Goal: Transaction & Acquisition: Purchase product/service

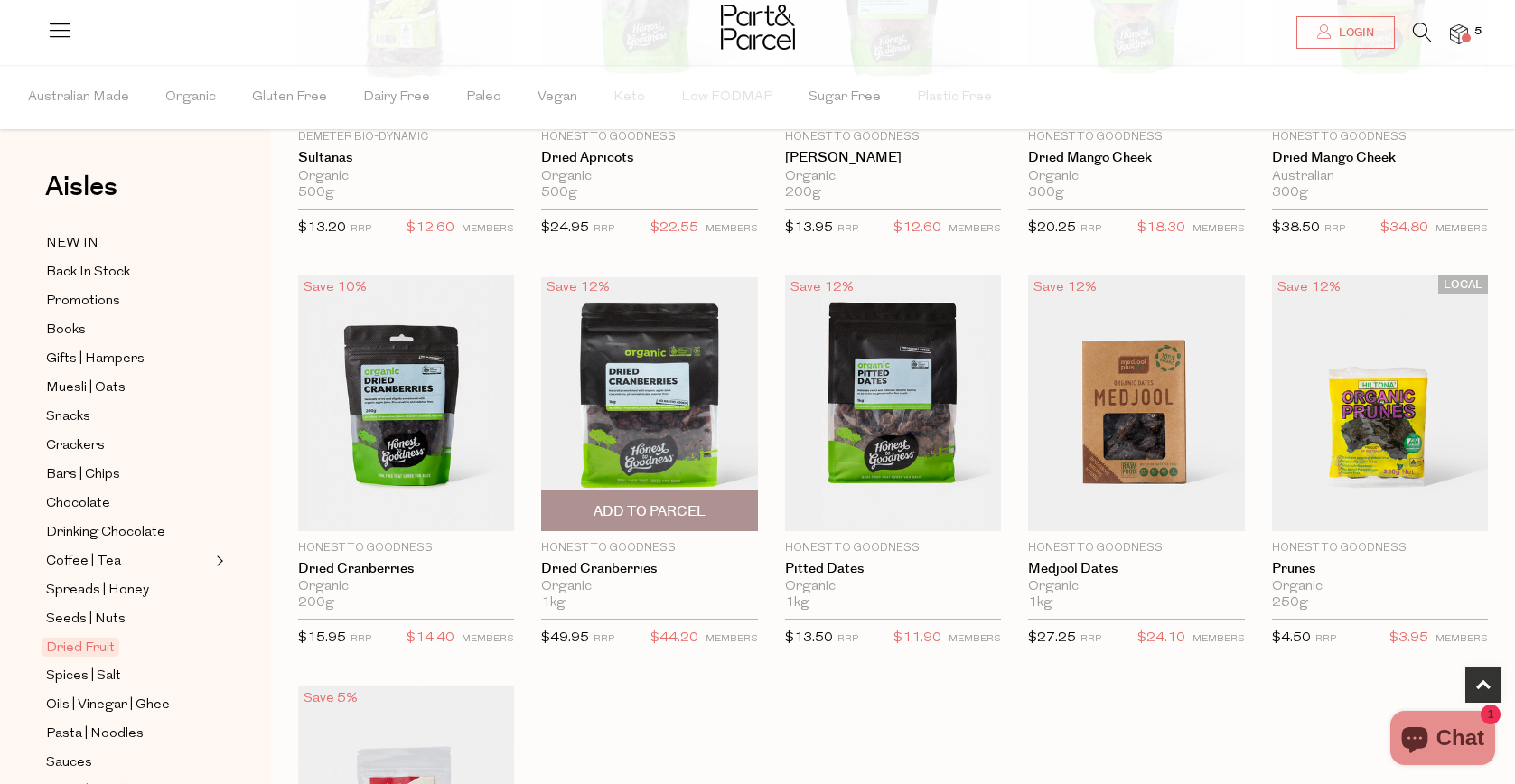
scroll to position [374, 0]
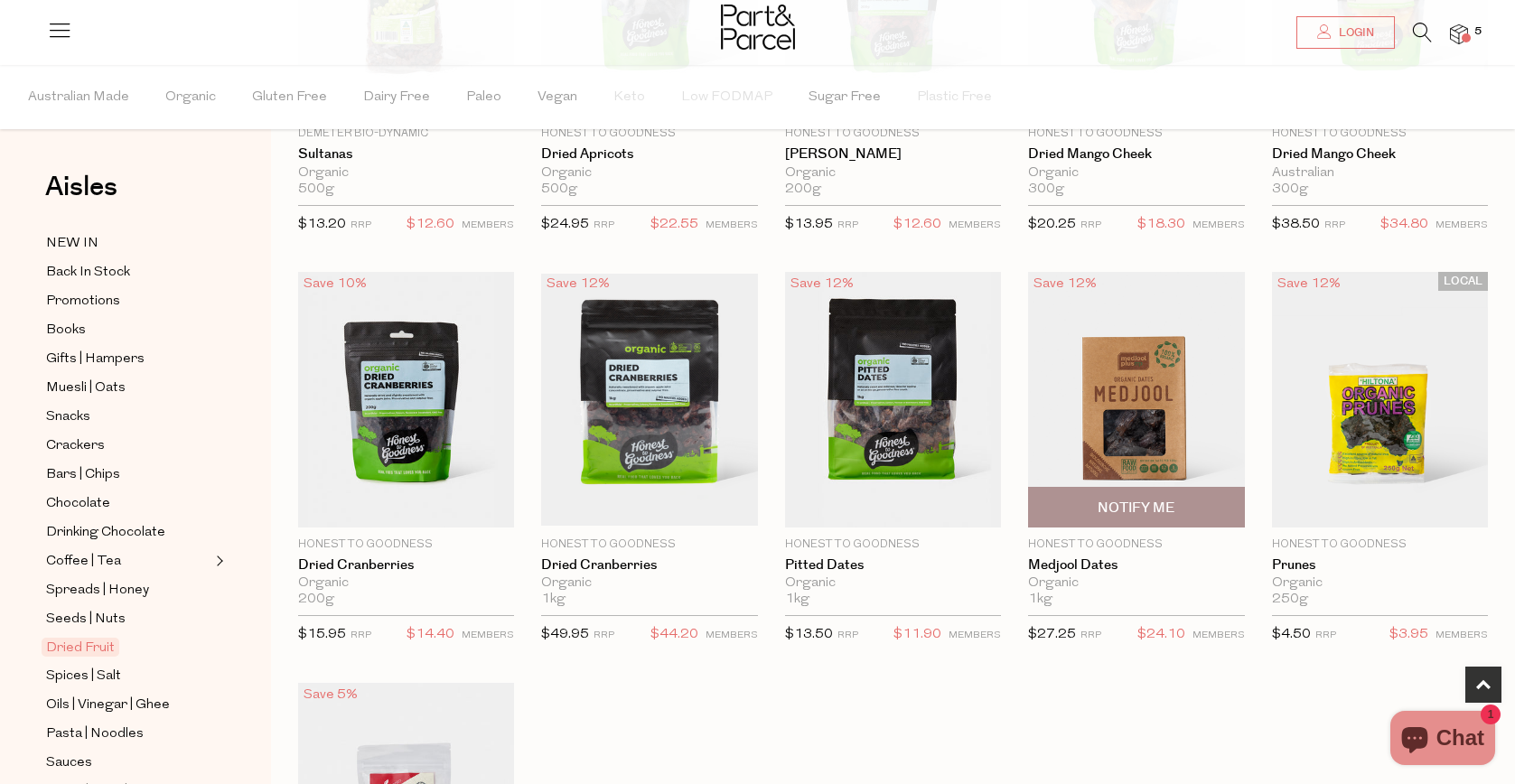
click at [1073, 426] on img at bounding box center [1136, 400] width 216 height 256
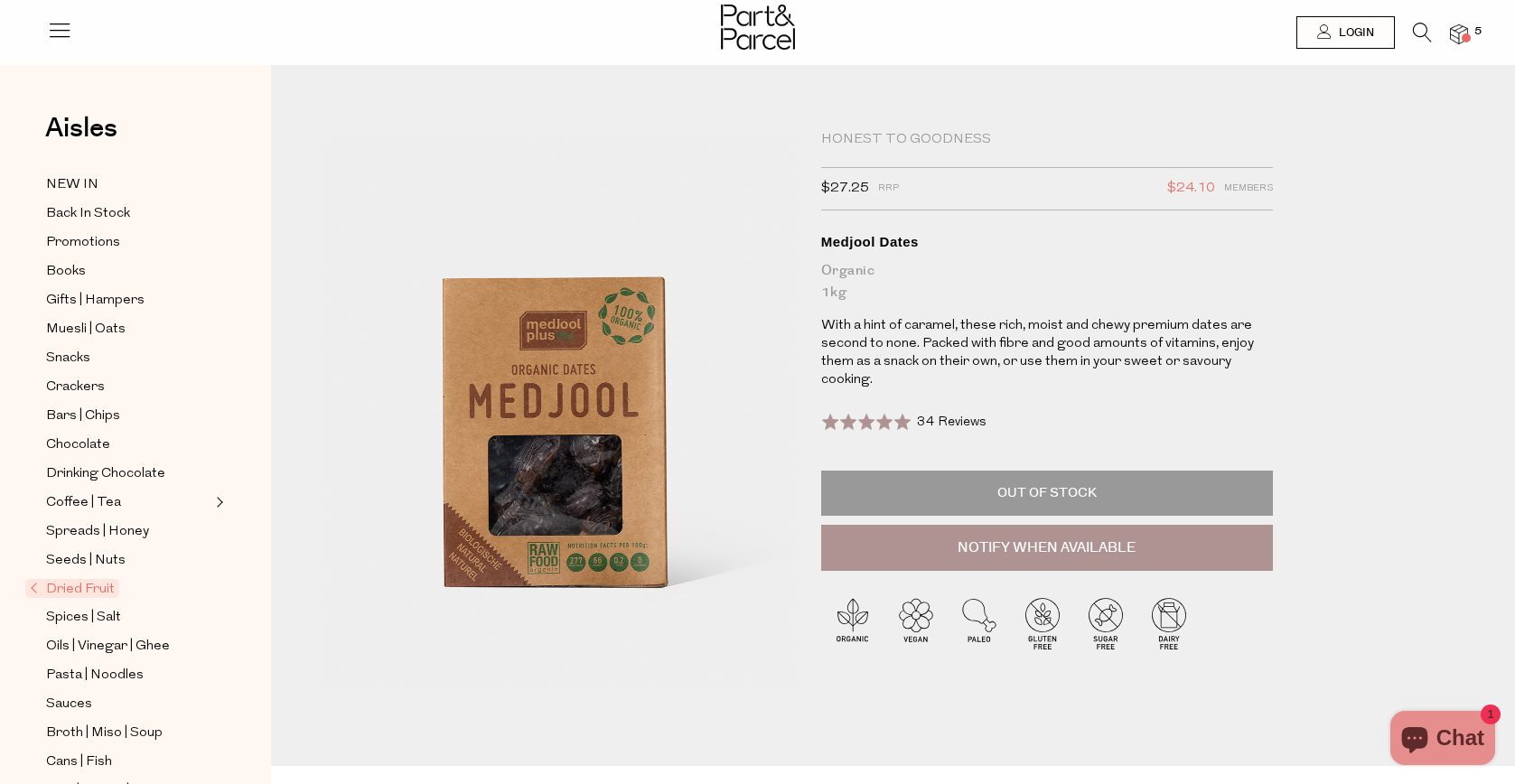
click at [1455, 37] on img at bounding box center [1459, 34] width 18 height 20
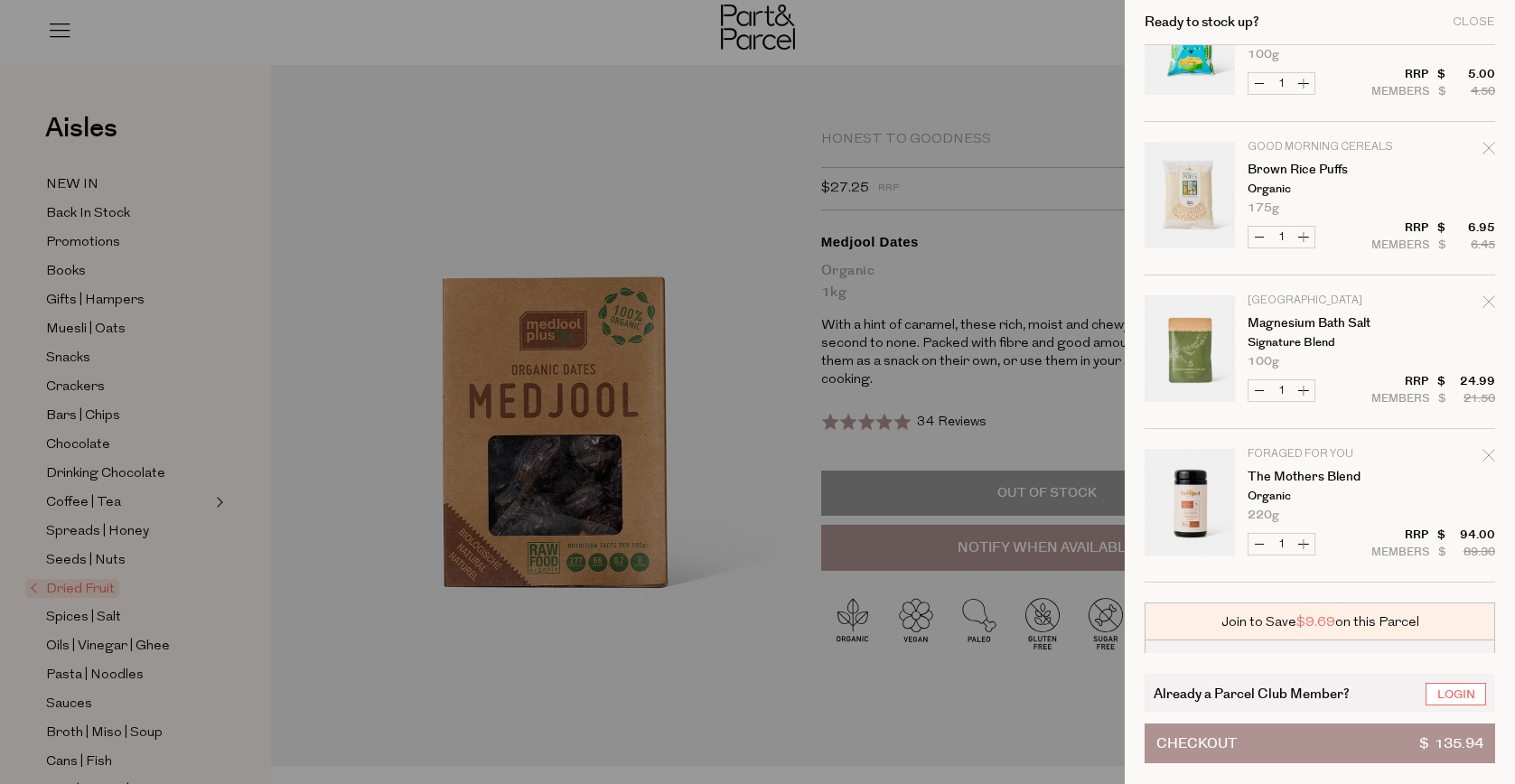
scroll to position [317, 0]
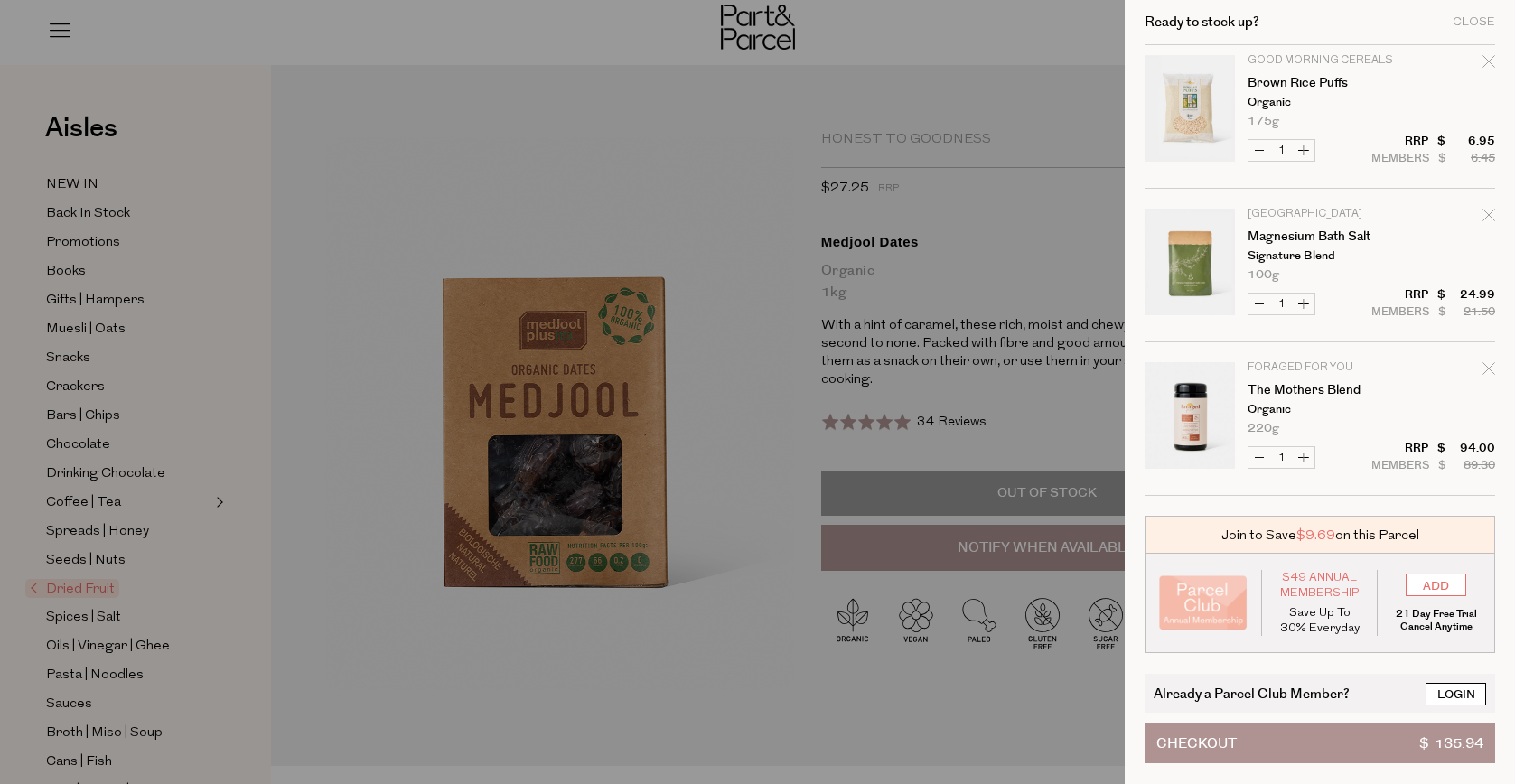
click at [1462, 701] on link "Login" at bounding box center [1456, 694] width 60 height 22
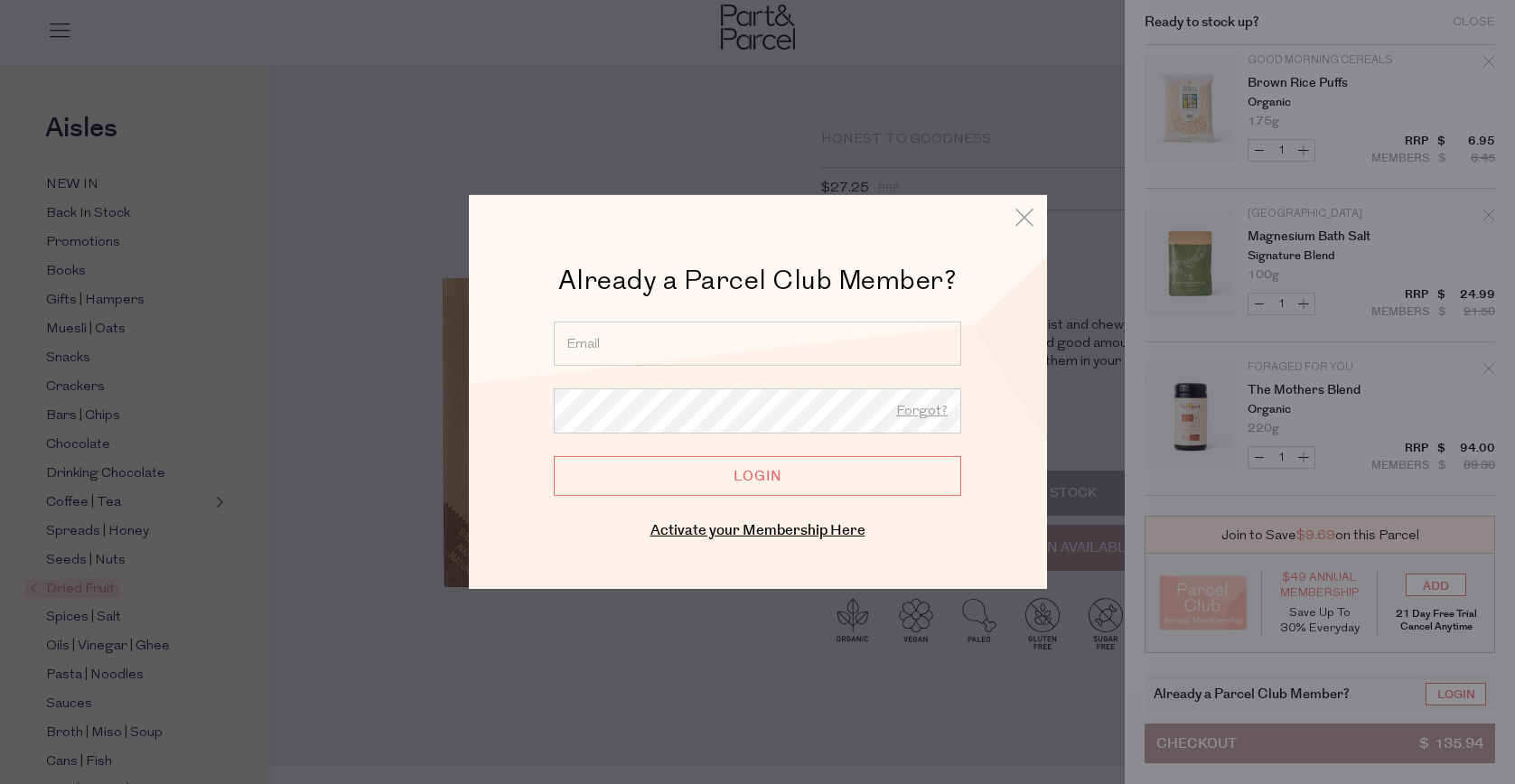
click at [657, 325] on input "email" at bounding box center [757, 344] width 408 height 45
type input "tien_nguyen17@hotmail.com"
click at [692, 481] on input "Login" at bounding box center [757, 476] width 408 height 40
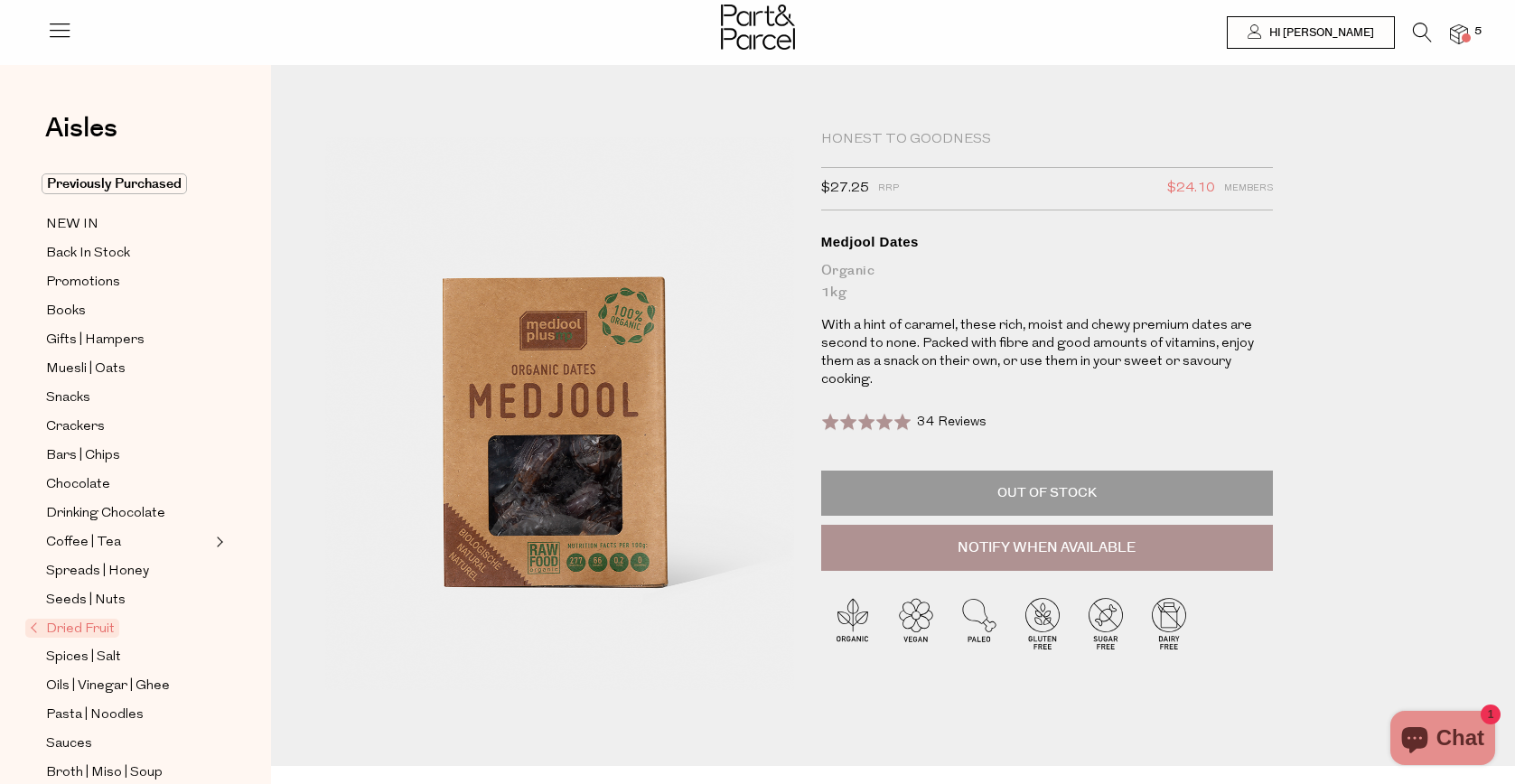
click at [1455, 18] on div at bounding box center [757, 29] width 1515 height 58
click at [1455, 32] on img at bounding box center [1459, 34] width 18 height 20
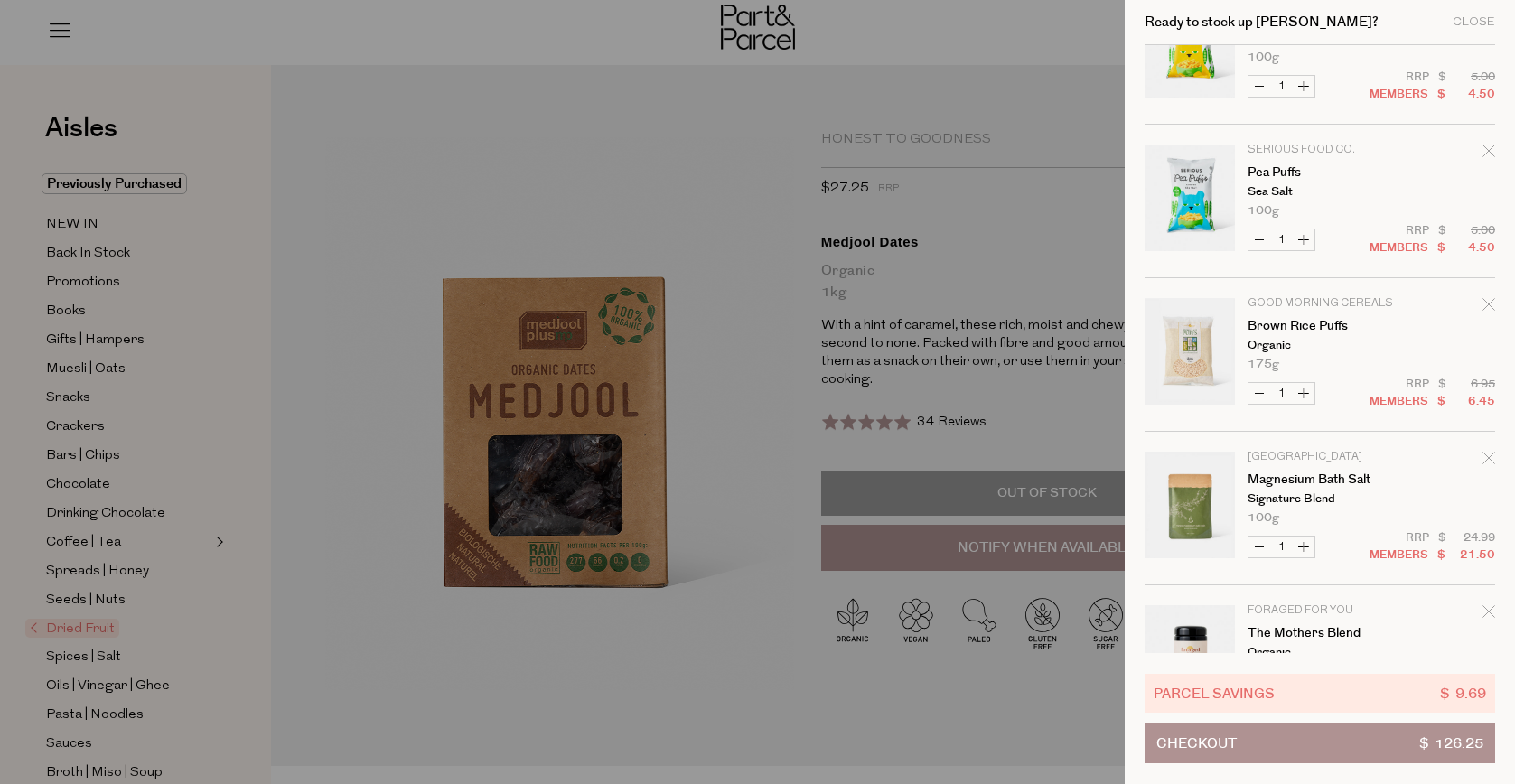
scroll to position [160, 0]
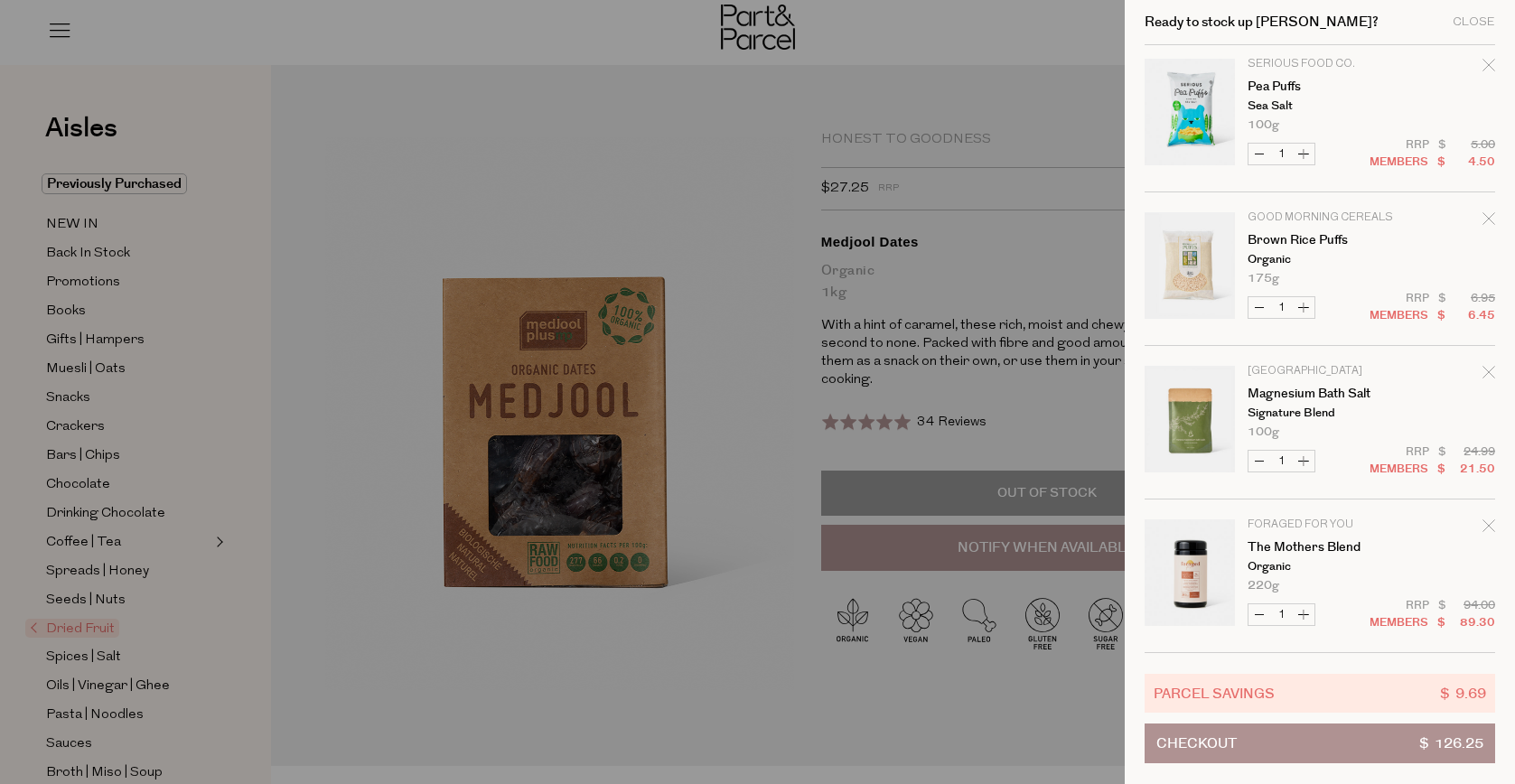
click at [161, 220] on div at bounding box center [757, 392] width 1515 height 784
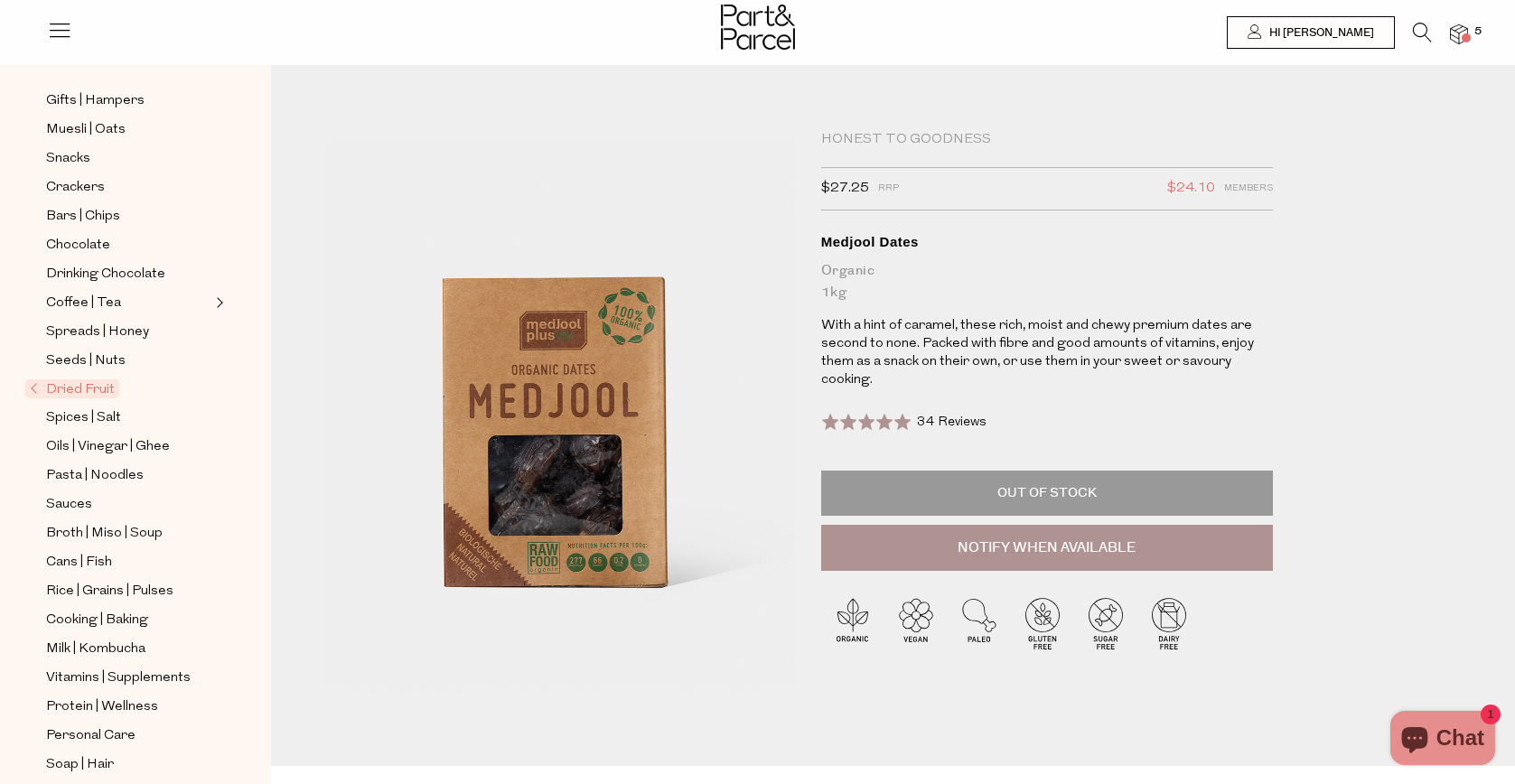
scroll to position [244, 0]
click at [67, 378] on span "Dried Fruit" at bounding box center [72, 384] width 94 height 19
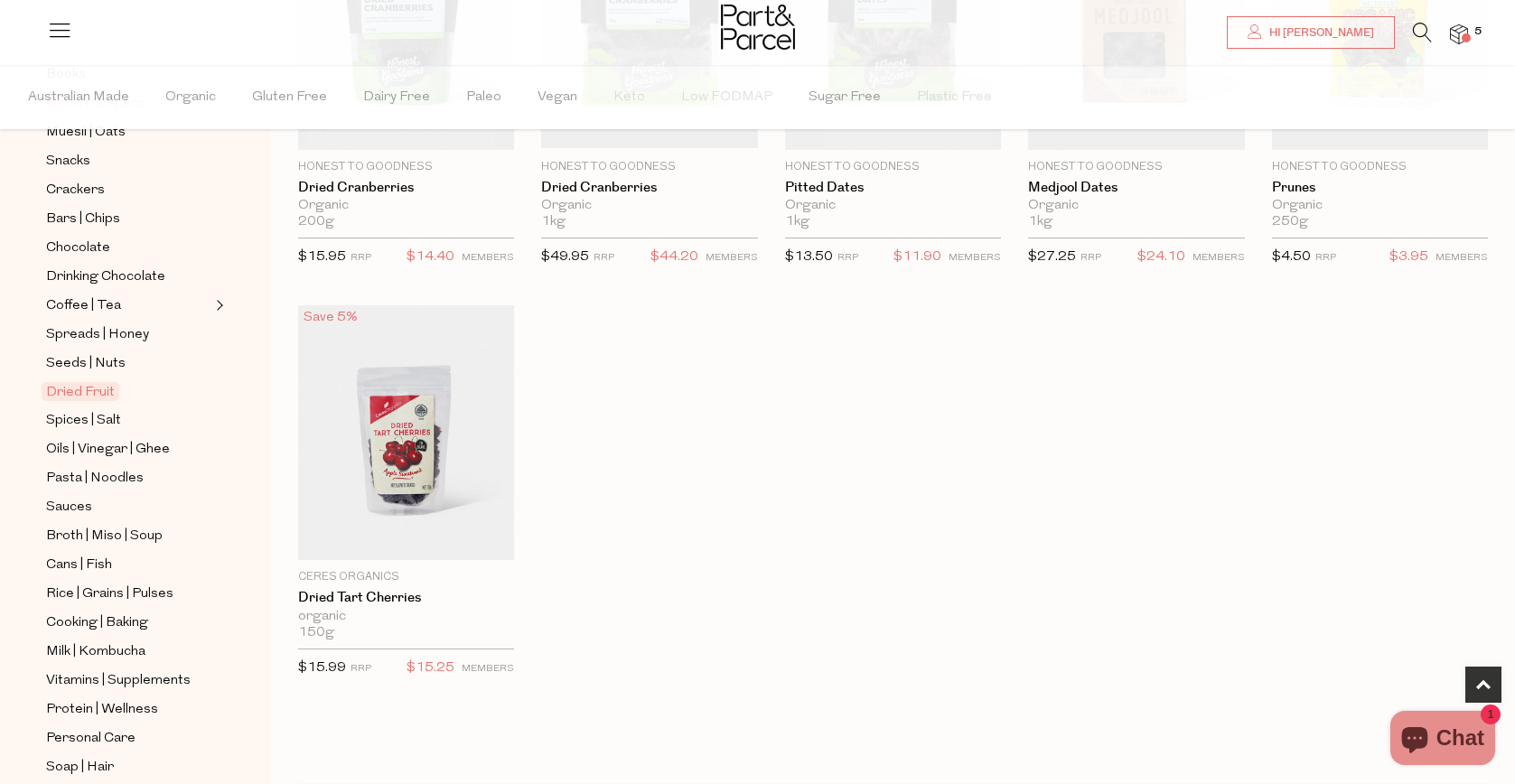
scroll to position [405, 0]
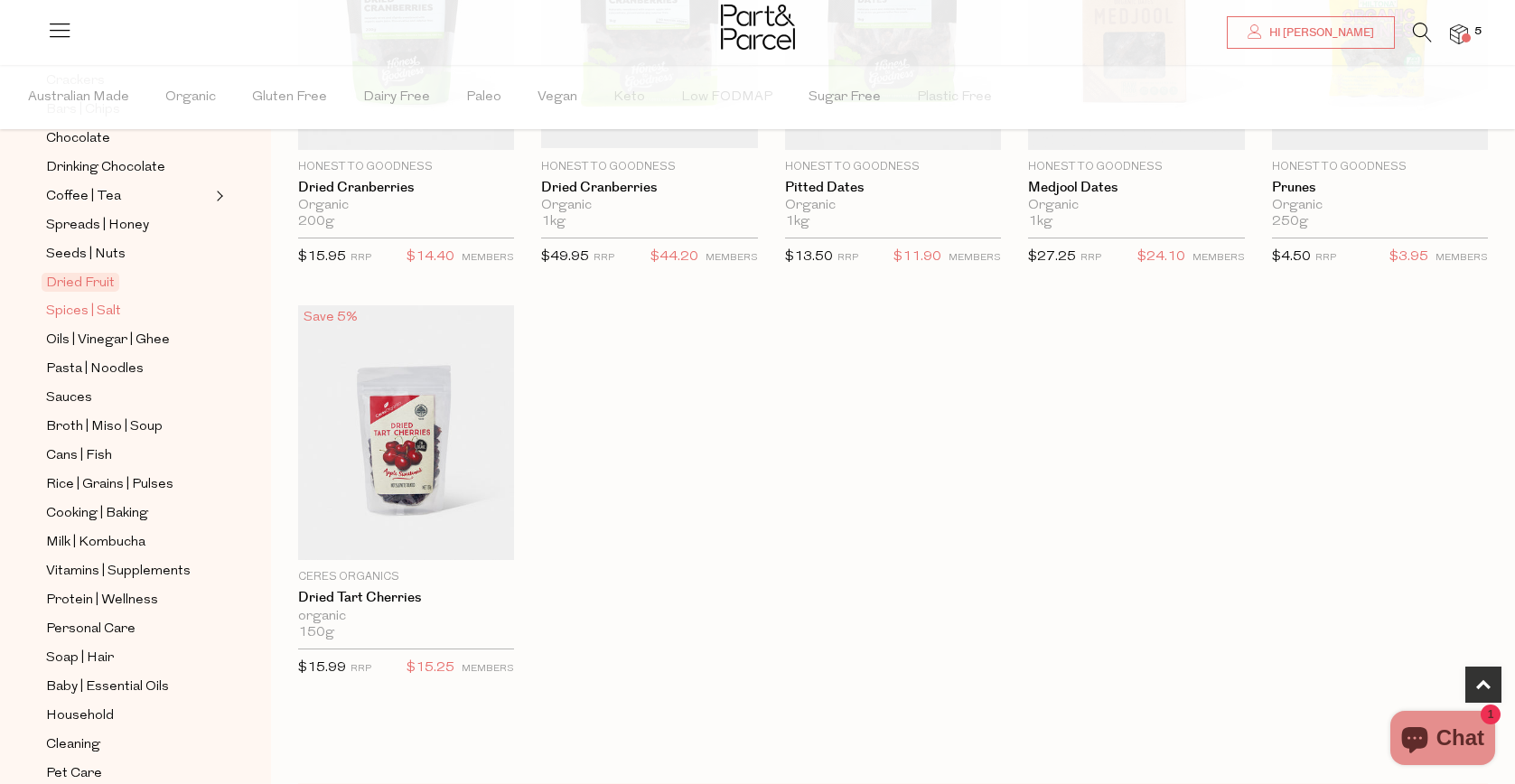
click at [84, 317] on span "Spices | Salt" at bounding box center [83, 311] width 75 height 21
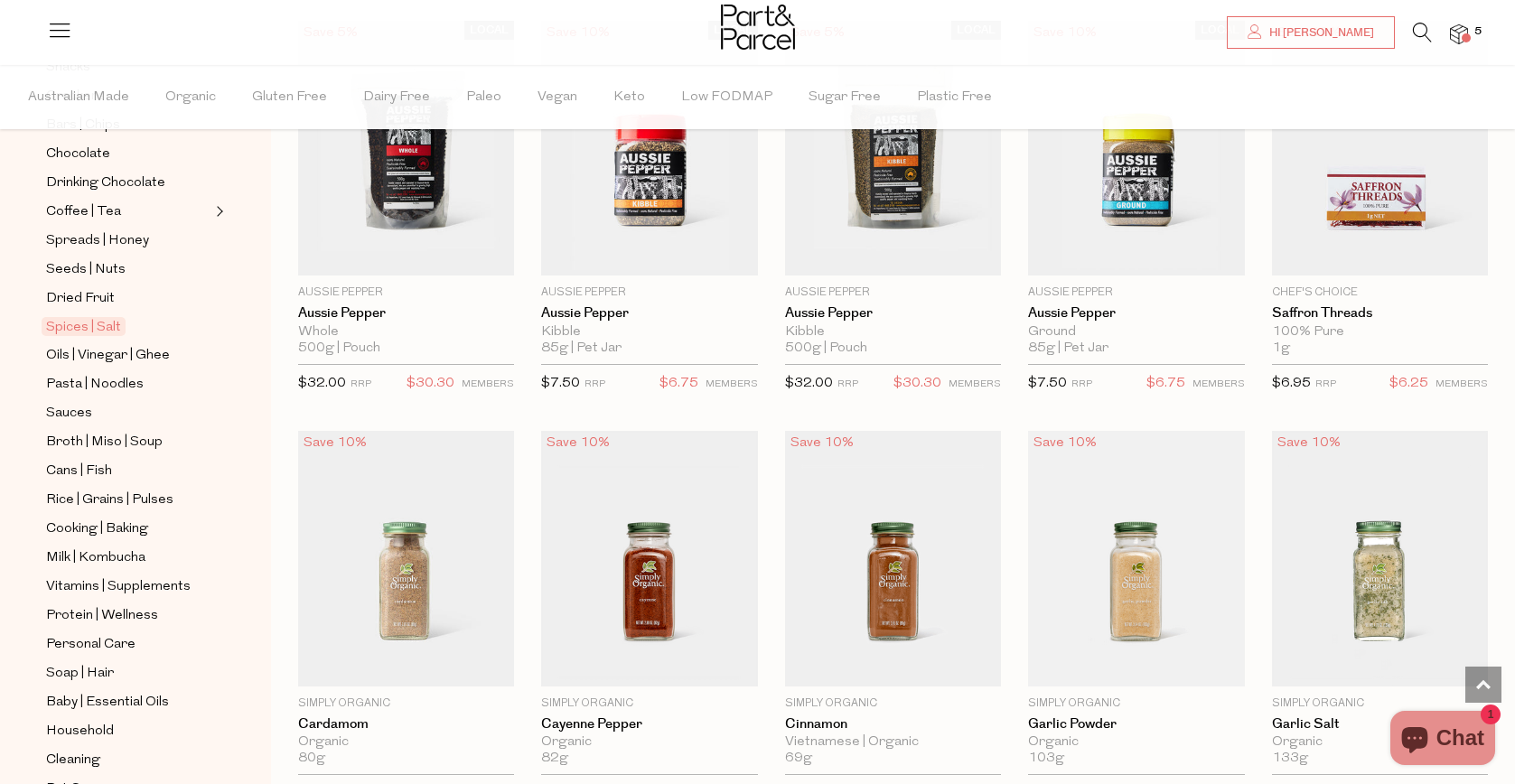
scroll to position [412, 0]
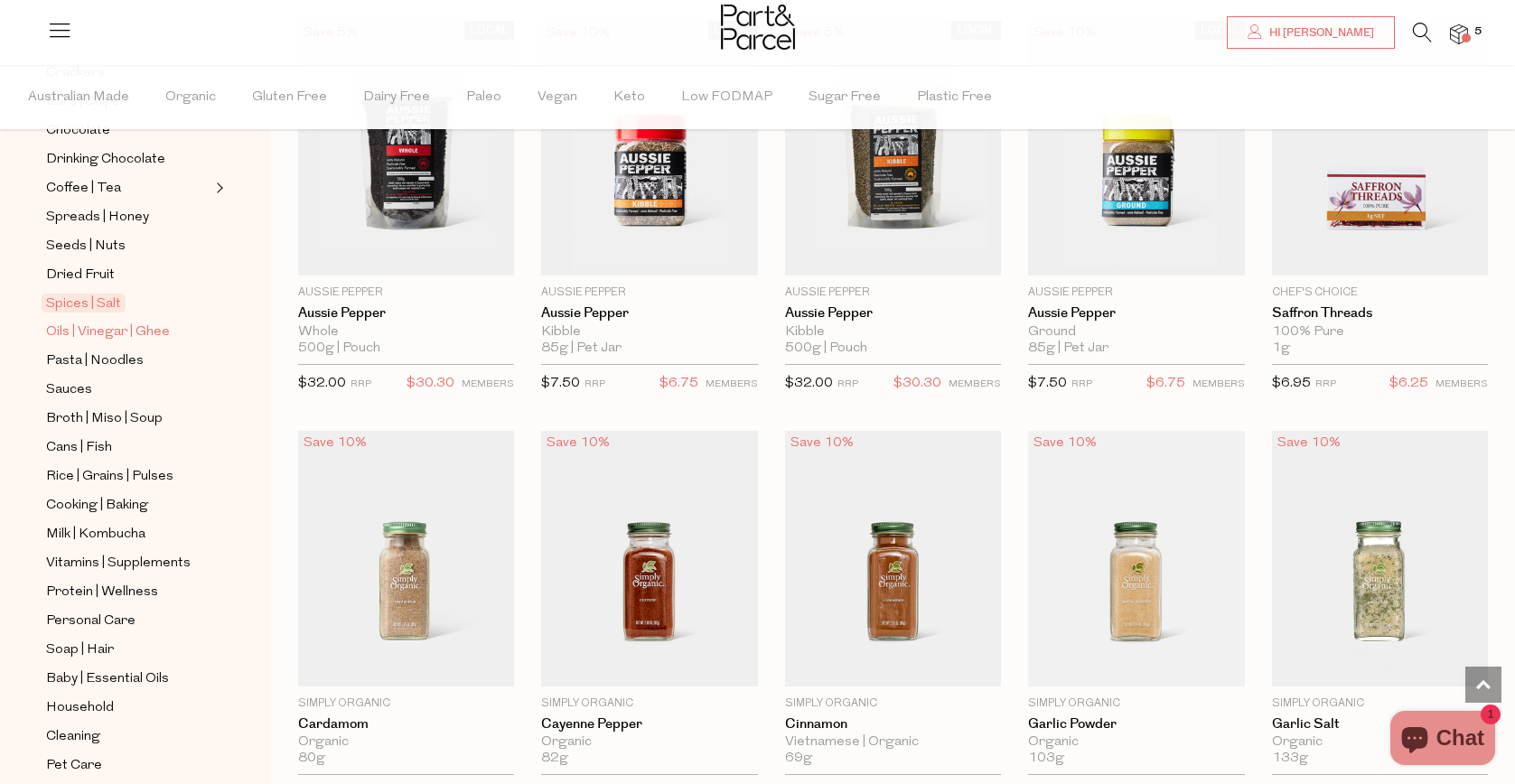
click at [128, 333] on span "Oils | Vinegar | Ghee" at bounding box center [107, 333] width 124 height 21
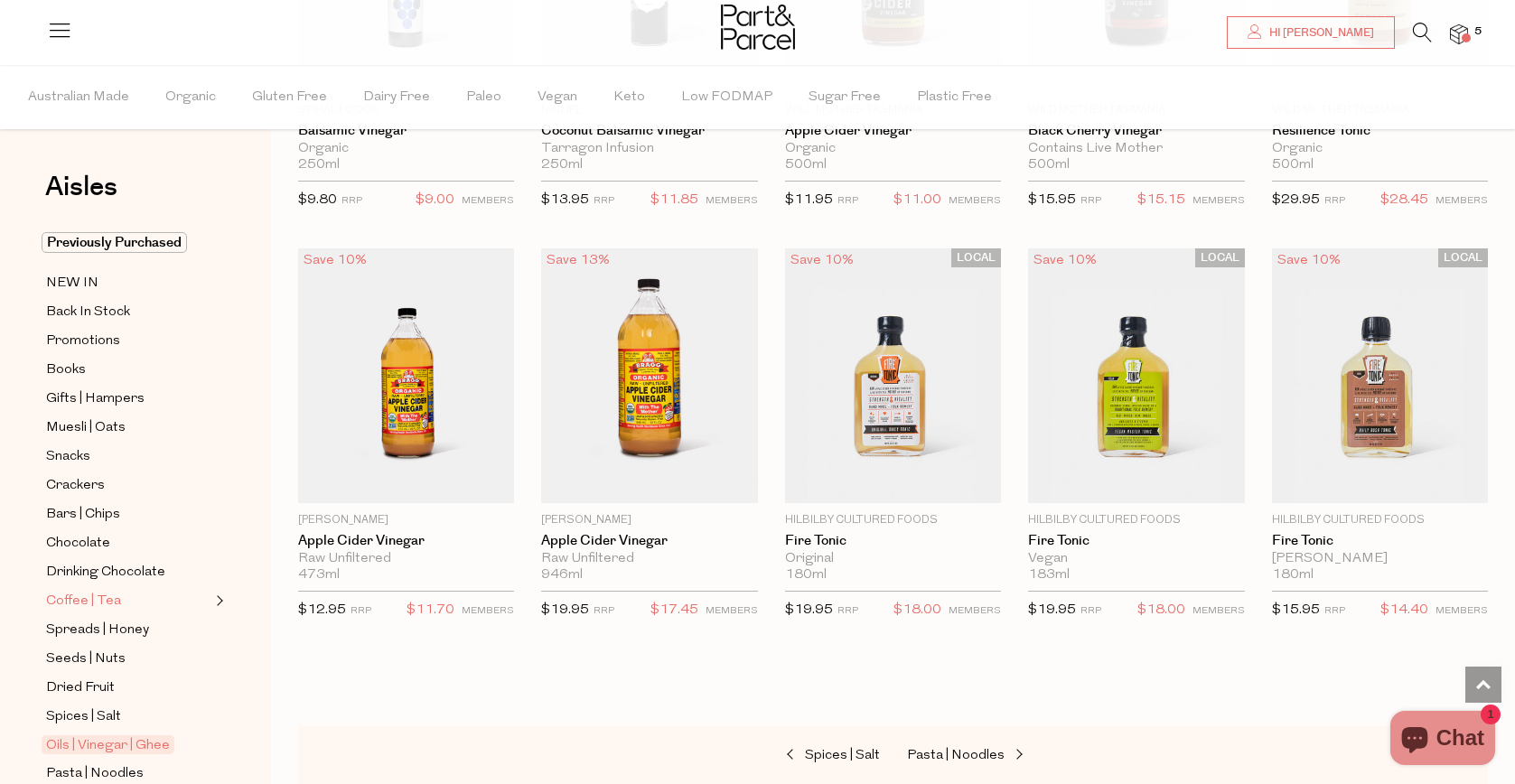
scroll to position [417, 0]
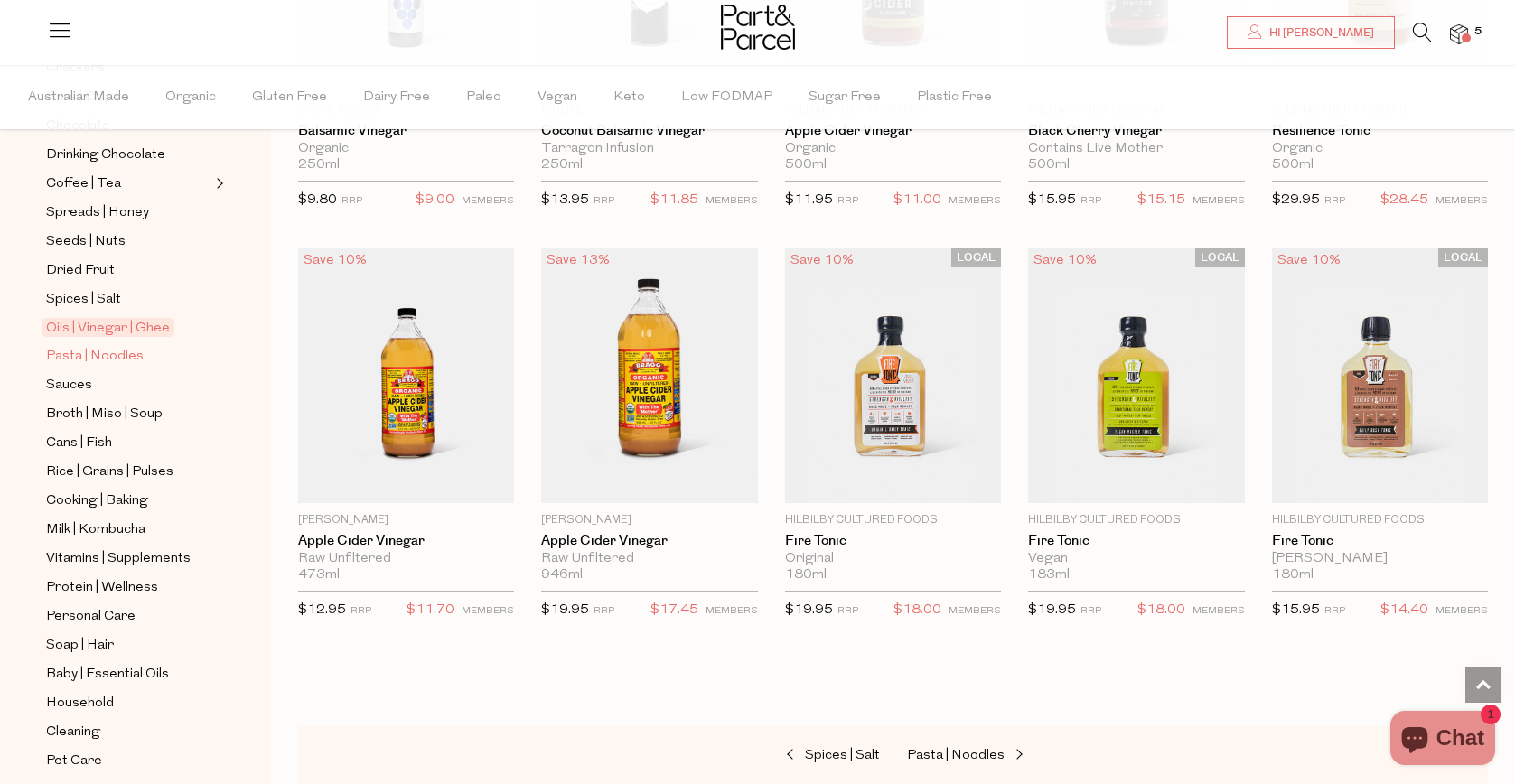
click at [67, 360] on span "Pasta | Noodles" at bounding box center [94, 357] width 97 height 21
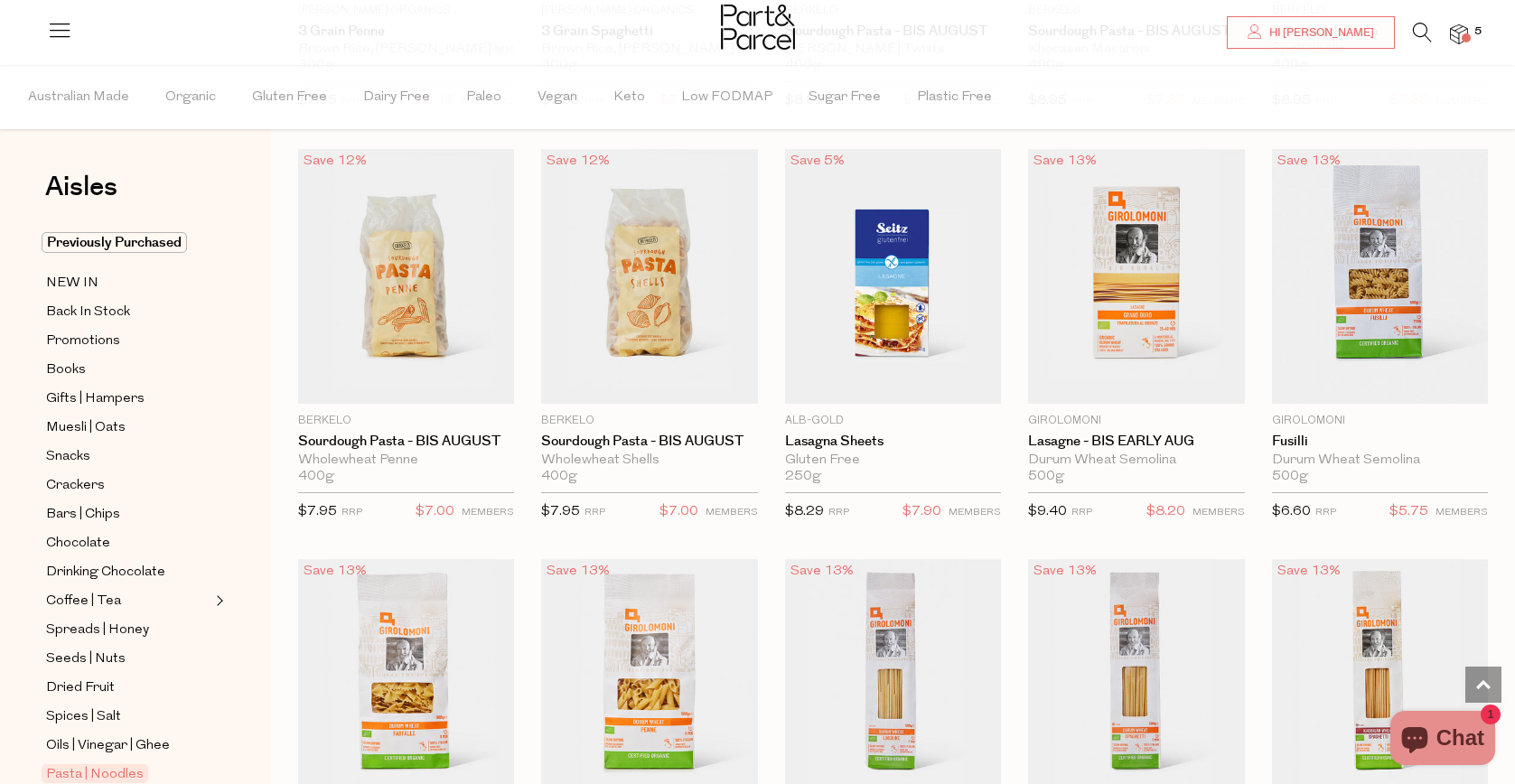
scroll to position [1732, 0]
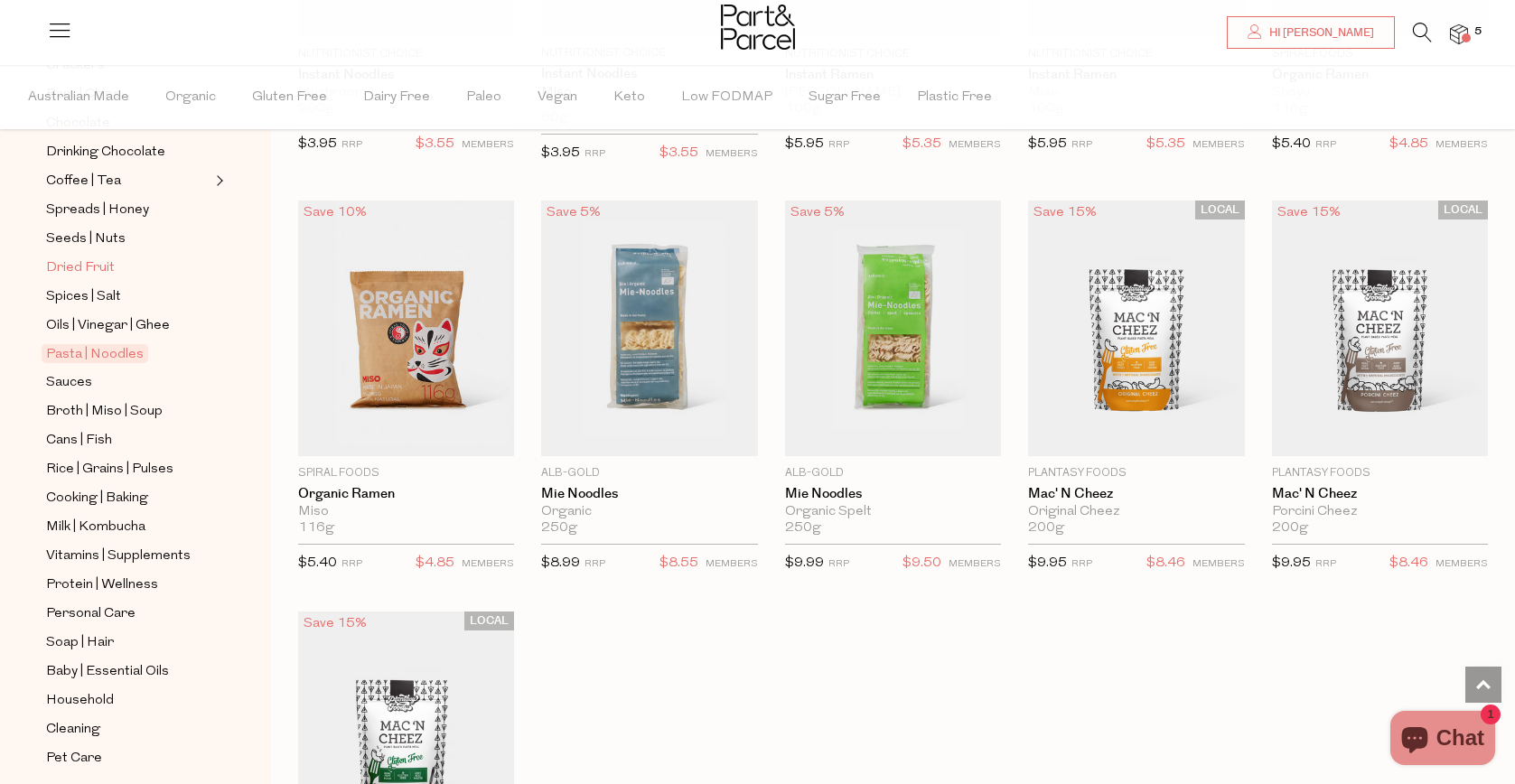
scroll to position [474, 0]
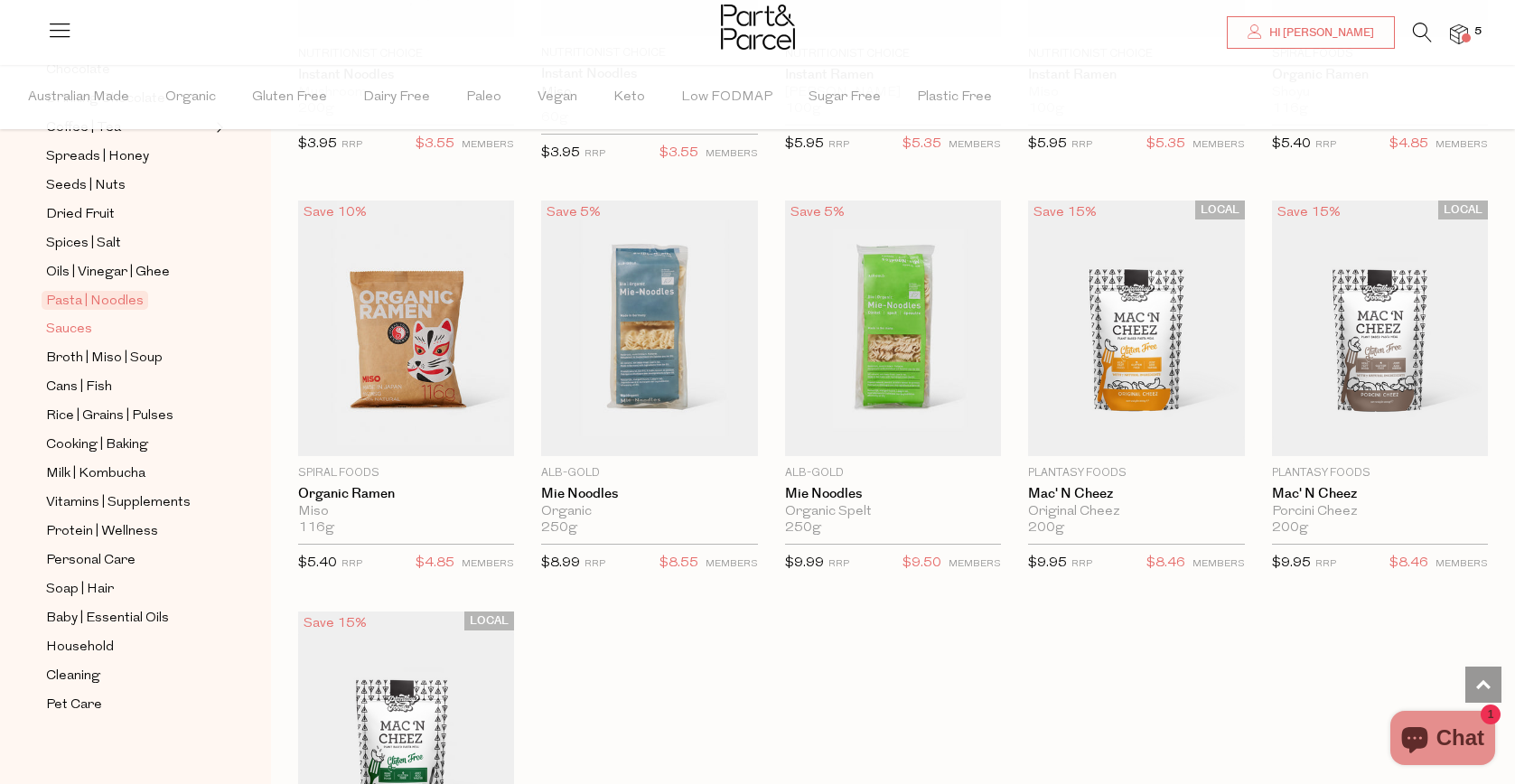
click at [76, 337] on span "Sauces" at bounding box center [68, 330] width 46 height 21
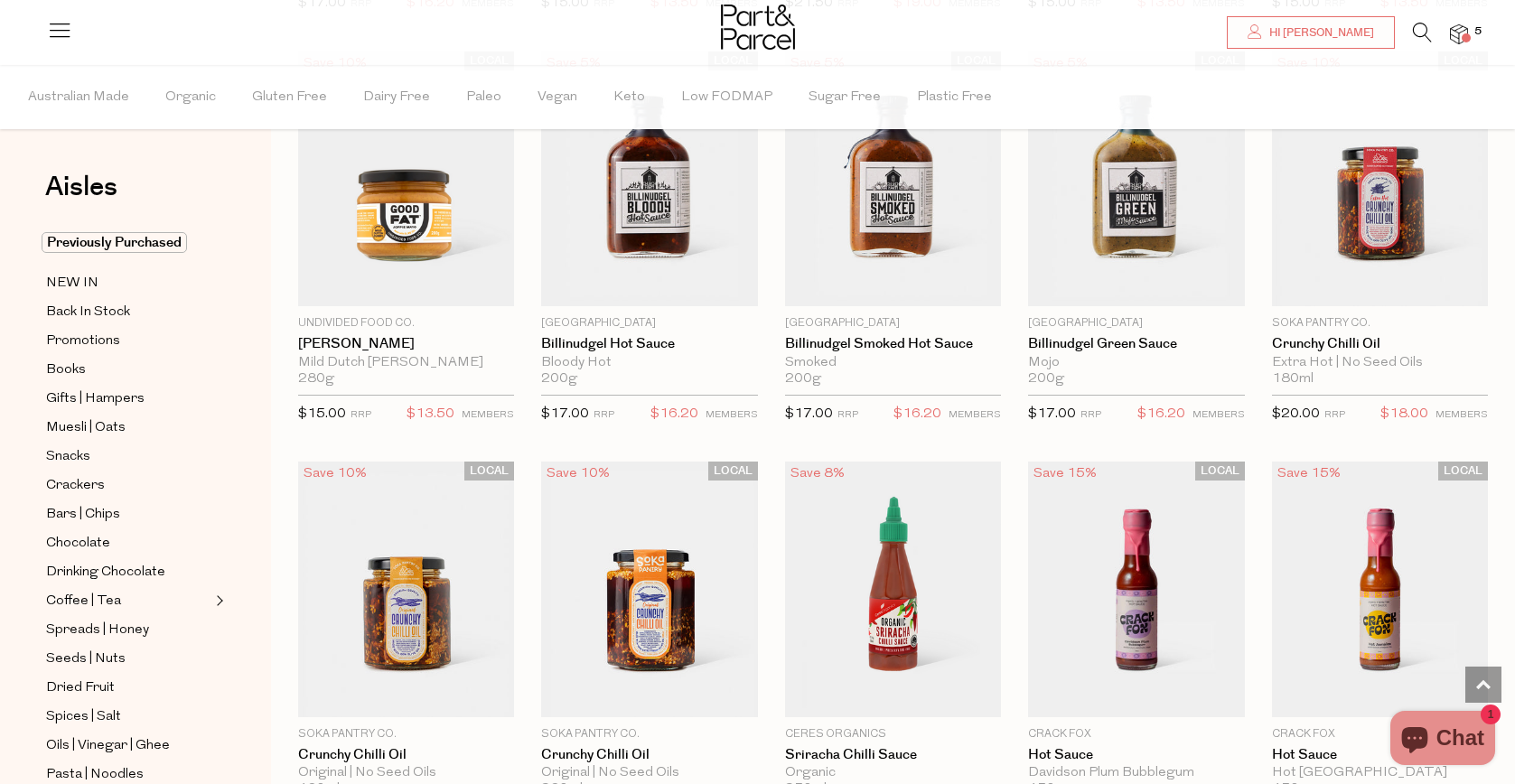
scroll to position [1834, 0]
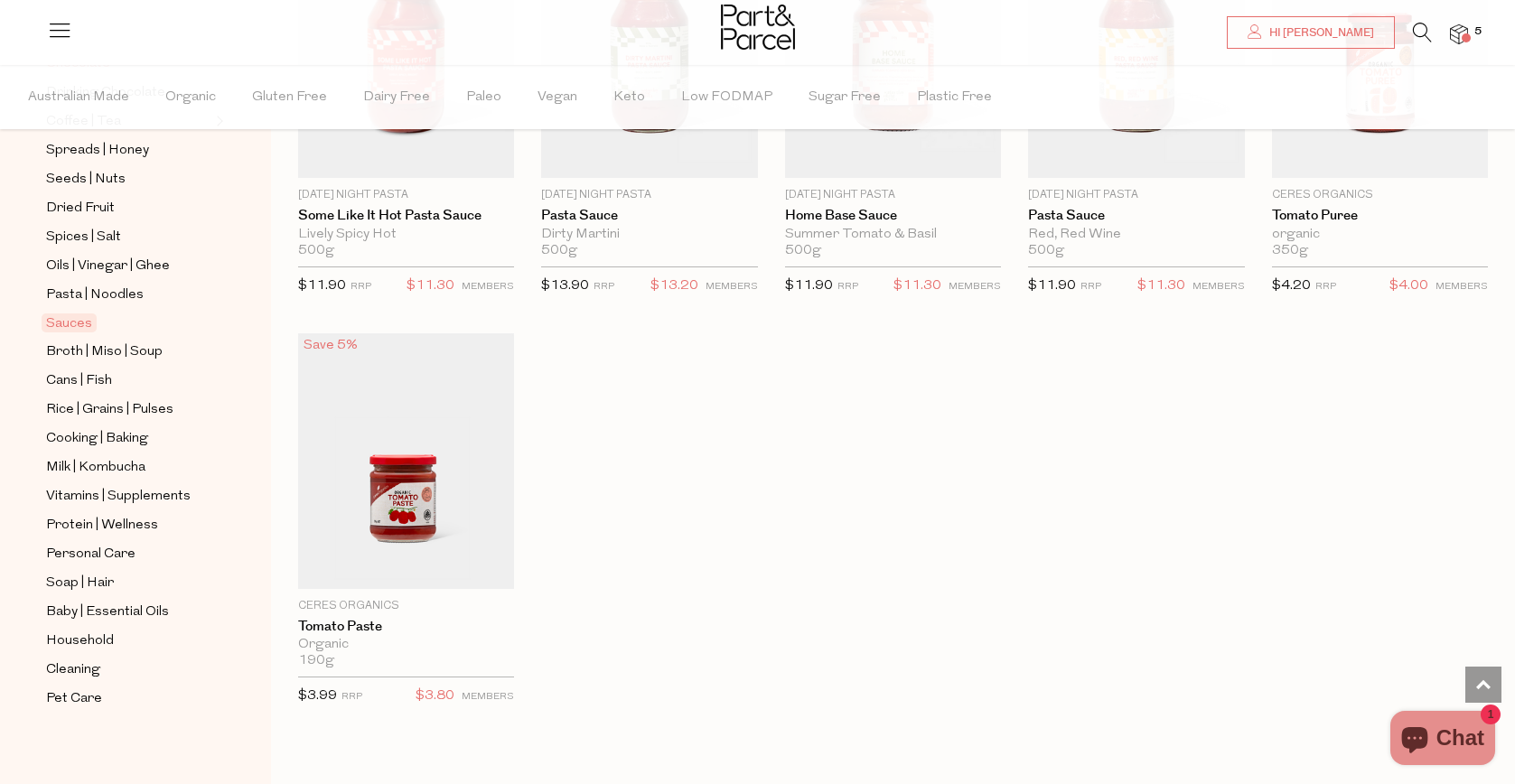
scroll to position [483, 0]
click at [58, 643] on span "Household" at bounding box center [80, 637] width 68 height 21
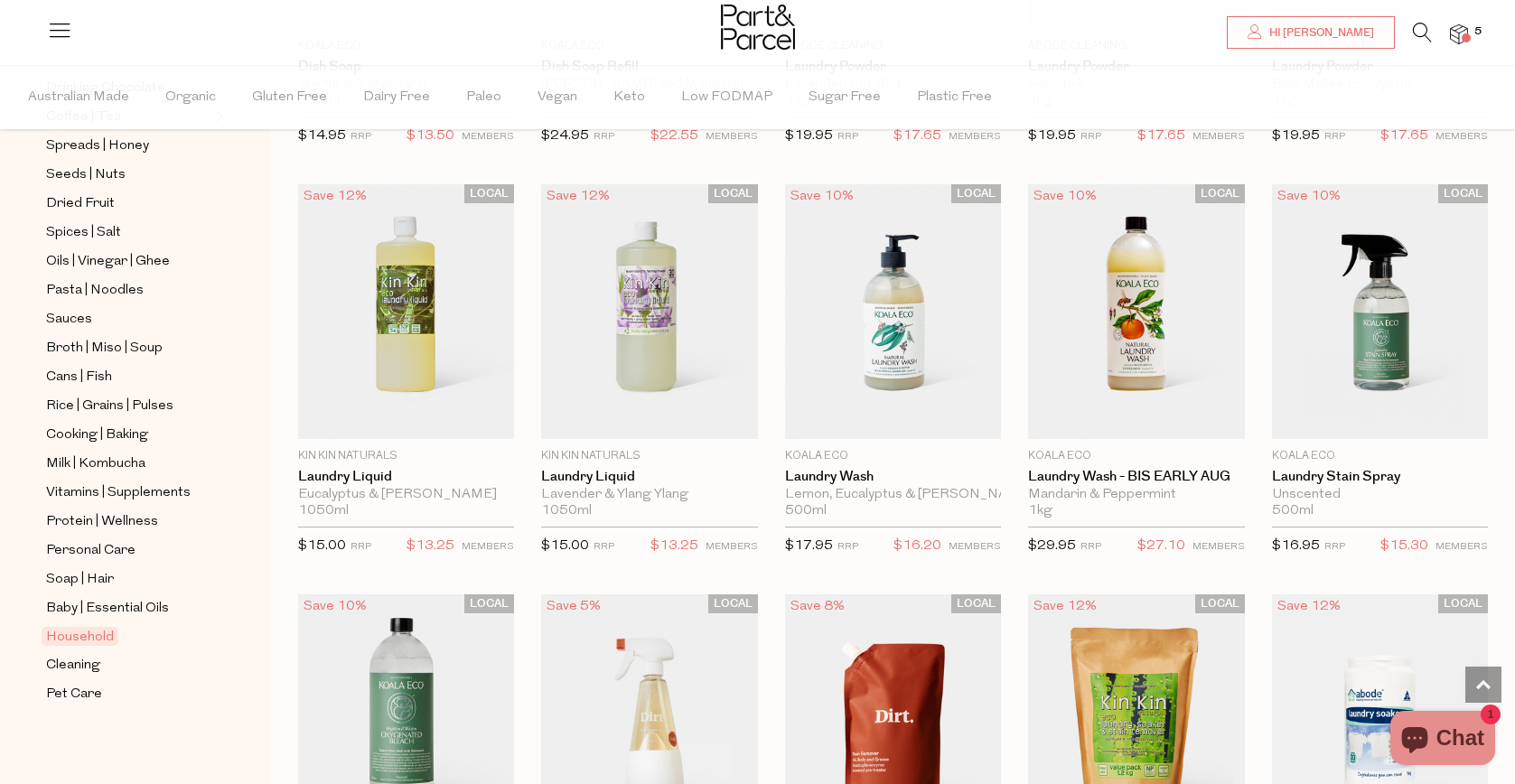
scroll to position [3347, 0]
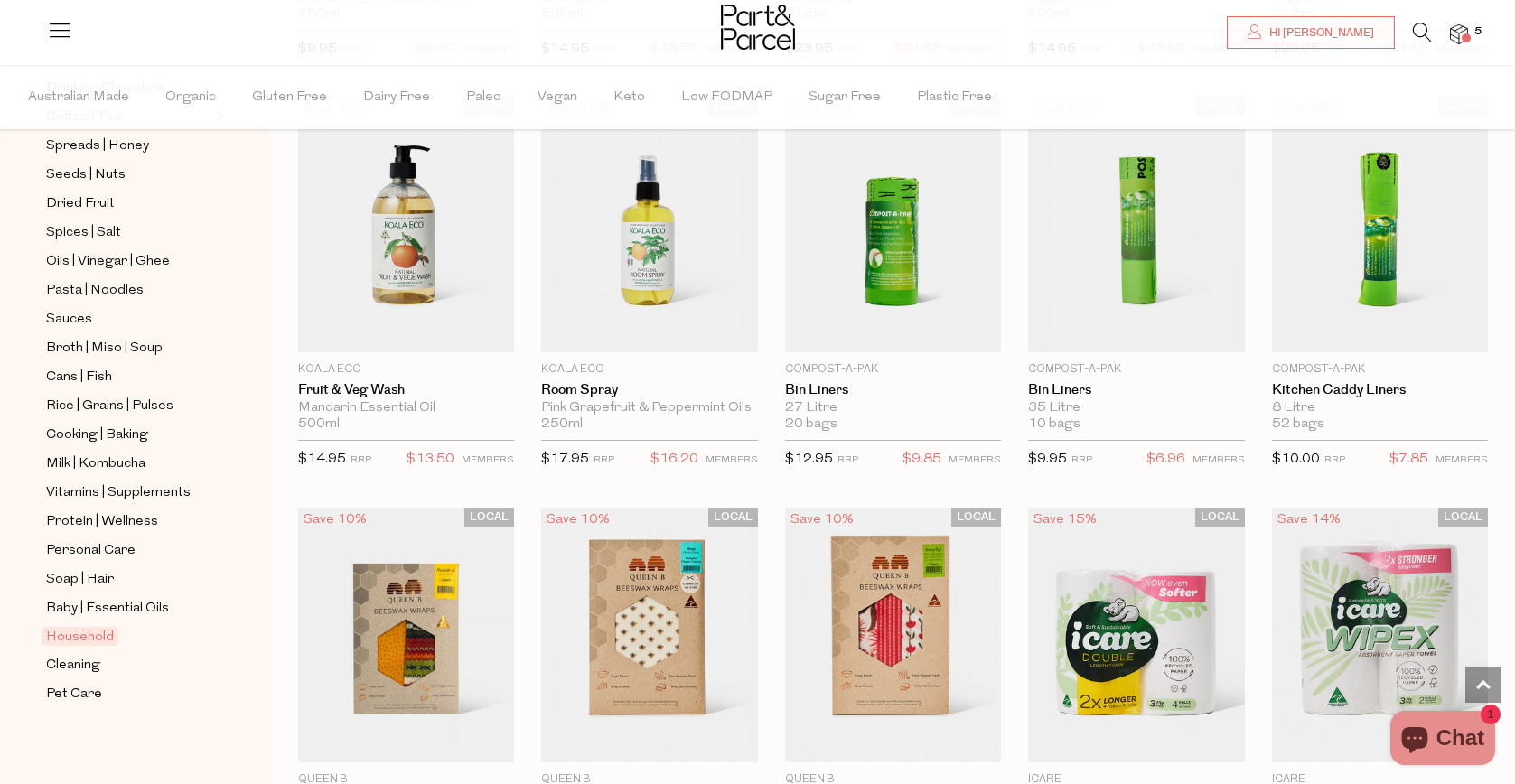
scroll to position [5988, 0]
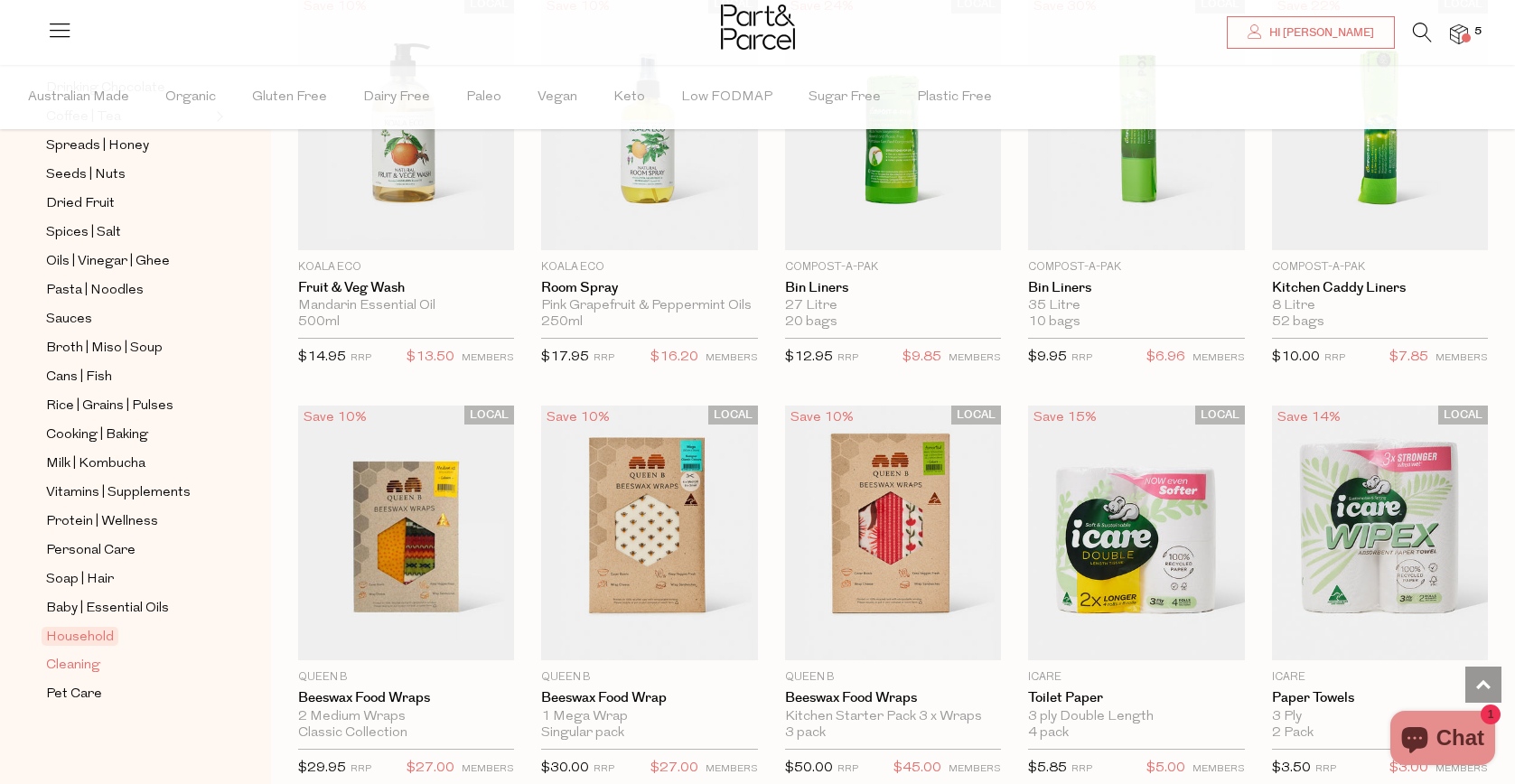
click at [89, 659] on span "Cleaning" at bounding box center [73, 665] width 54 height 21
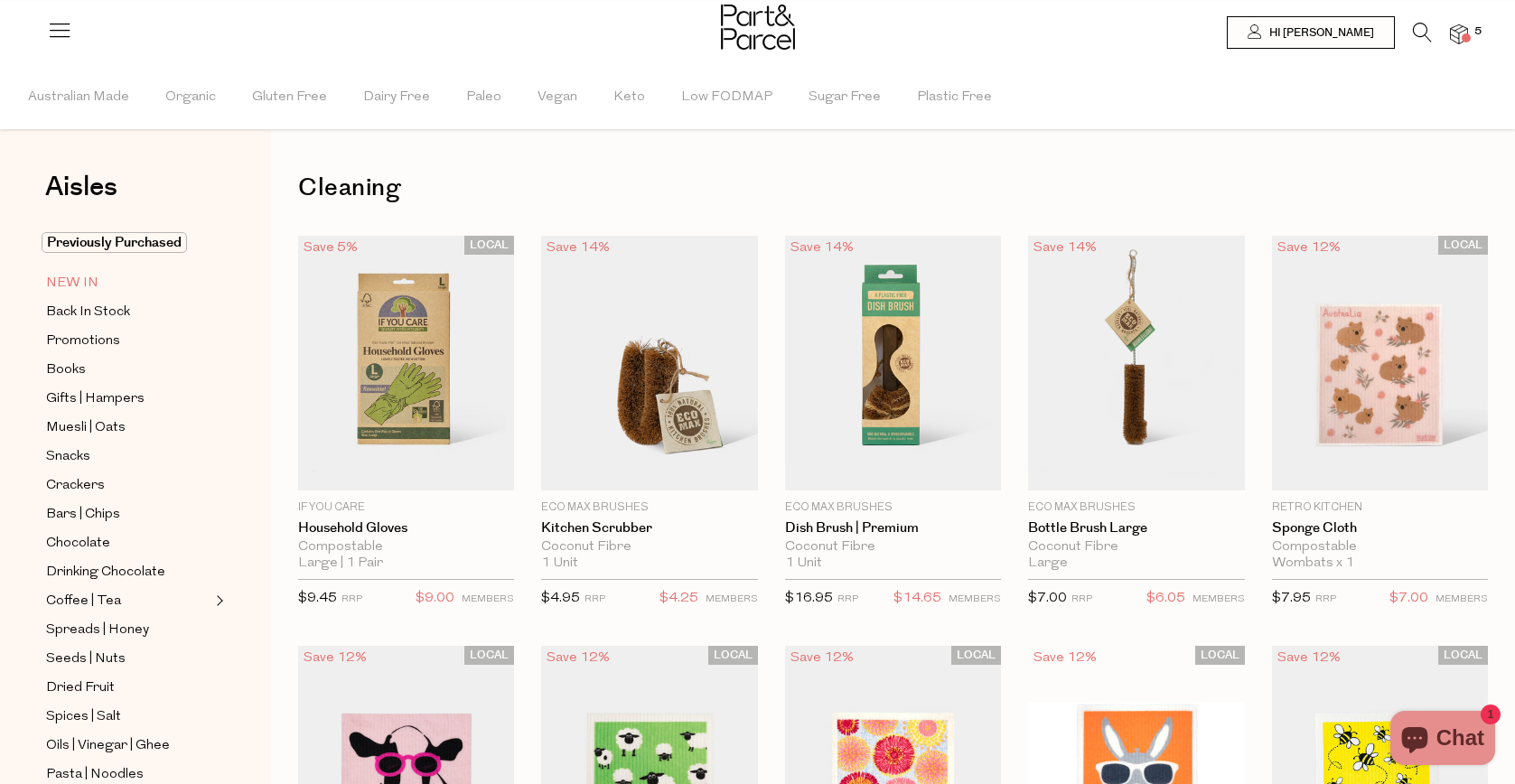
click at [65, 282] on span "NEW IN" at bounding box center [72, 283] width 53 height 21
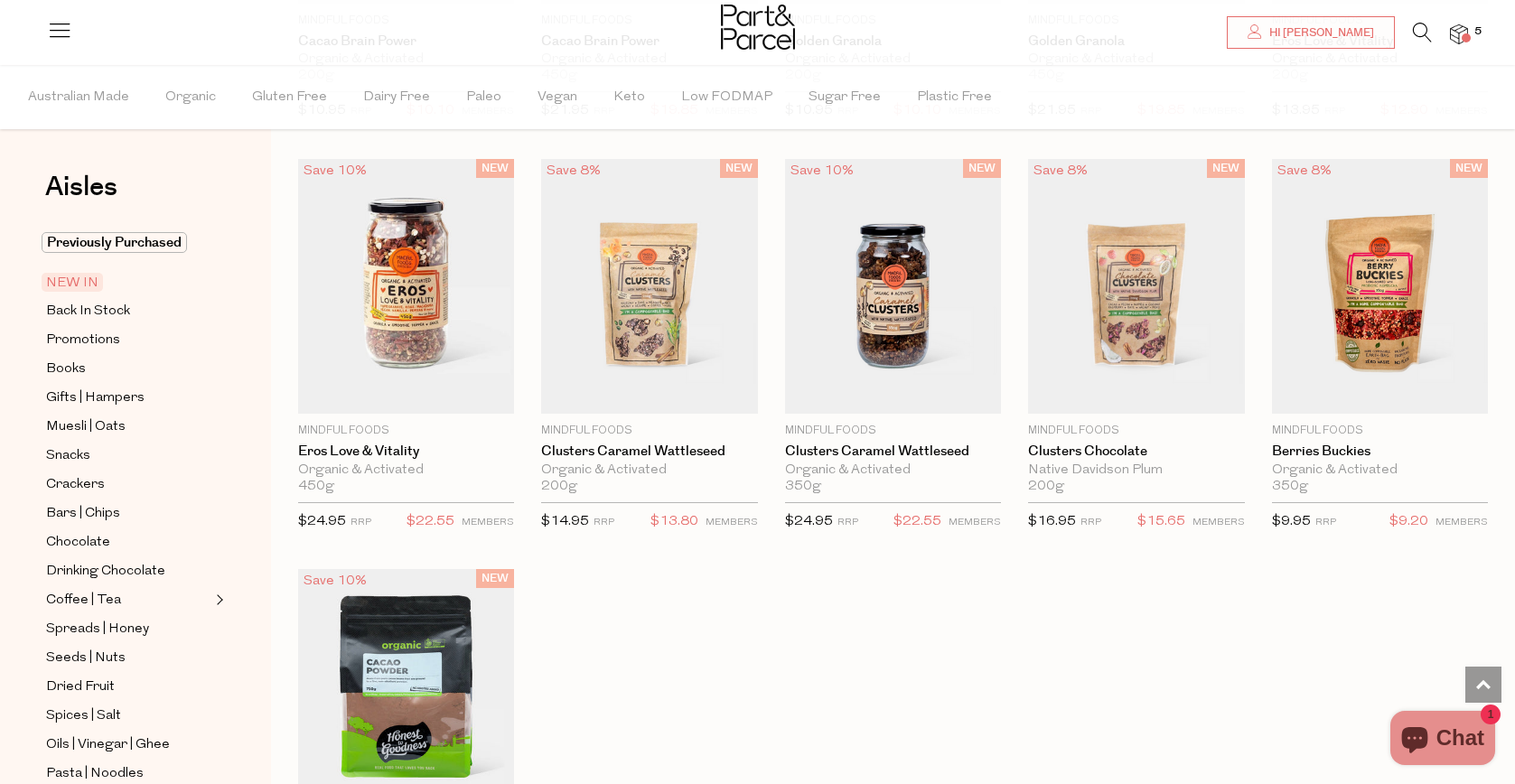
scroll to position [1721, 0]
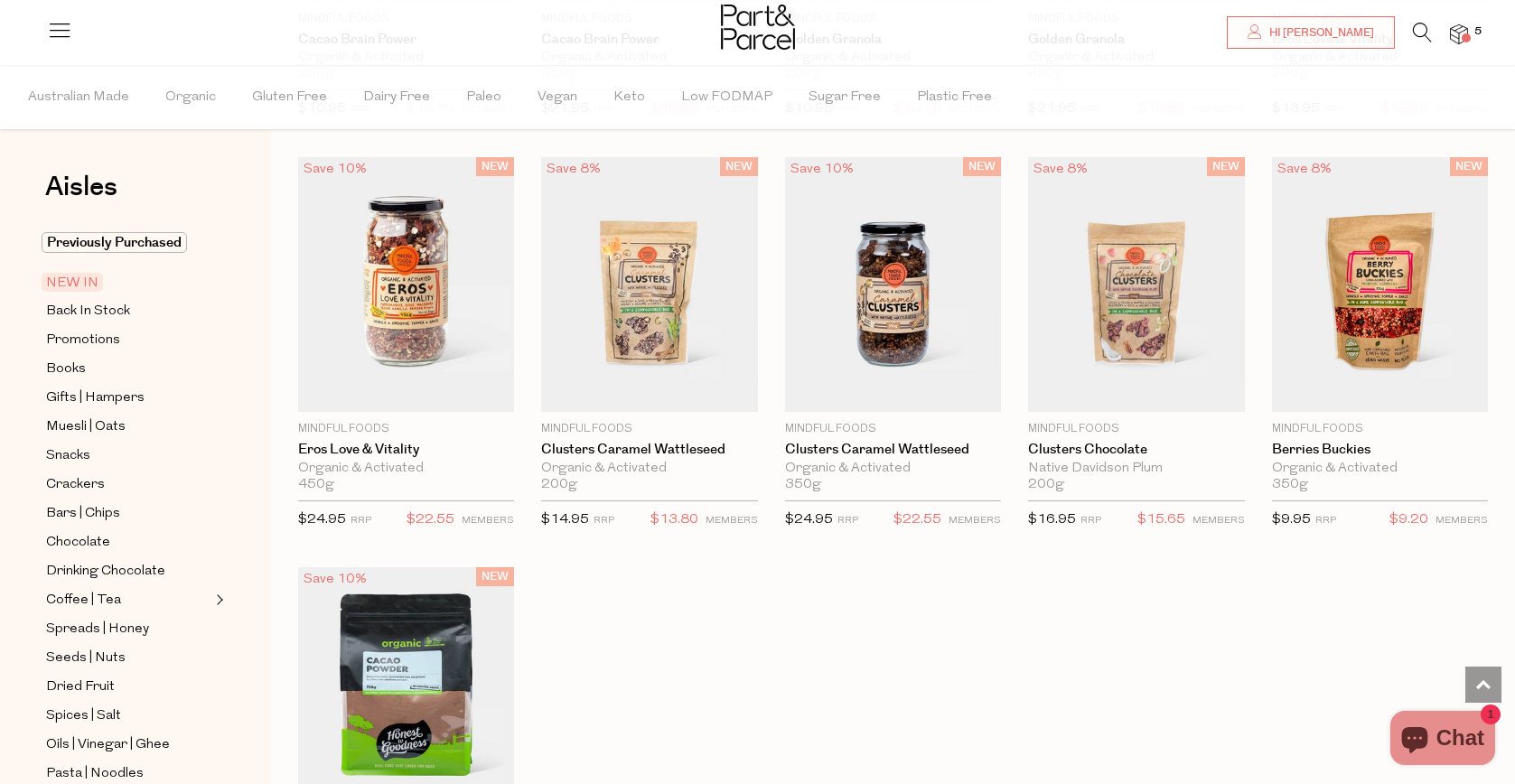
click at [1458, 24] on img at bounding box center [1459, 34] width 18 height 20
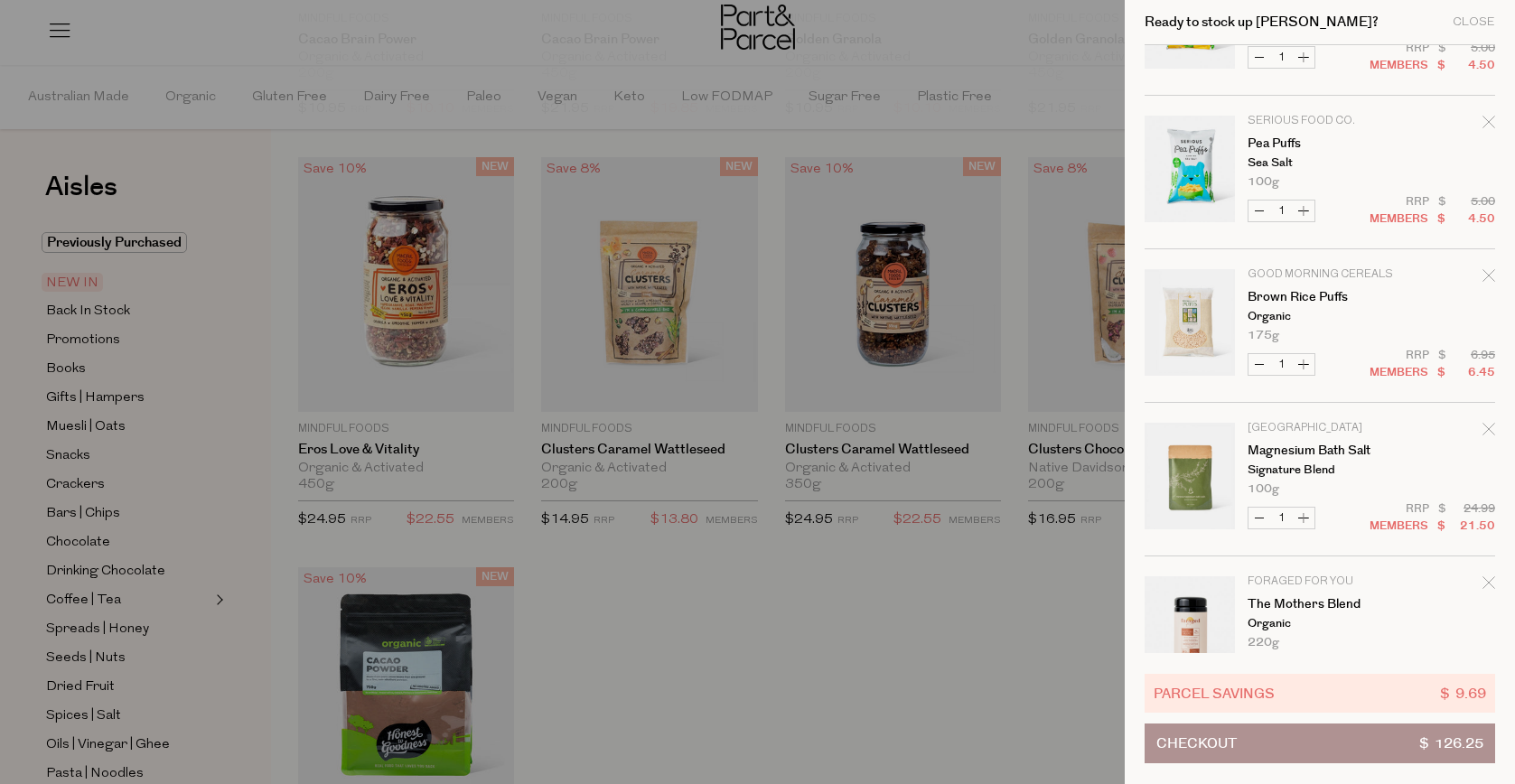
scroll to position [160, 0]
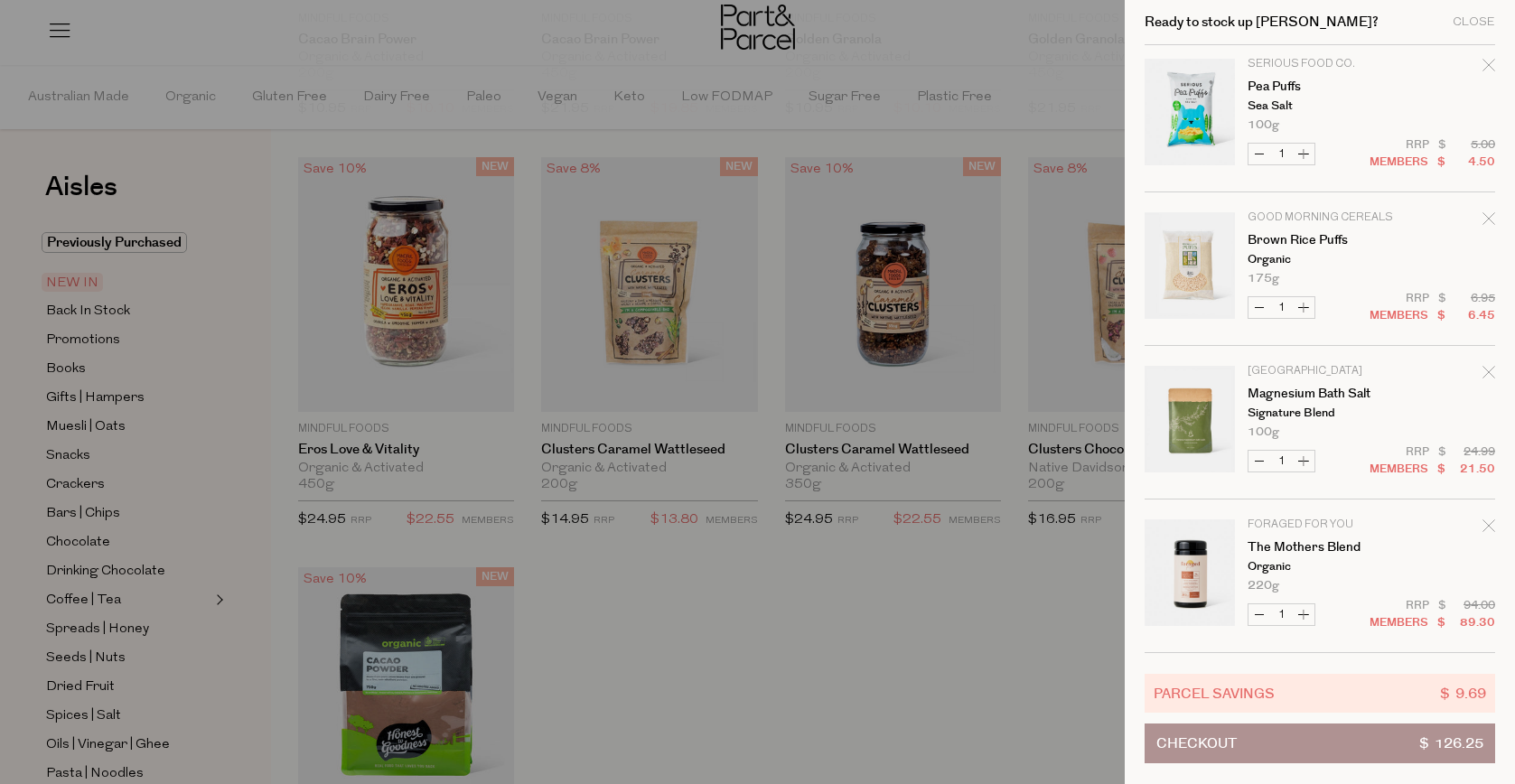
click at [1222, 740] on span "Checkout" at bounding box center [1197, 743] width 81 height 38
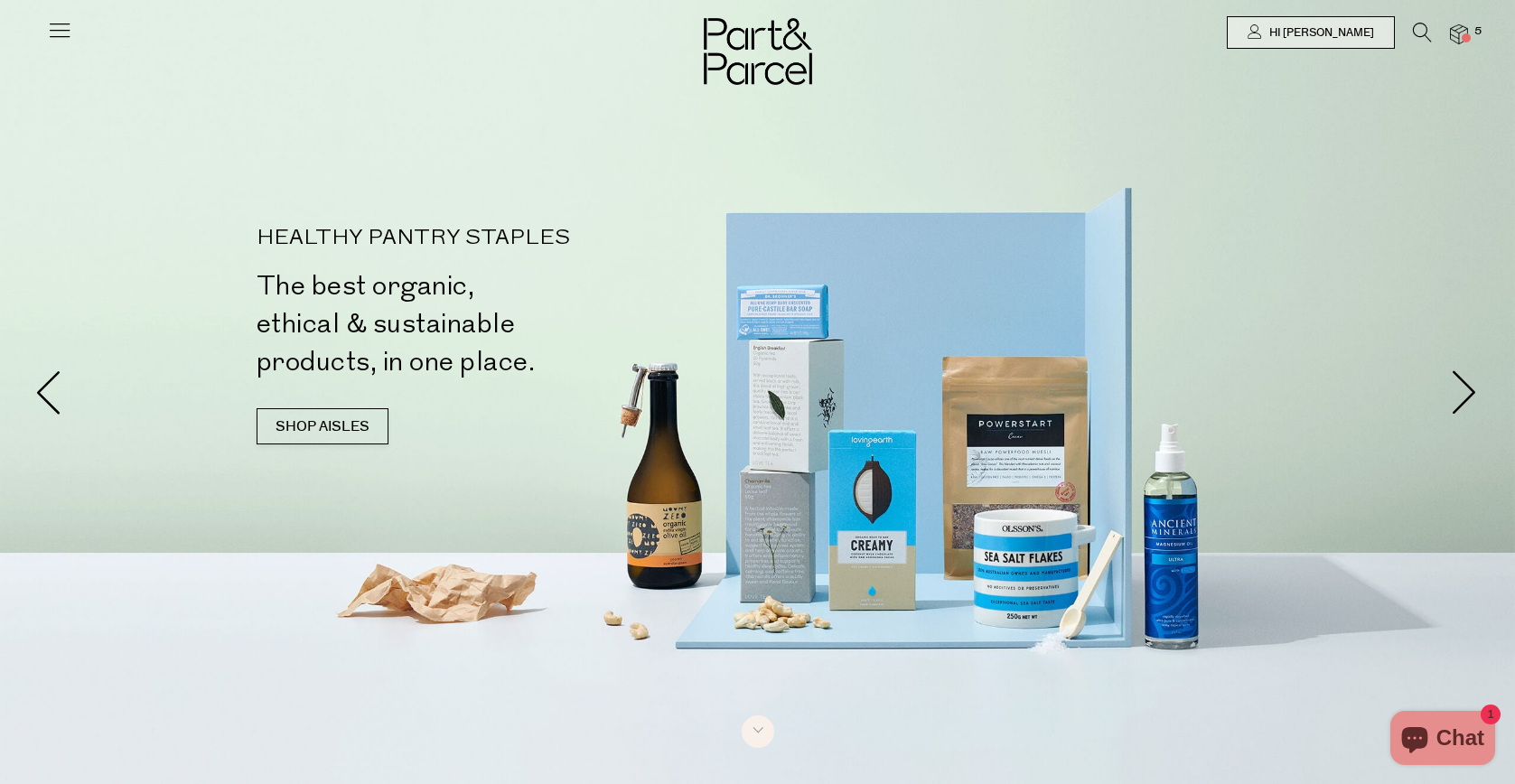
click at [1425, 30] on icon at bounding box center [1423, 32] width 19 height 19
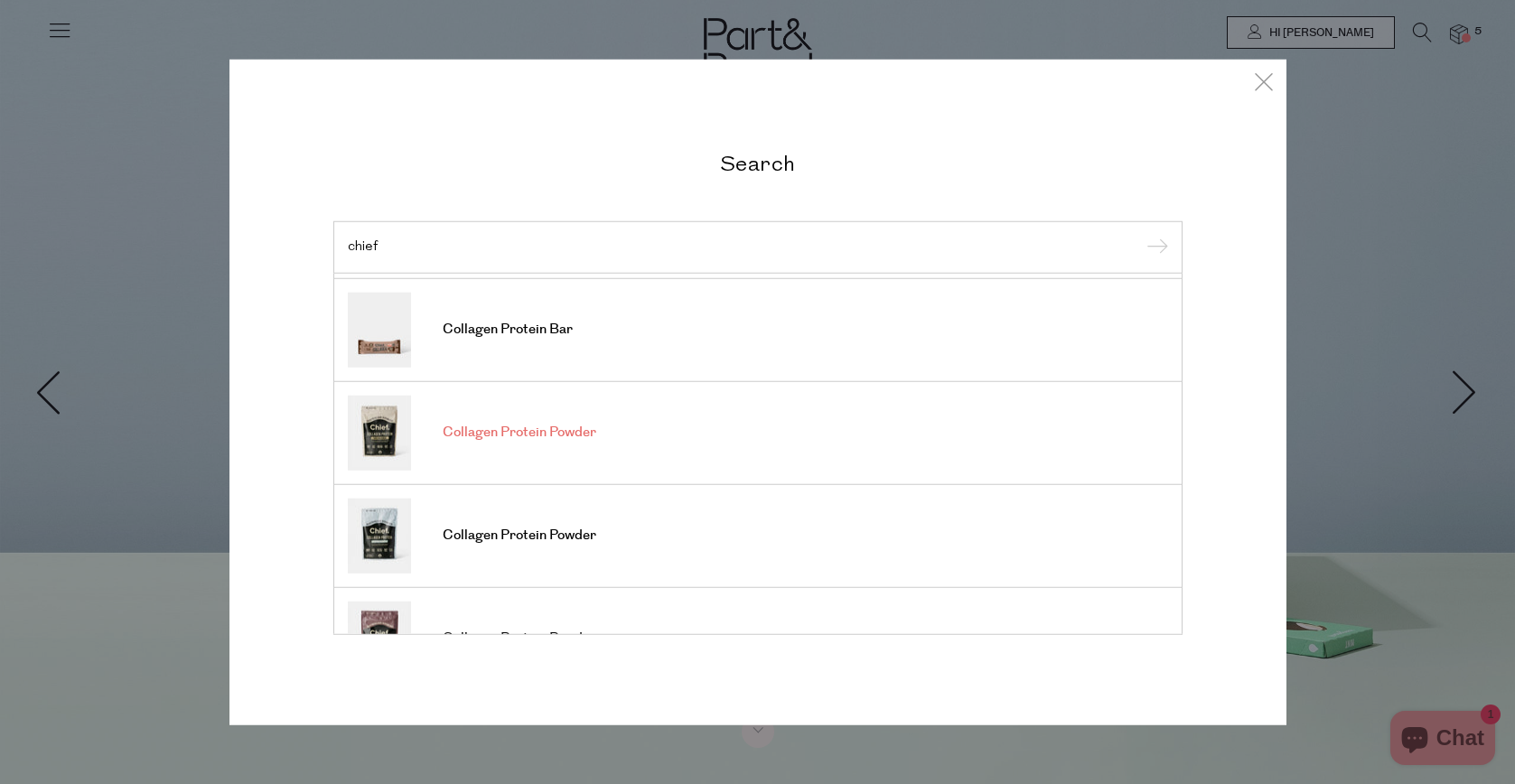
scroll to position [201, 0]
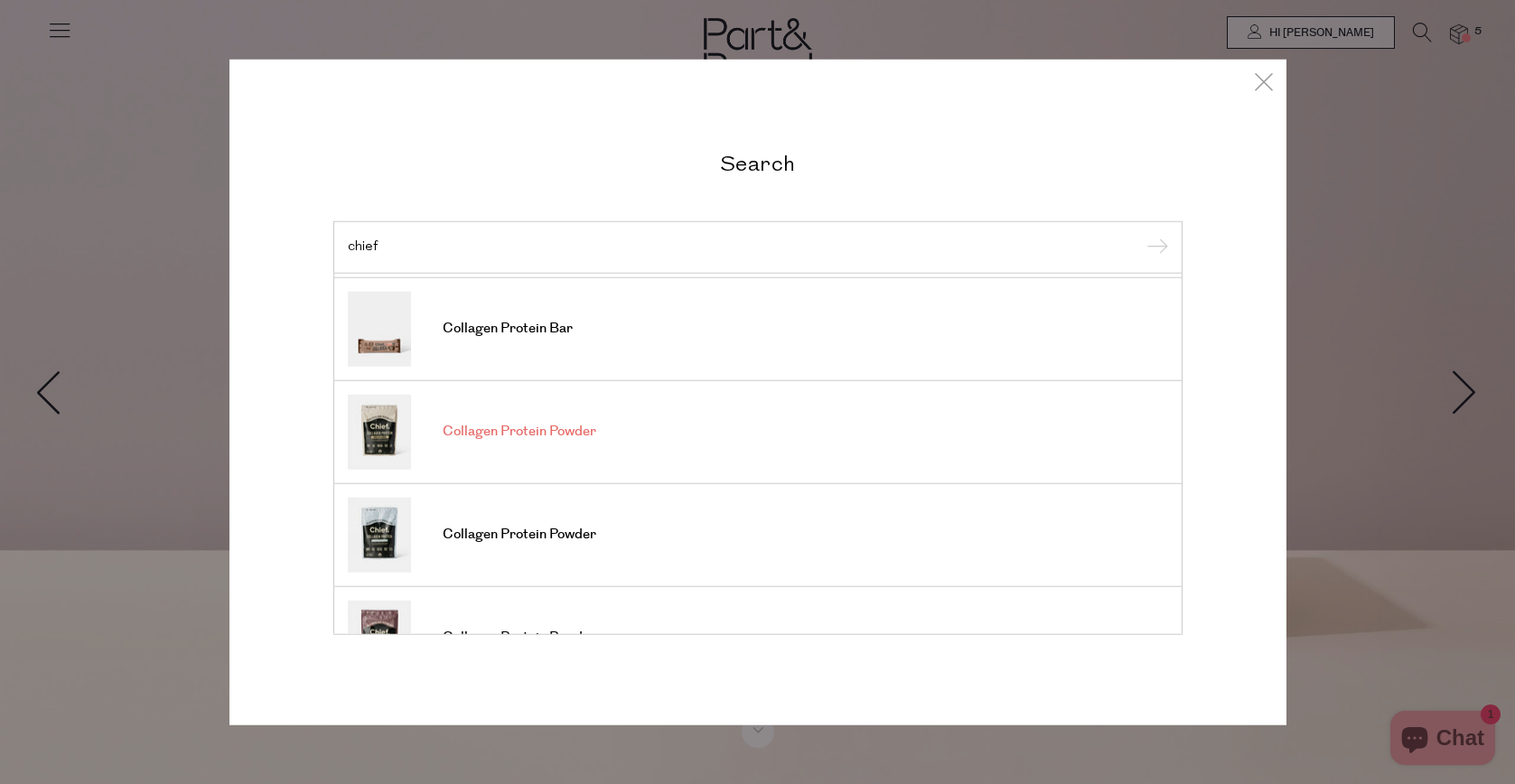
type input "chief"
click at [546, 434] on span "Collagen Protein Powder" at bounding box center [520, 432] width 154 height 18
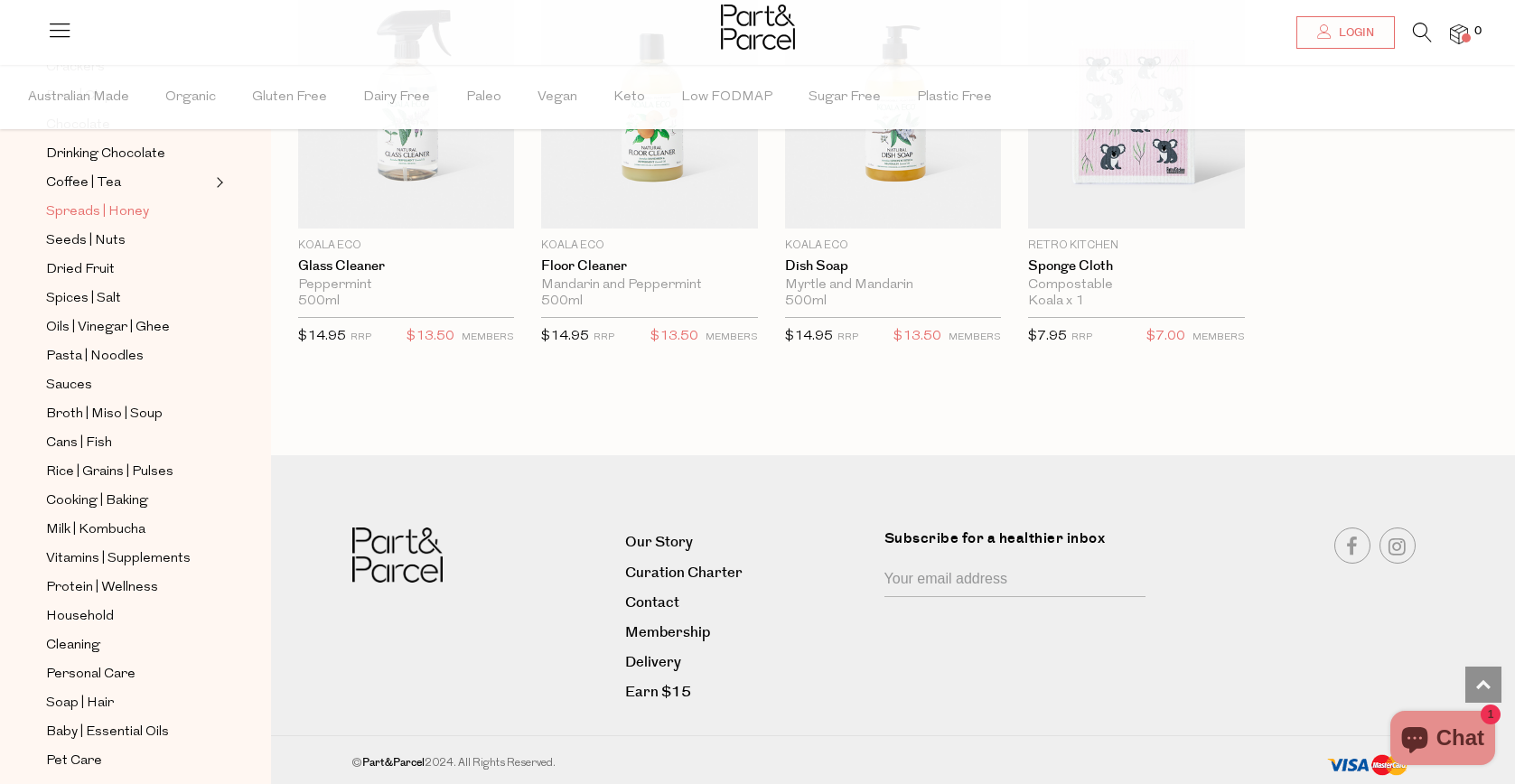
scroll to position [385, 0]
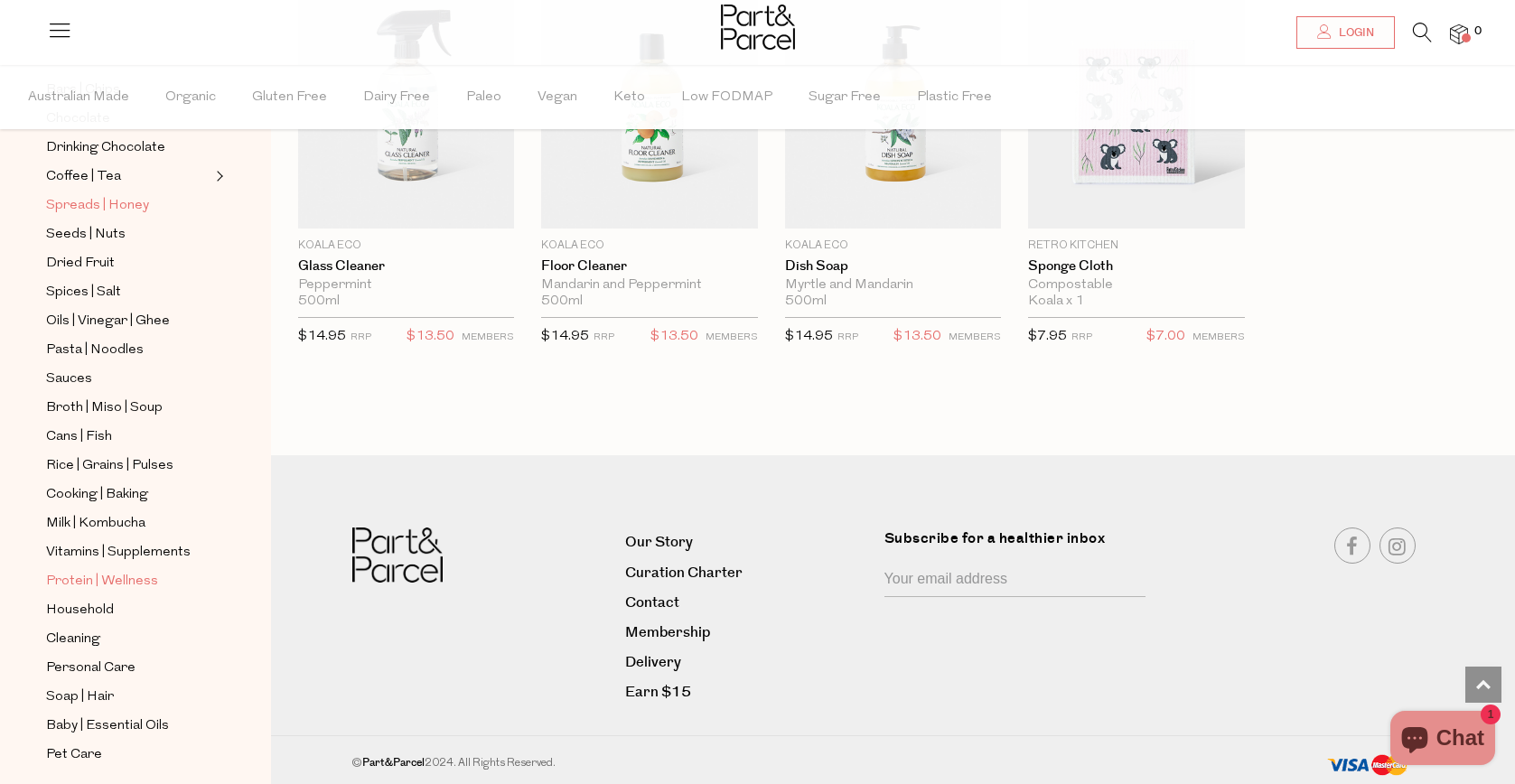
click at [126, 588] on span "Protein | Wellness" at bounding box center [101, 582] width 112 height 21
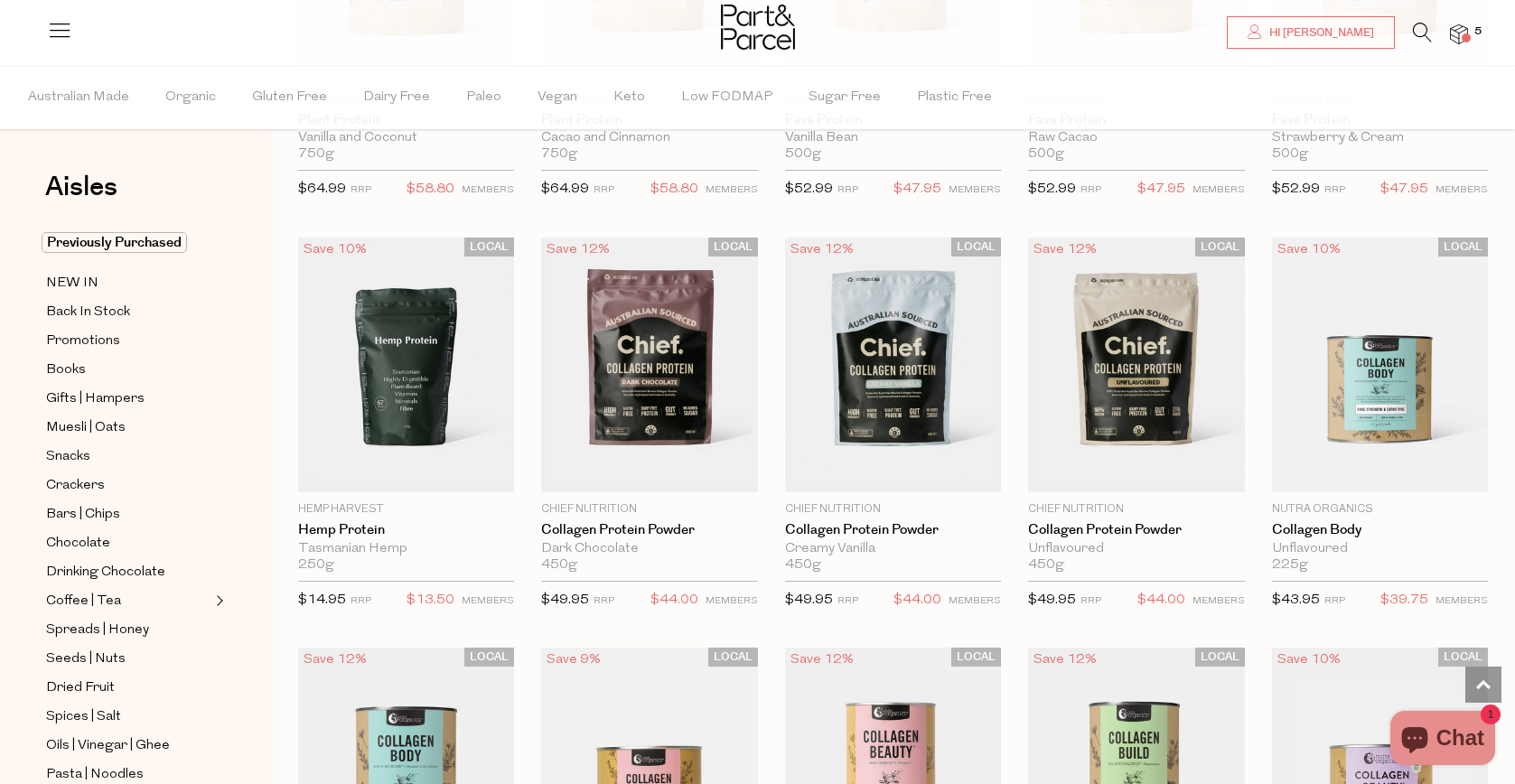
scroll to position [789, 0]
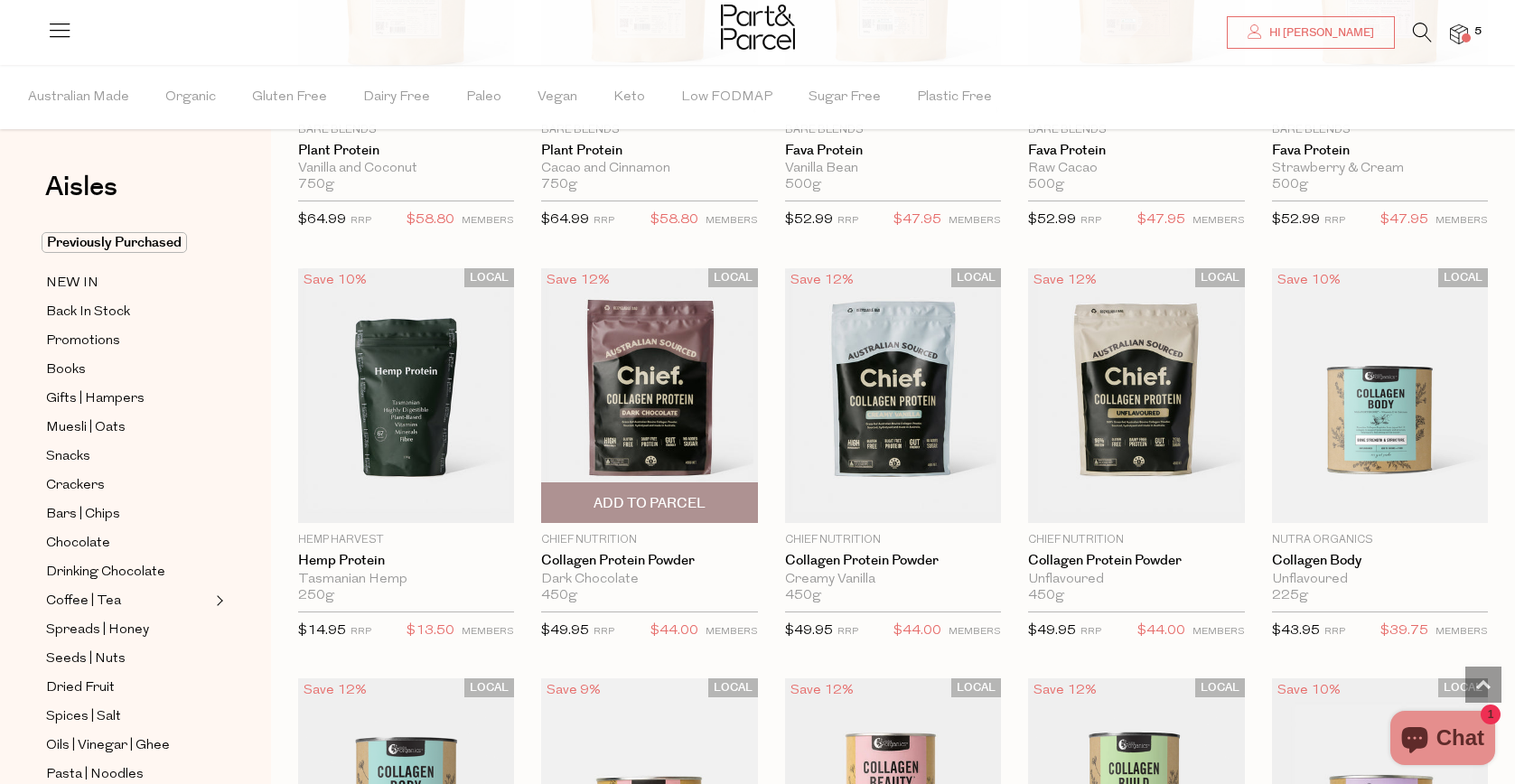
click at [673, 328] on img at bounding box center [649, 396] width 216 height 256
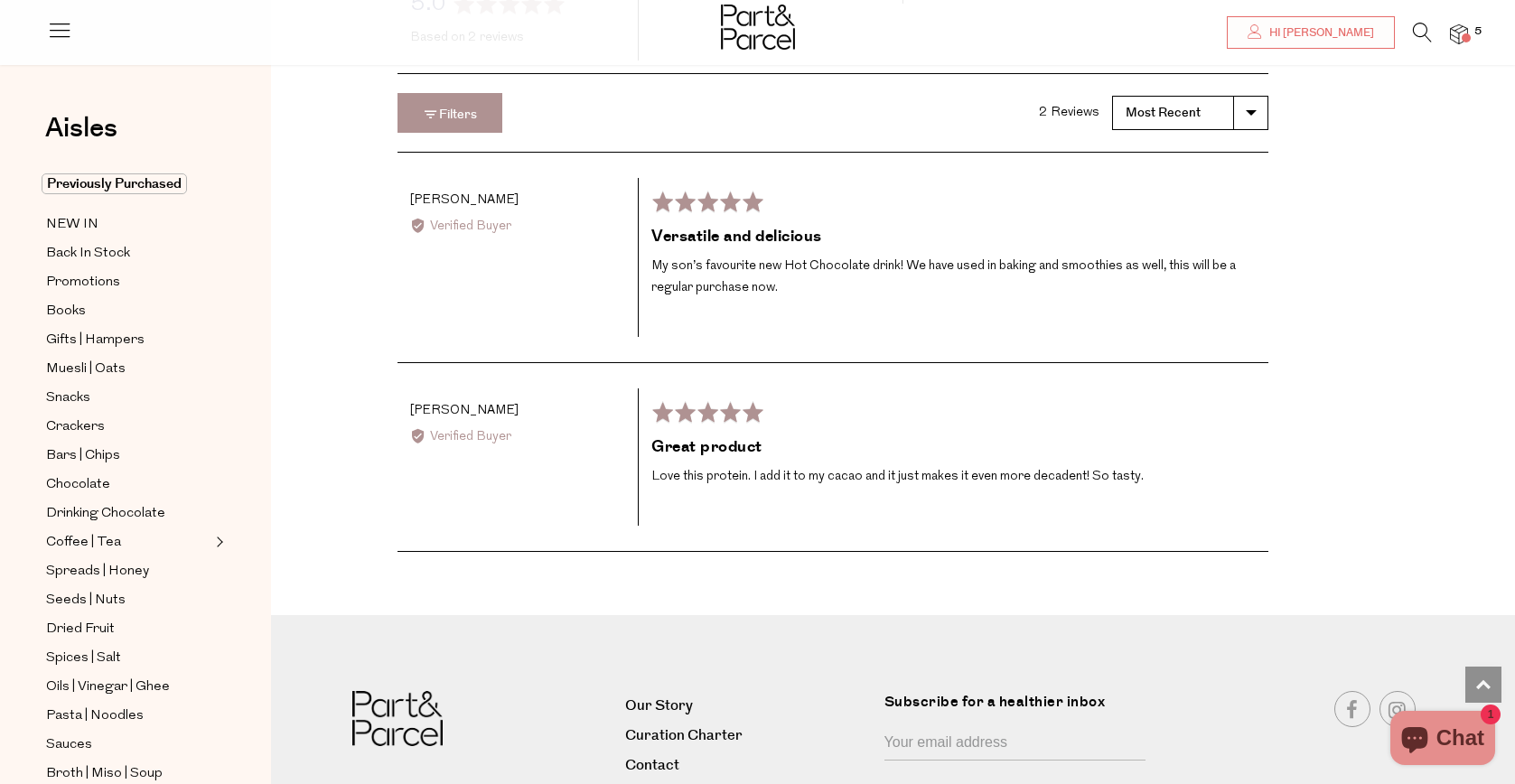
scroll to position [2900, 0]
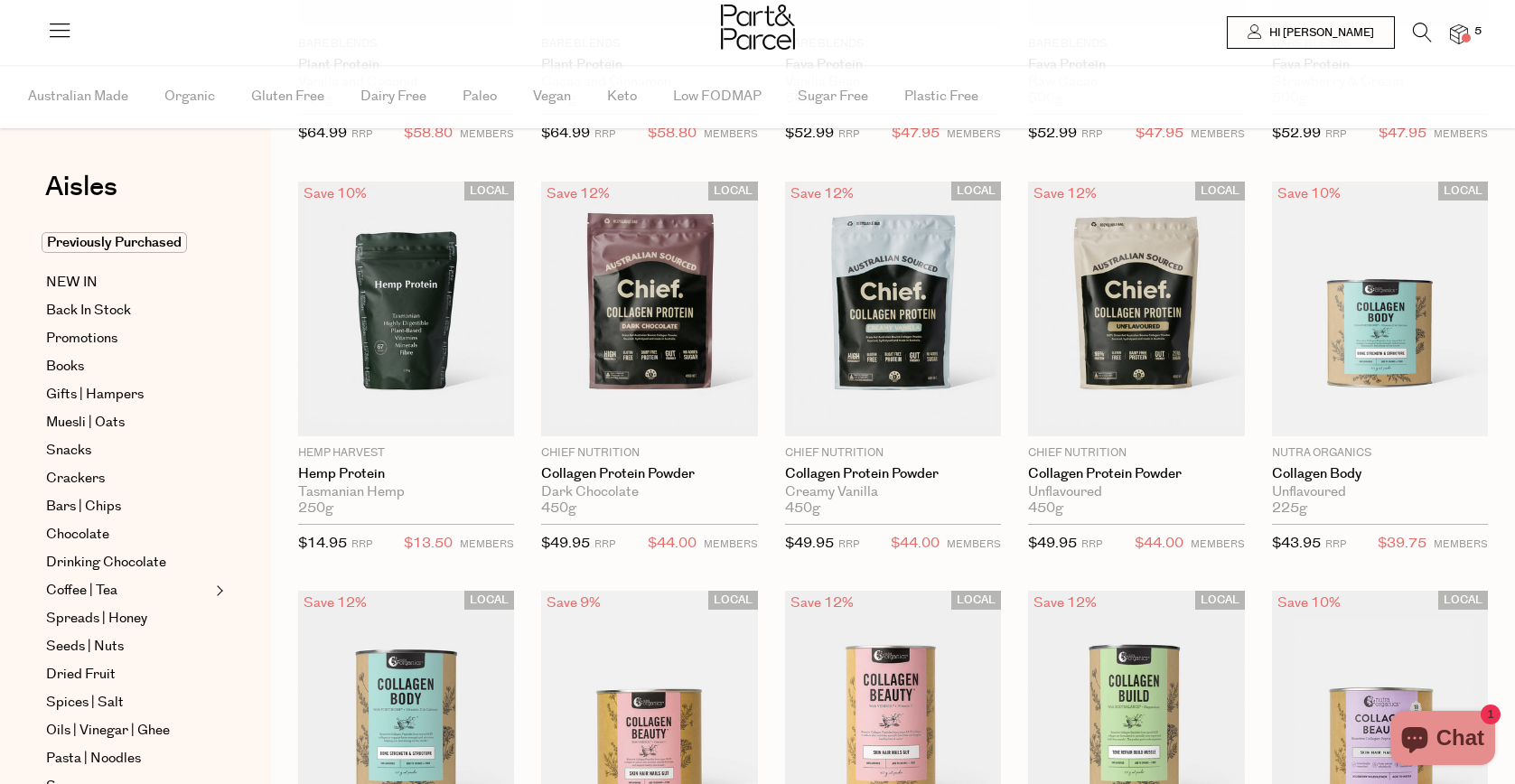
scroll to position [789, 0]
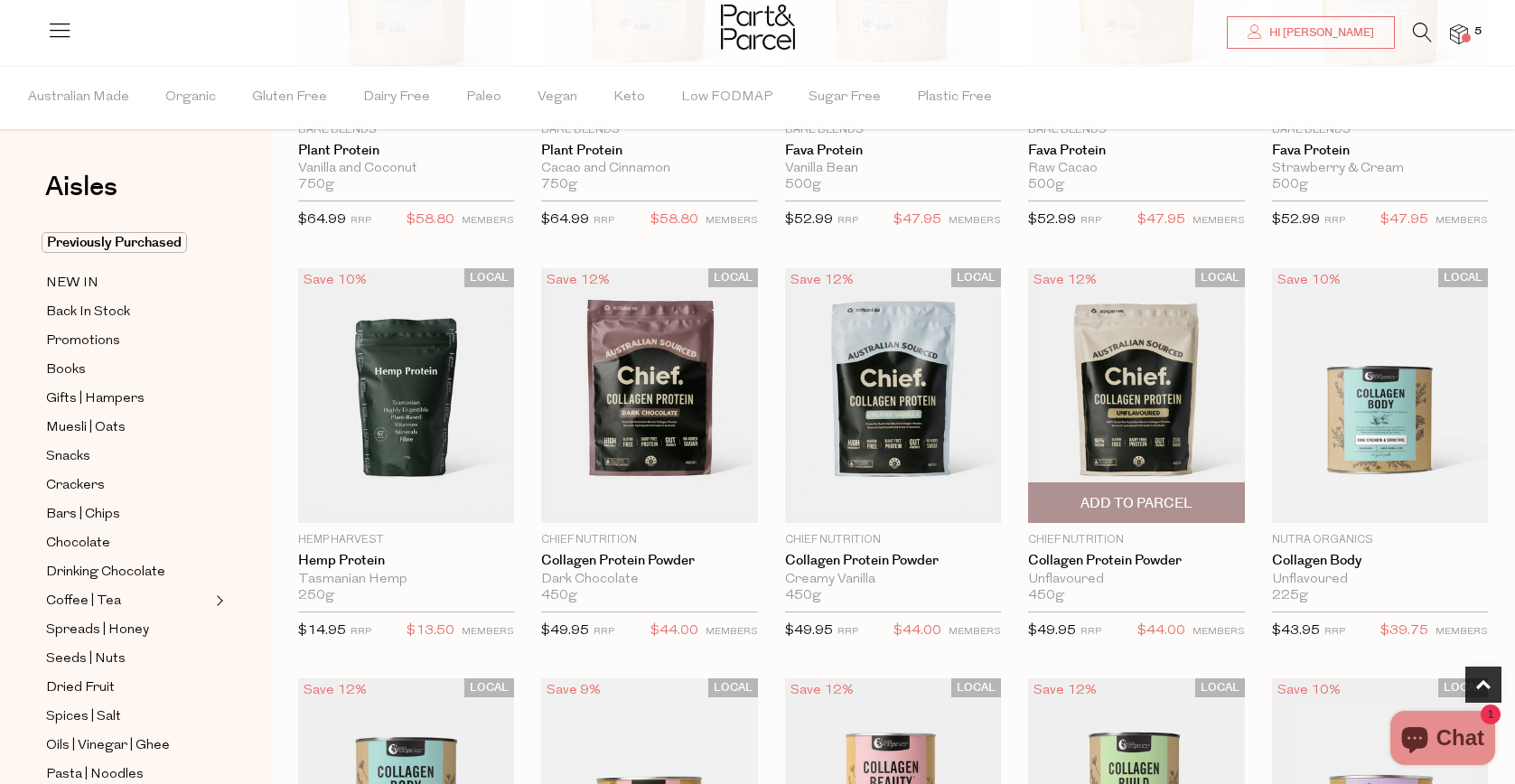
click at [1181, 407] on img at bounding box center [1136, 396] width 216 height 256
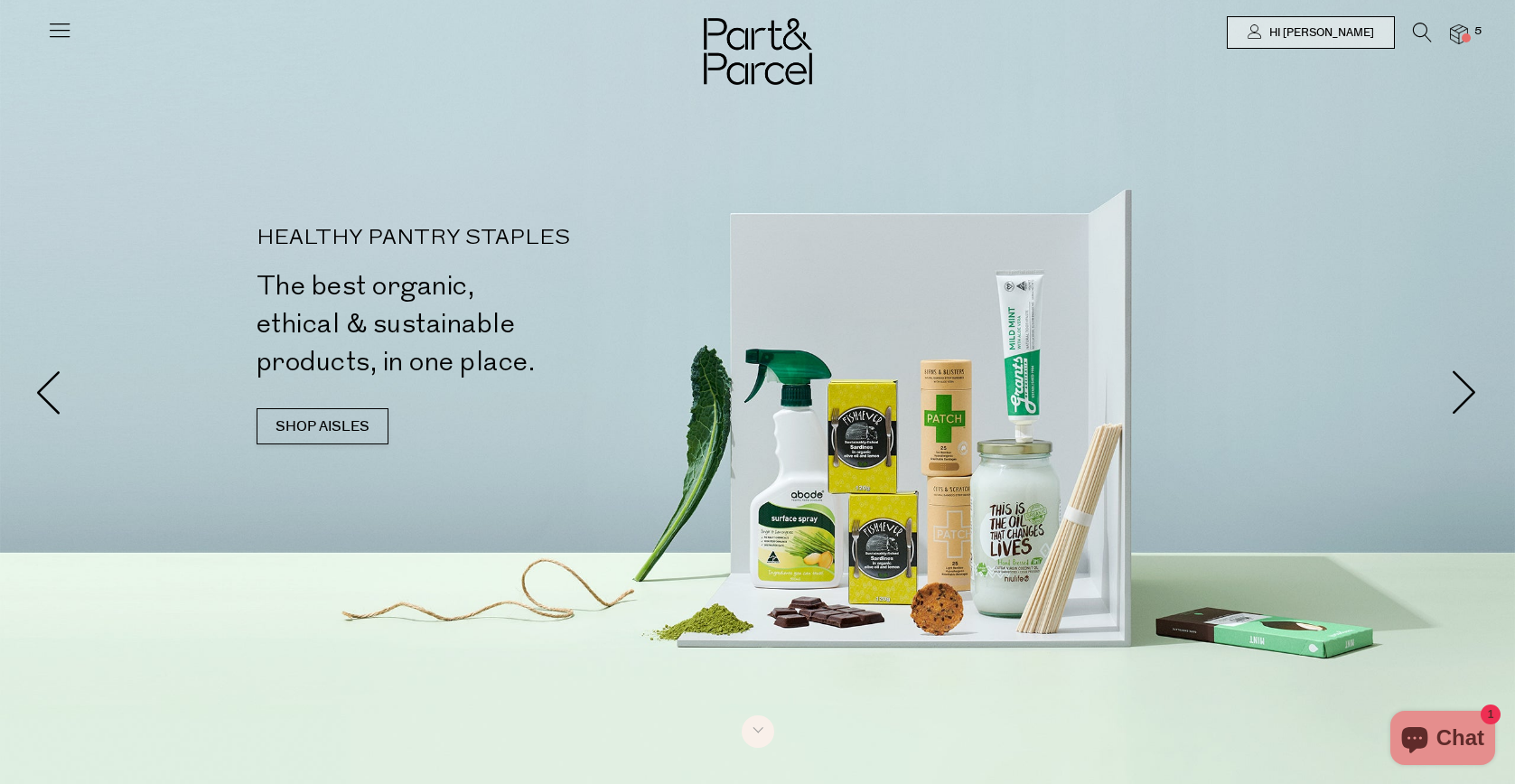
click at [1468, 18] on div at bounding box center [757, 32] width 1515 height 65
click at [1461, 36] on img at bounding box center [1459, 34] width 18 height 20
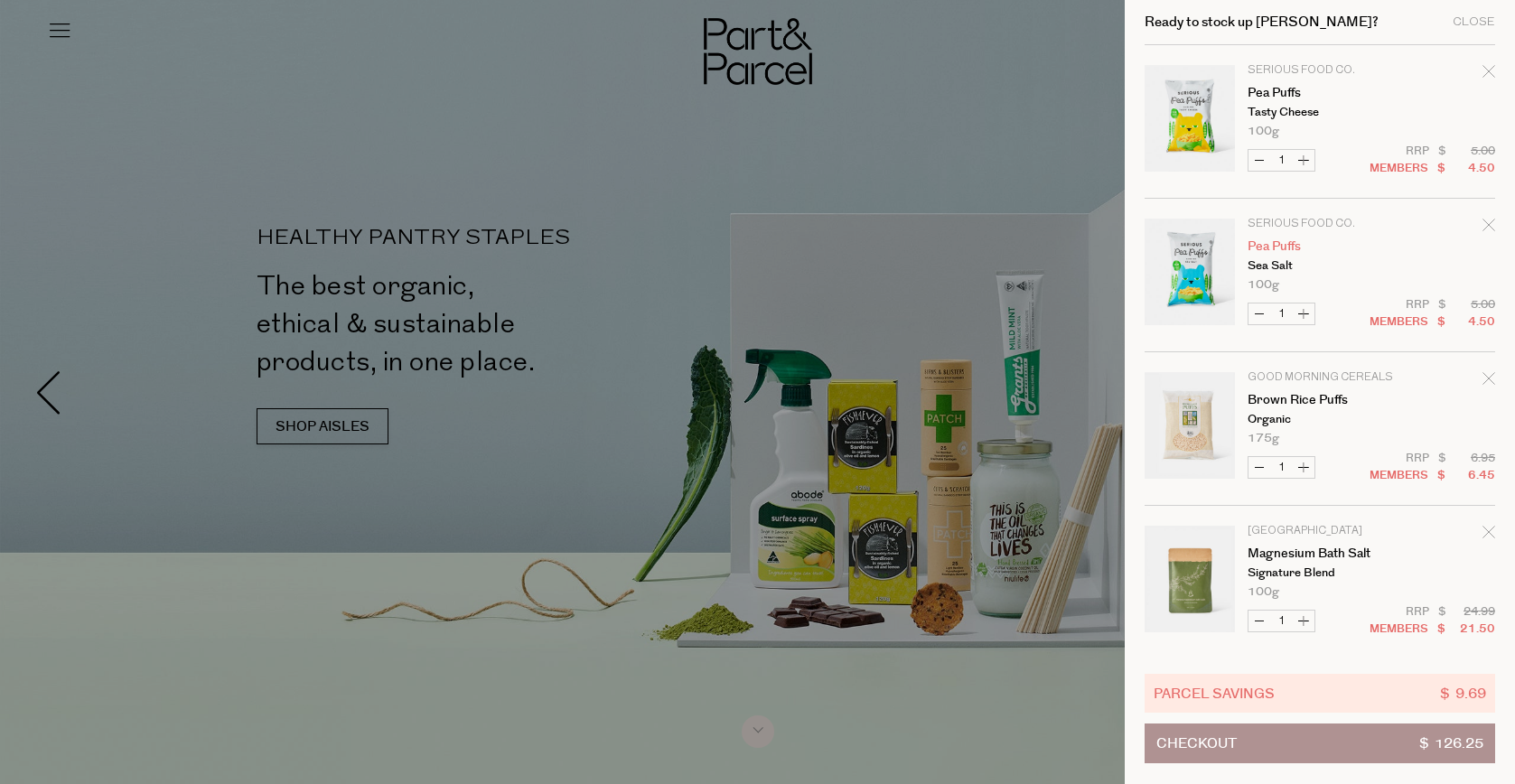
scroll to position [160, 0]
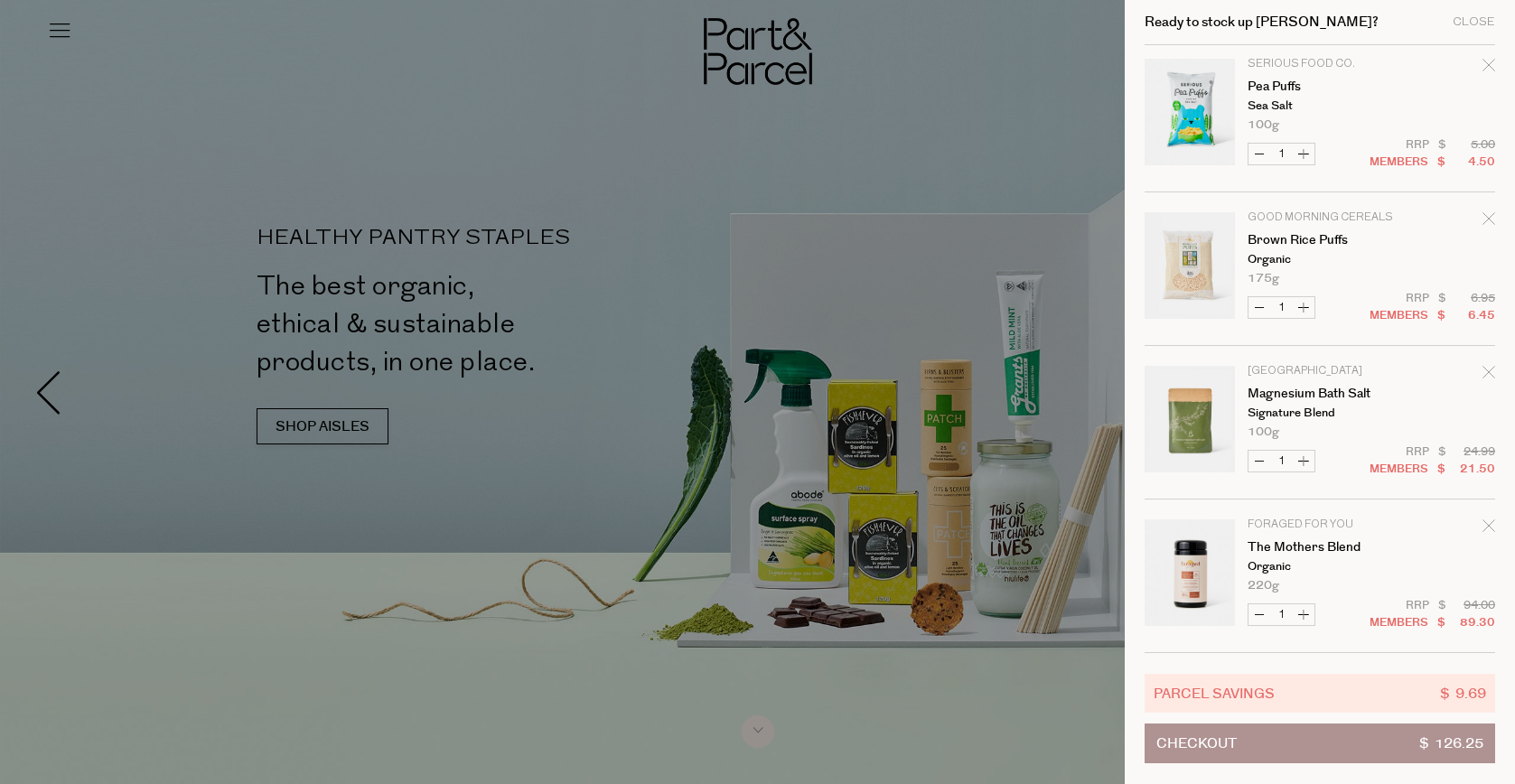
click at [1488, 372] on icon "Remove Magnesium Bath Salt" at bounding box center [1489, 372] width 13 height 13
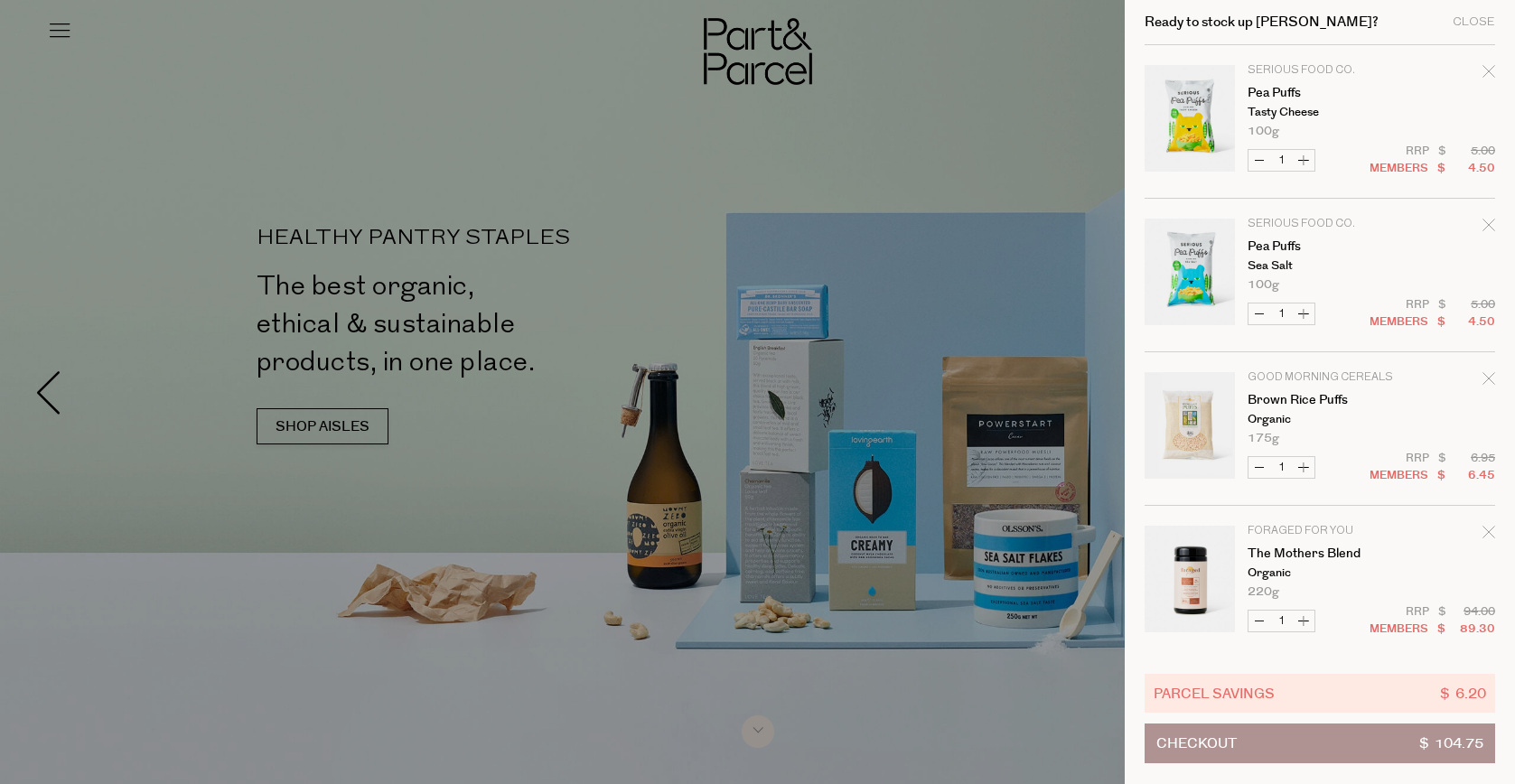
scroll to position [7, 0]
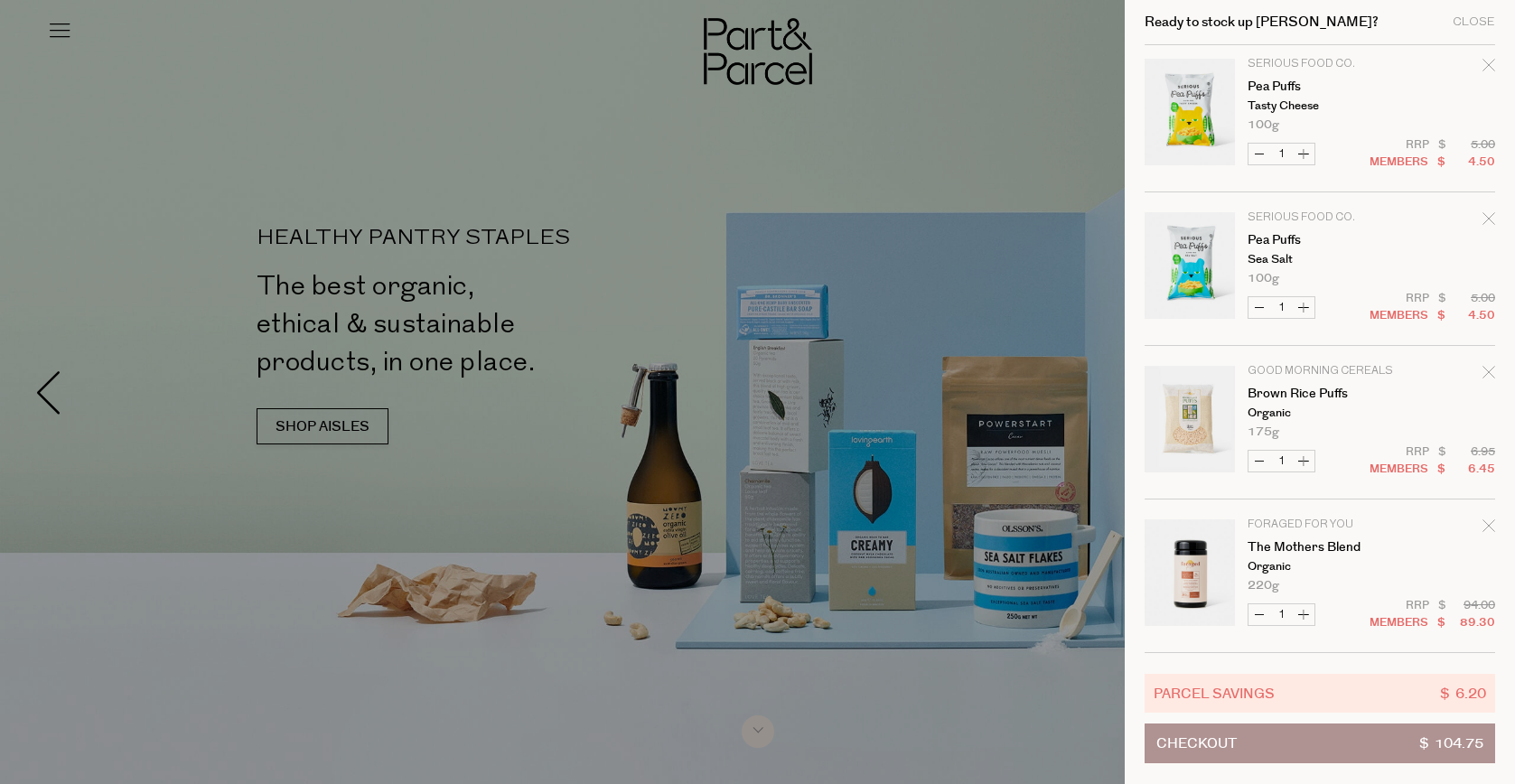
click at [1244, 738] on button "Checkout $ 104.75" at bounding box center [1320, 743] width 350 height 40
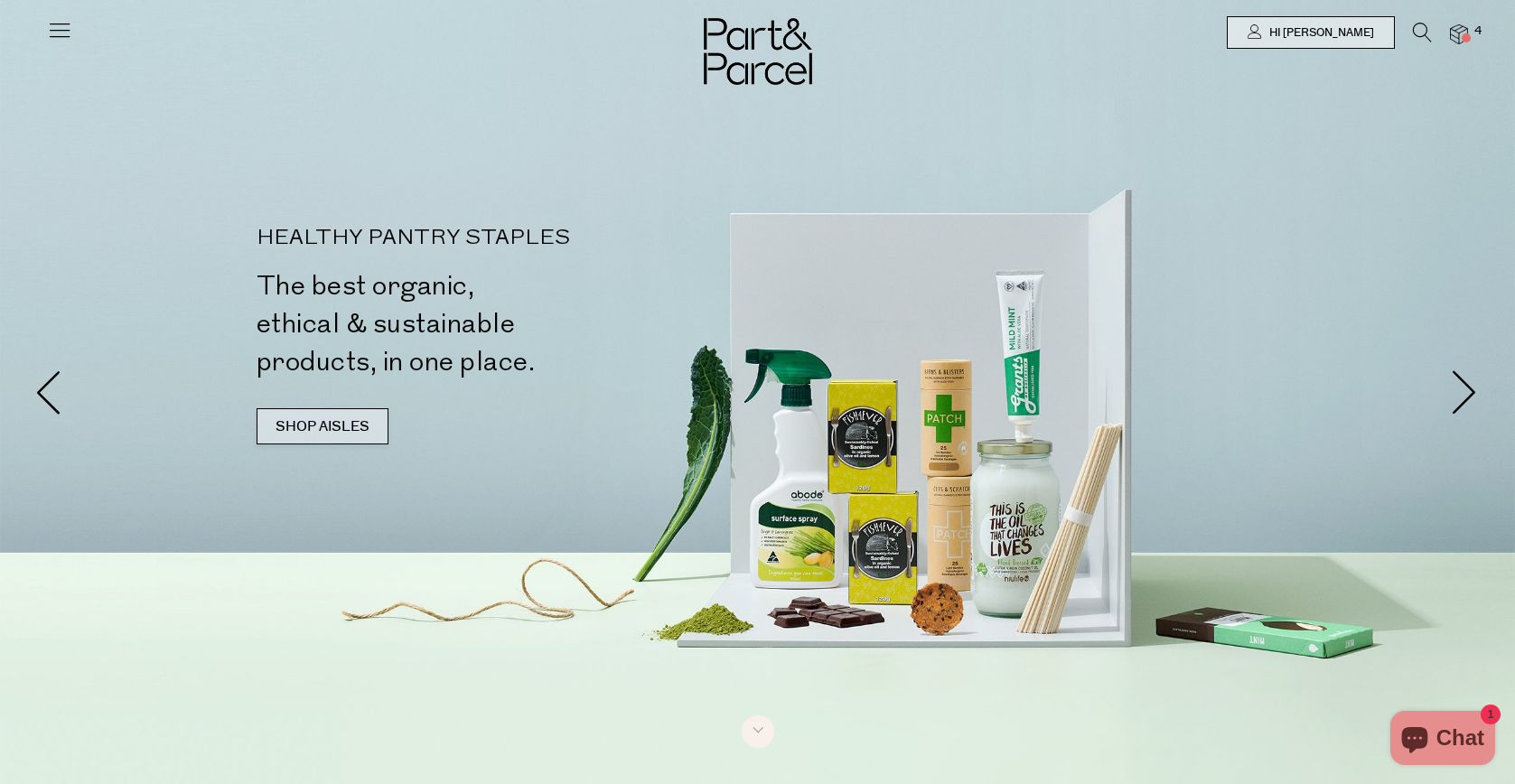
click at [312, 421] on link "SHOP AISLES" at bounding box center [323, 426] width 132 height 36
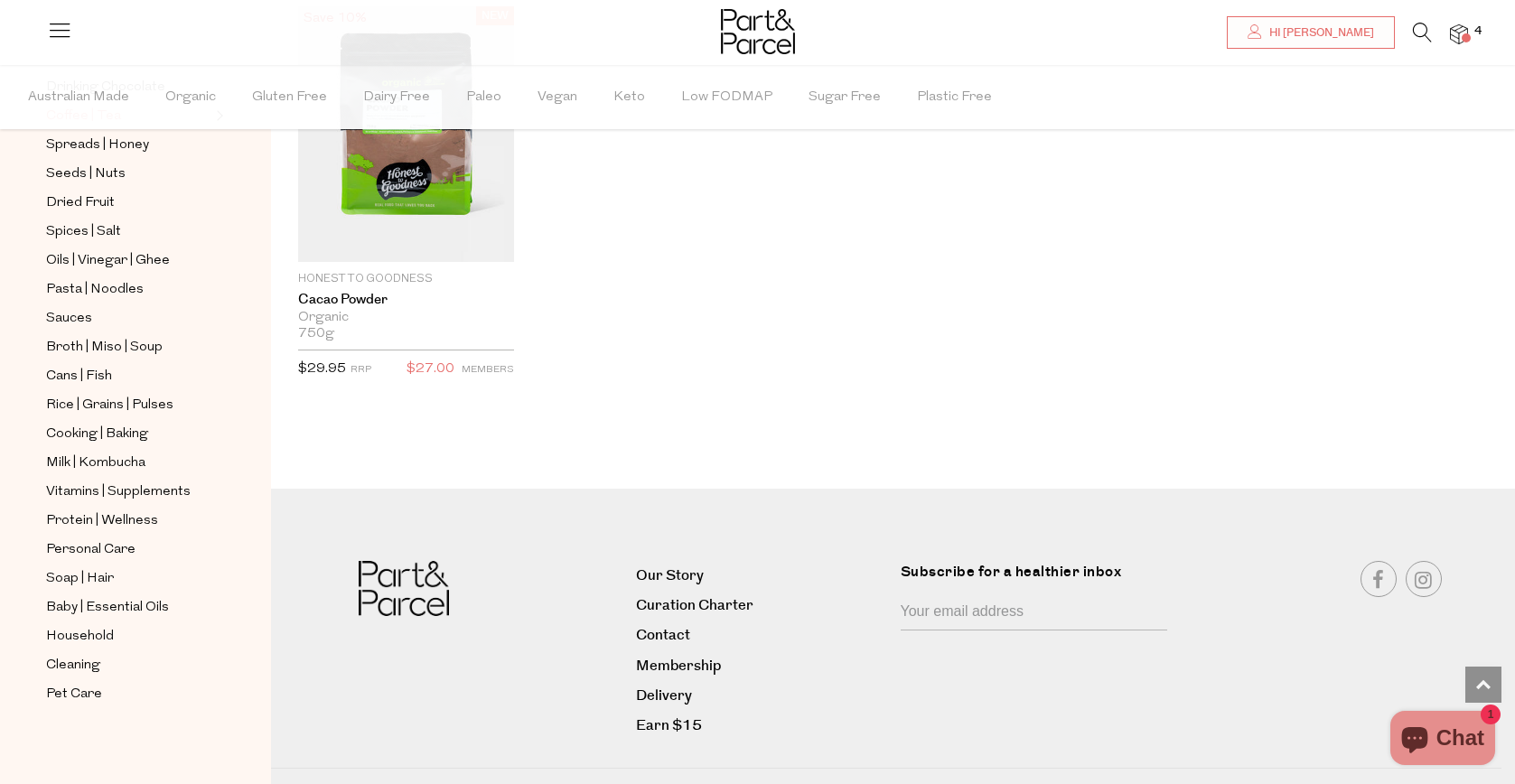
scroll to position [3374, 0]
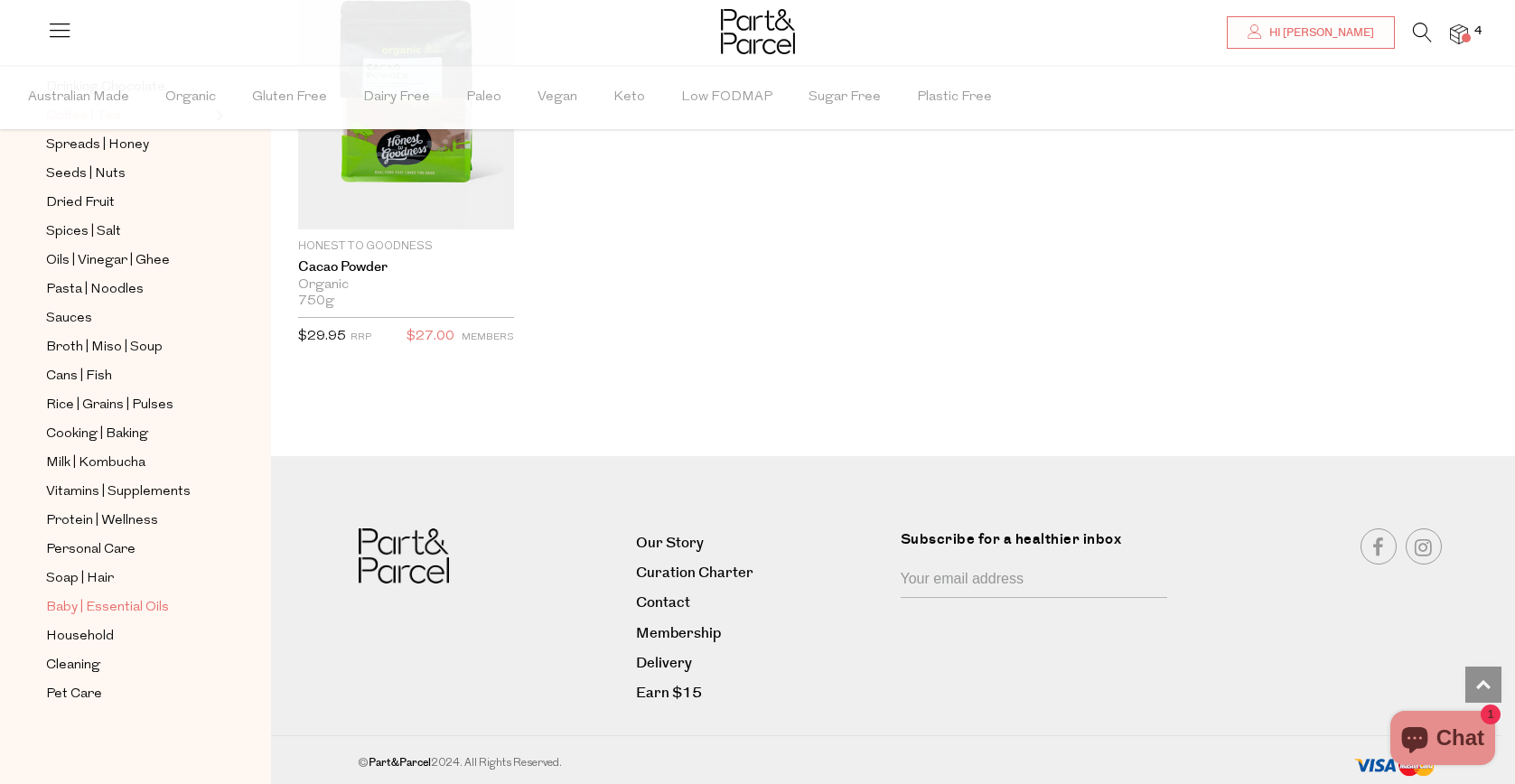
click at [150, 599] on span "Baby | Essential Oils" at bounding box center [107, 608] width 123 height 21
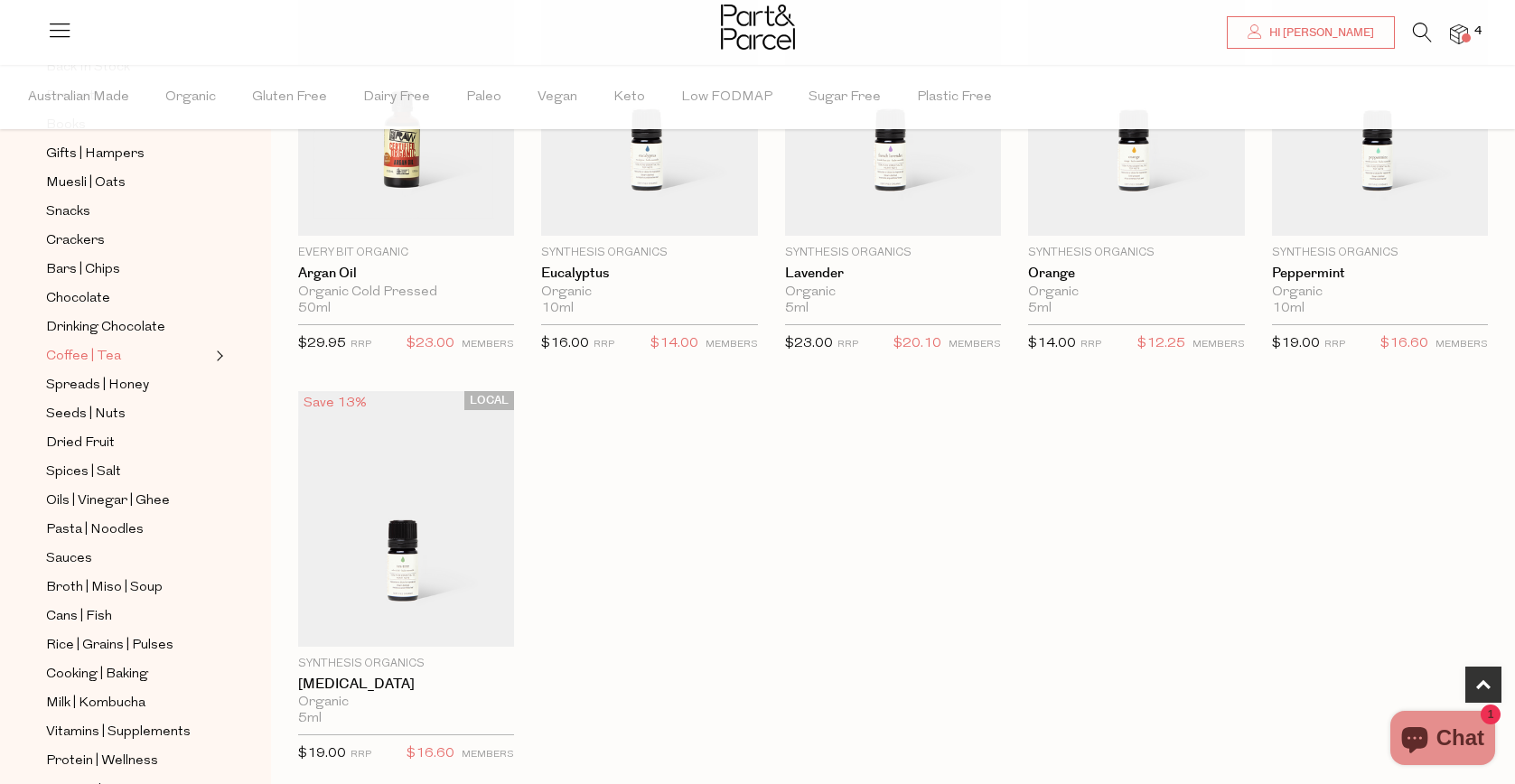
scroll to position [251, 0]
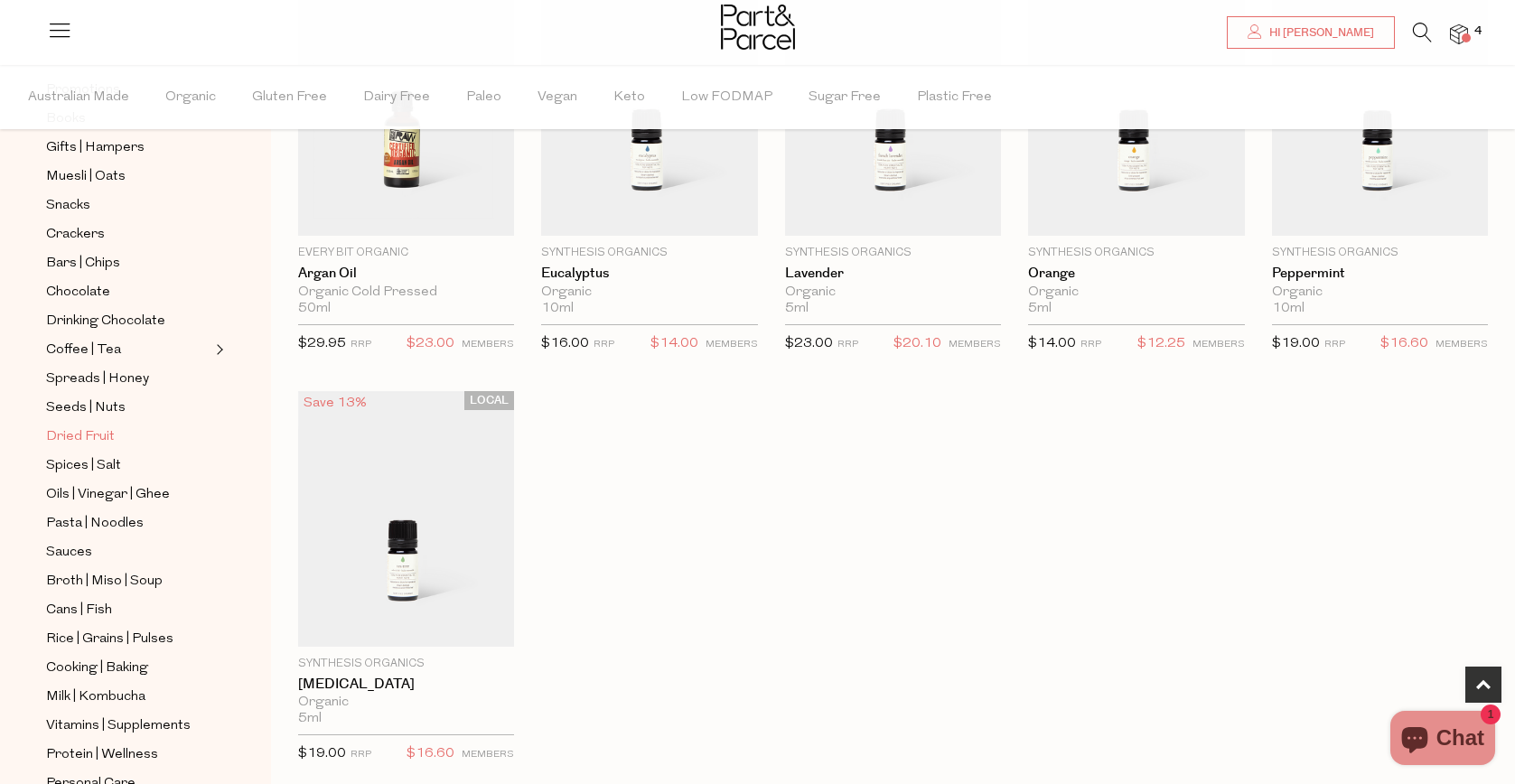
click at [83, 436] on span "Dried Fruit" at bounding box center [80, 437] width 69 height 21
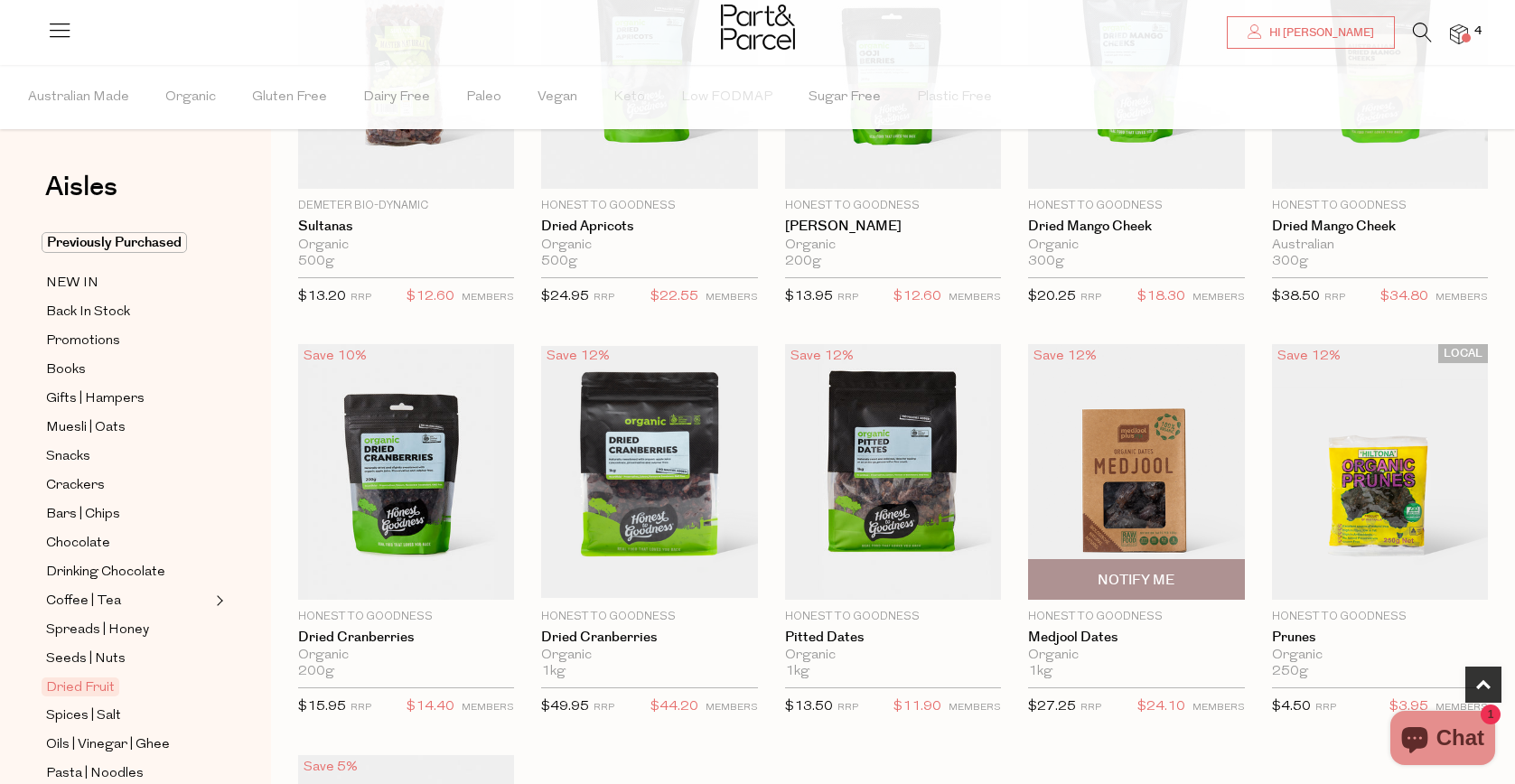
scroll to position [306, 0]
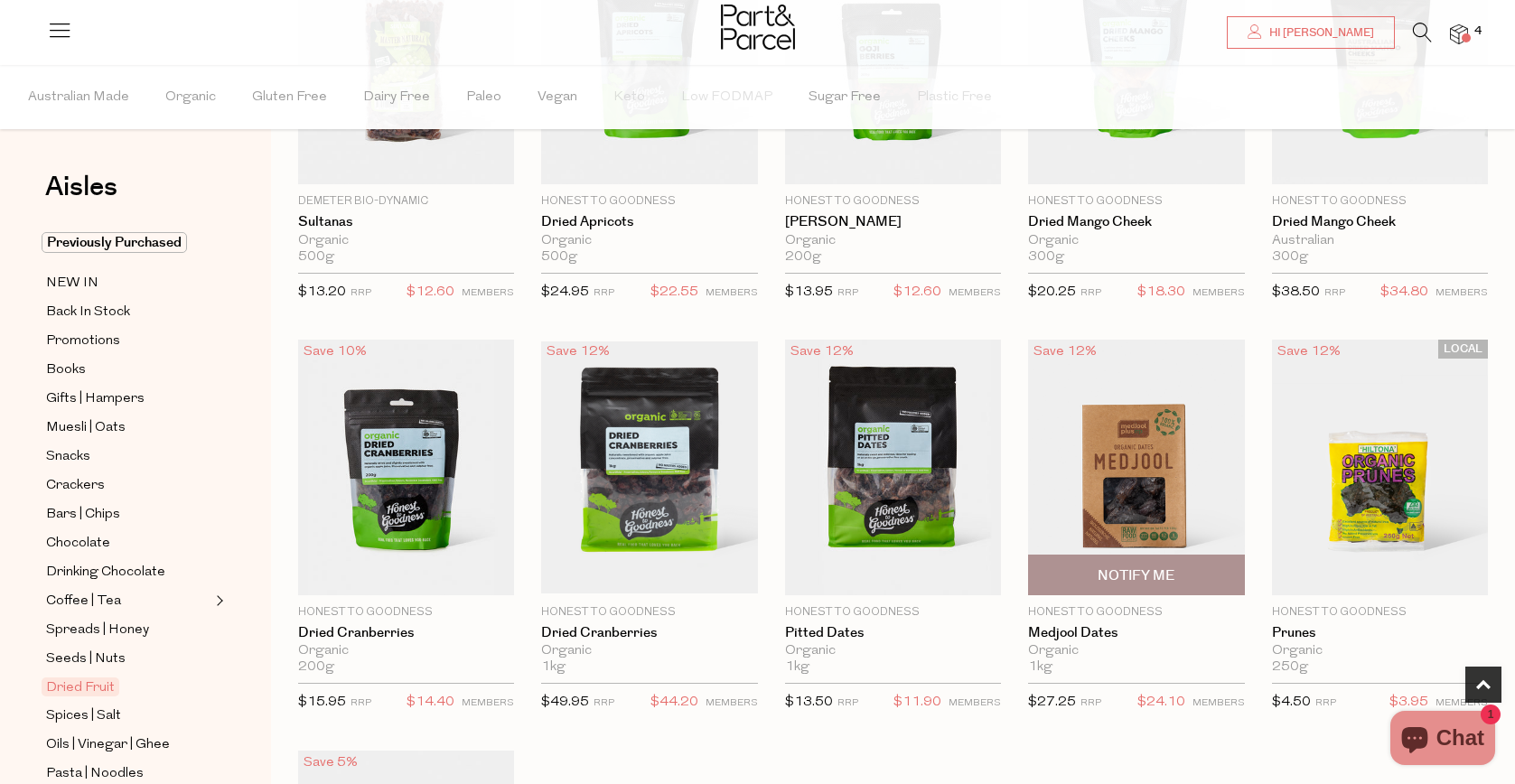
click at [1121, 458] on img at bounding box center [1136, 467] width 216 height 256
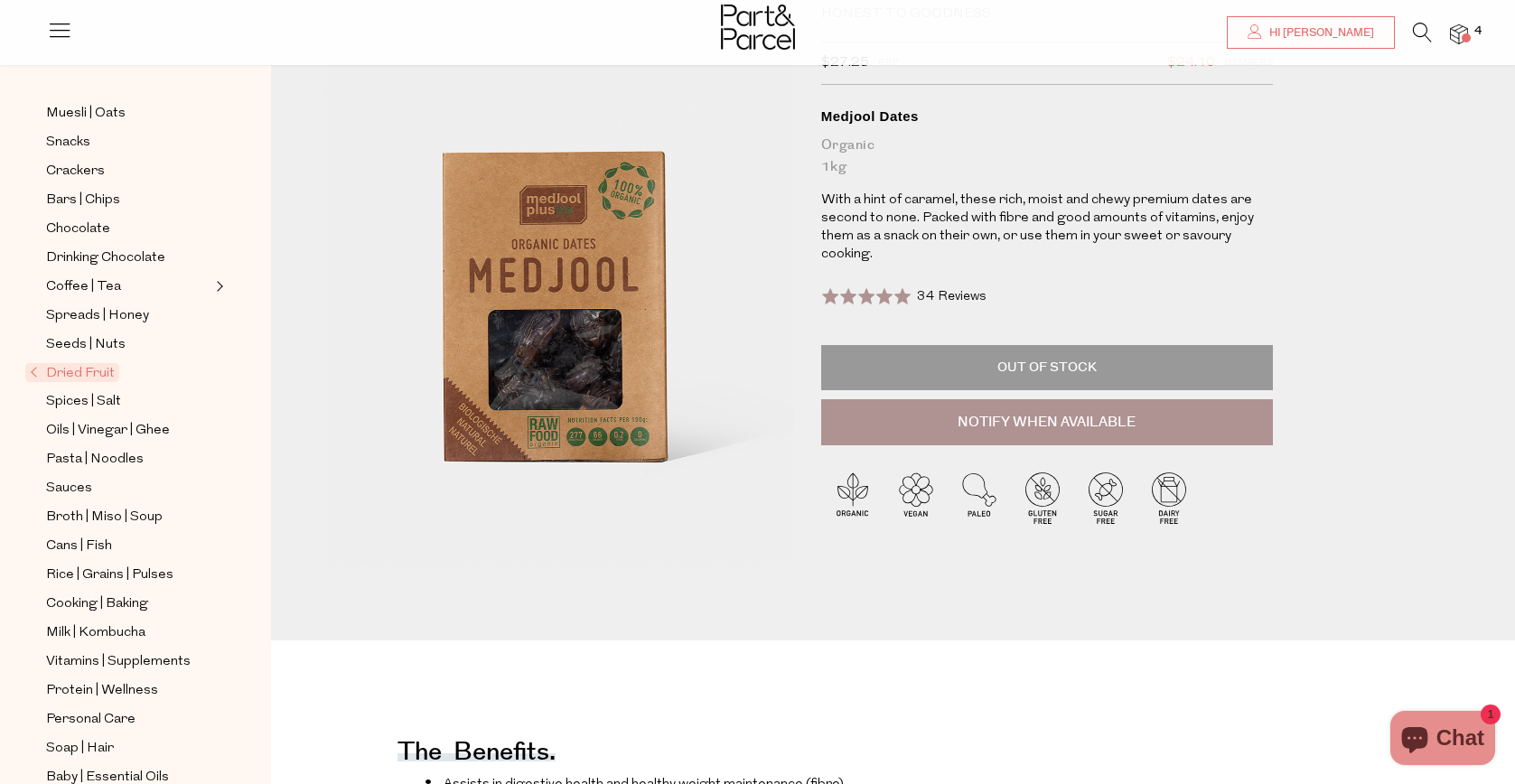
scroll to position [375, 0]
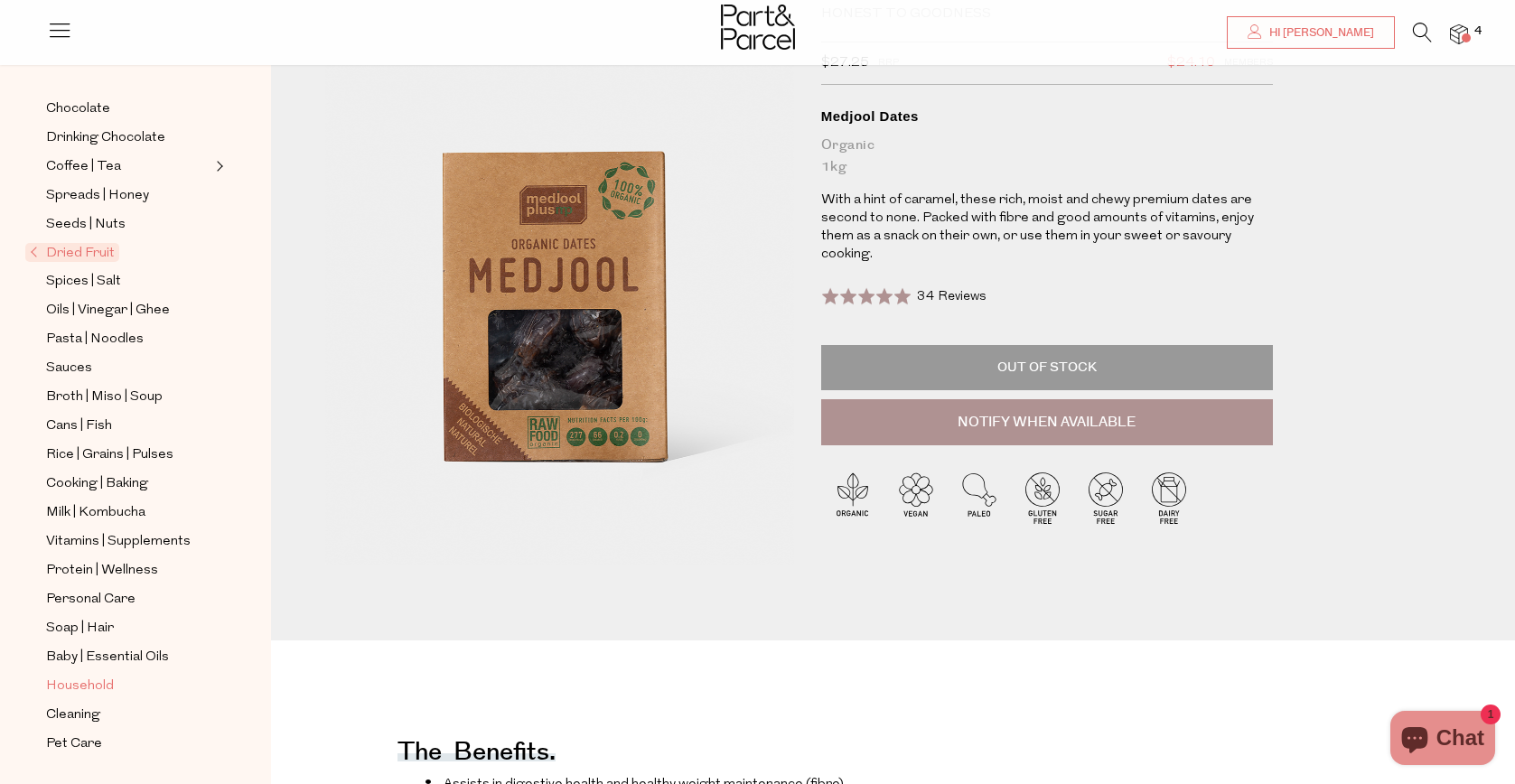
click at [84, 684] on span "Household" at bounding box center [80, 687] width 68 height 21
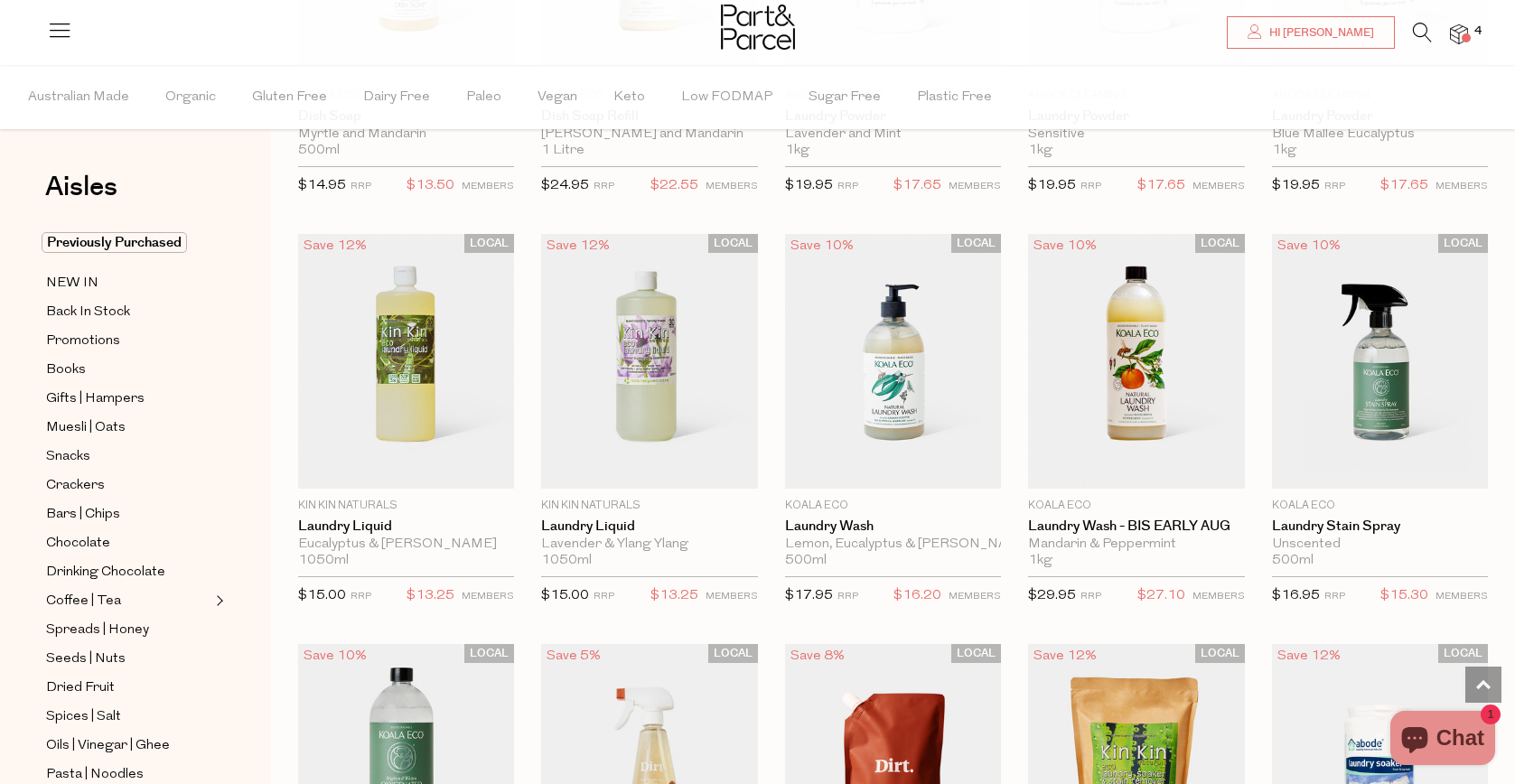
scroll to position [3292, 0]
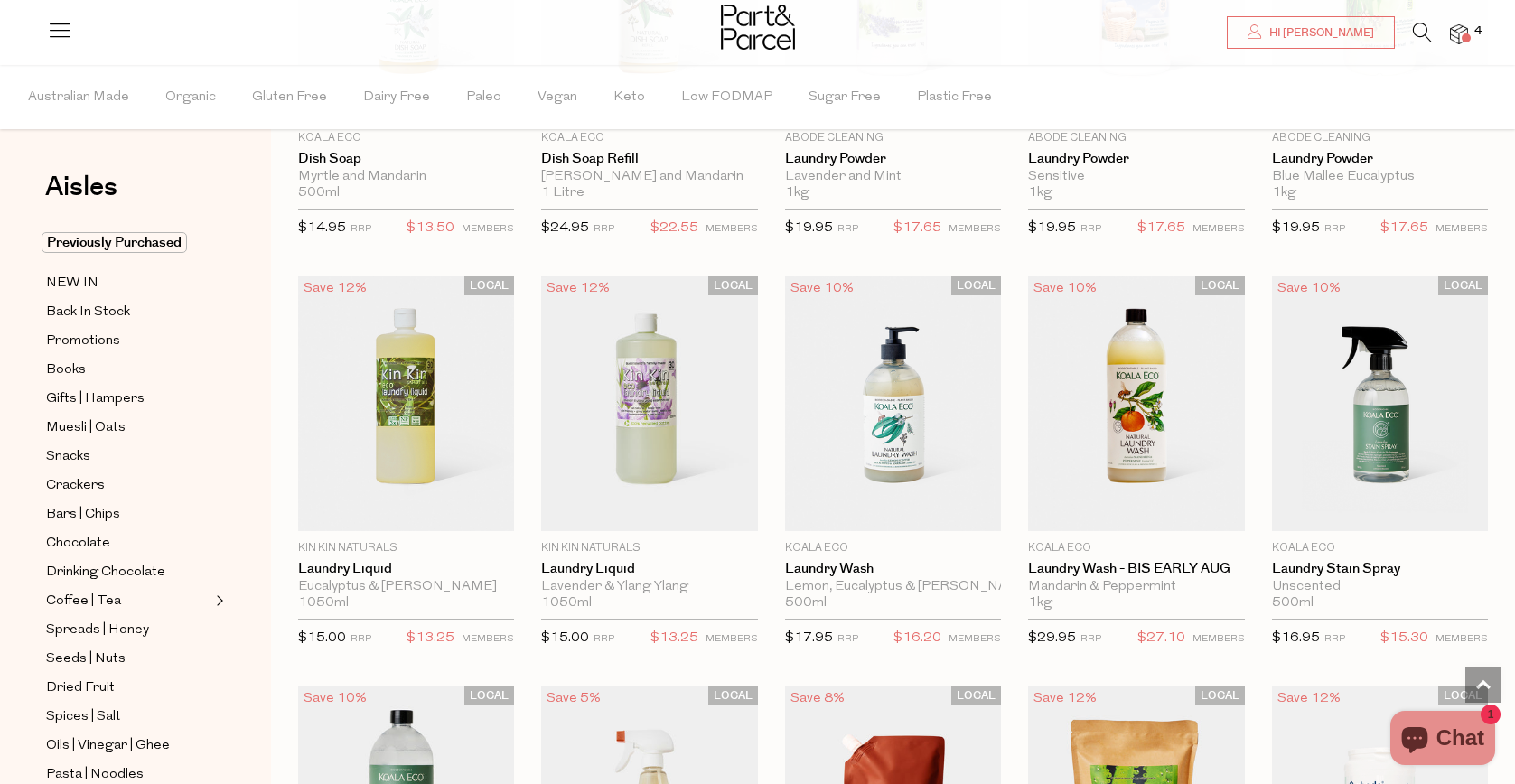
scroll to position [3242, 0]
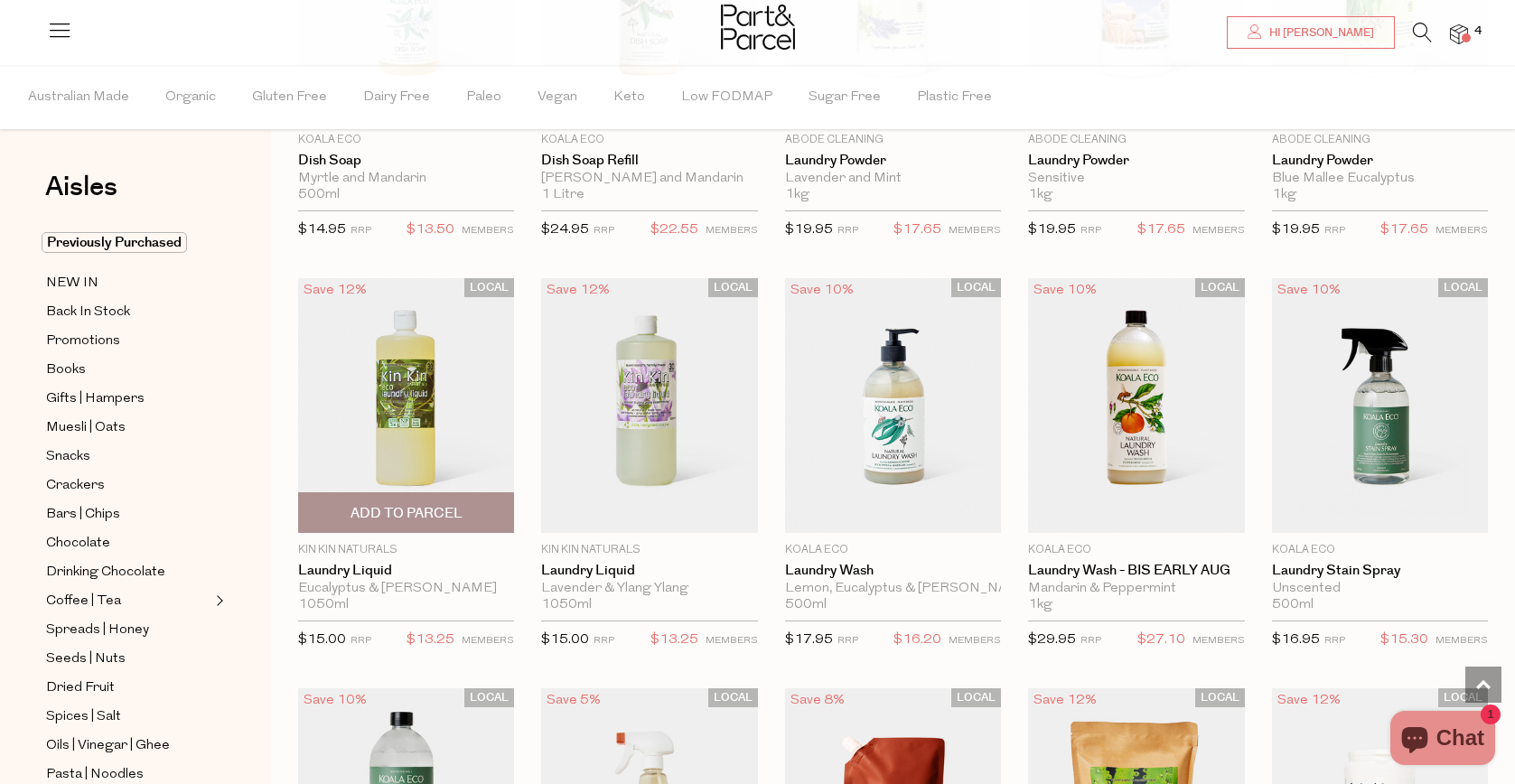
click at [361, 374] on img at bounding box center [406, 405] width 216 height 256
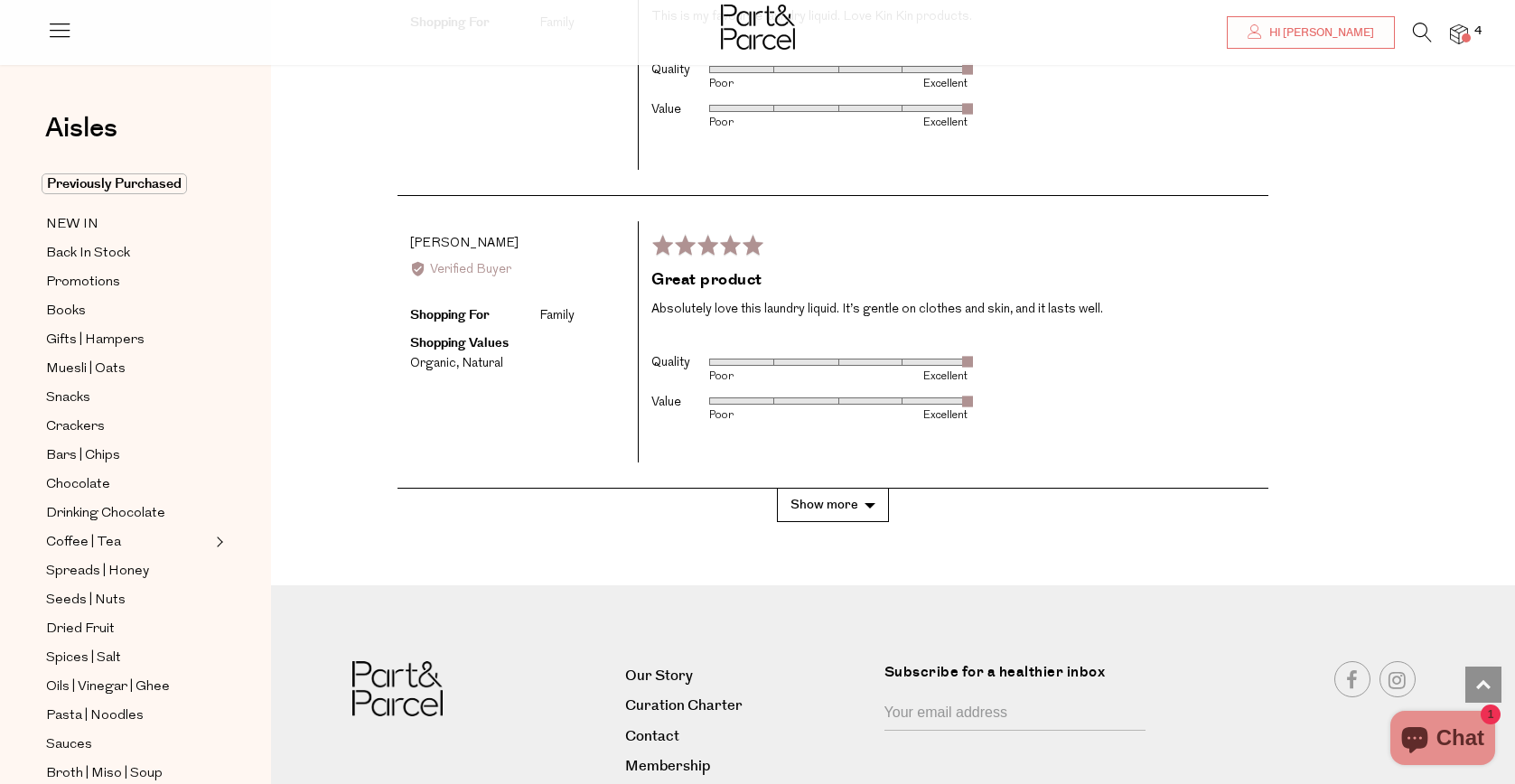
scroll to position [3453, 0]
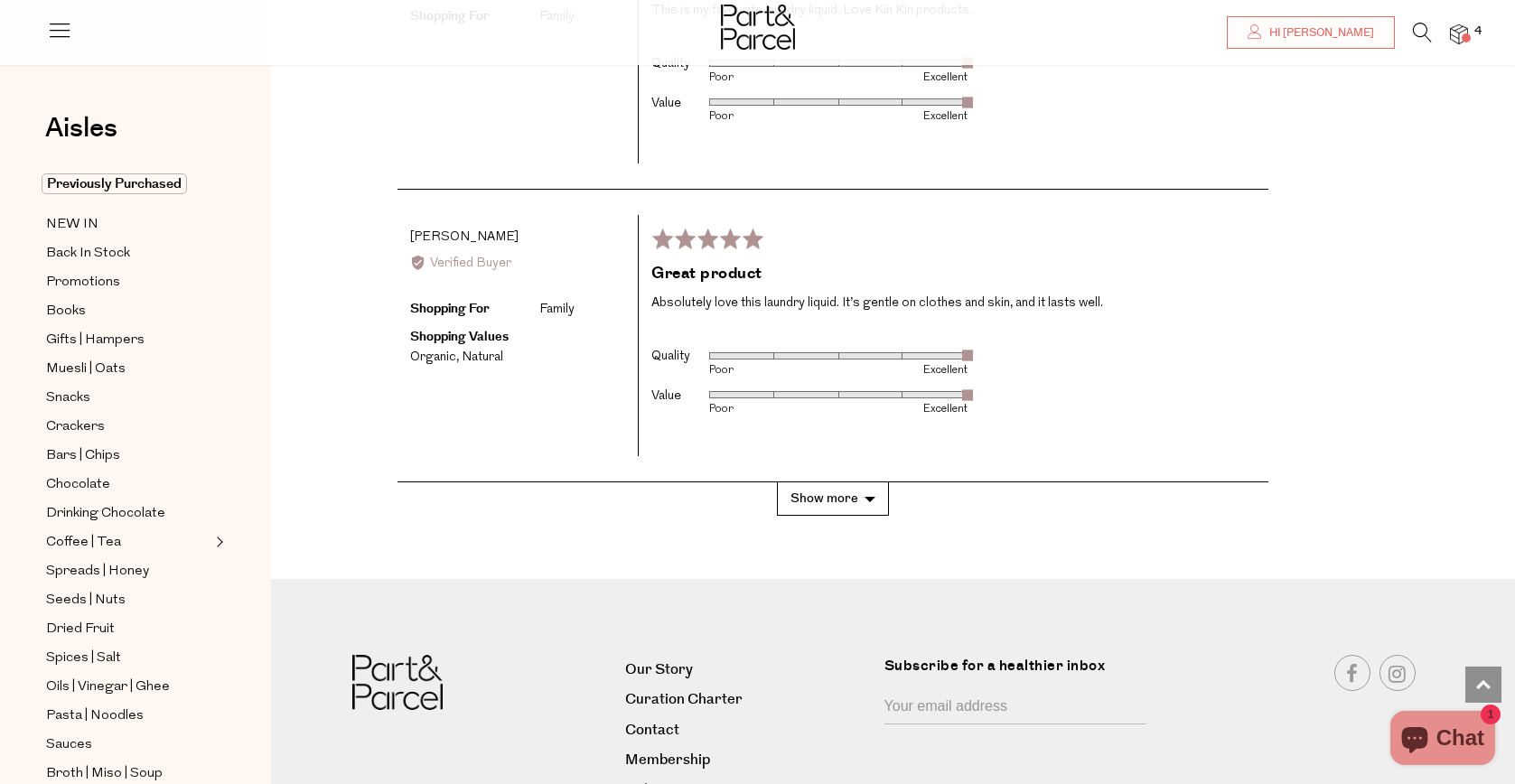
click at [820, 482] on button "Show more" at bounding box center [833, 499] width 112 height 33
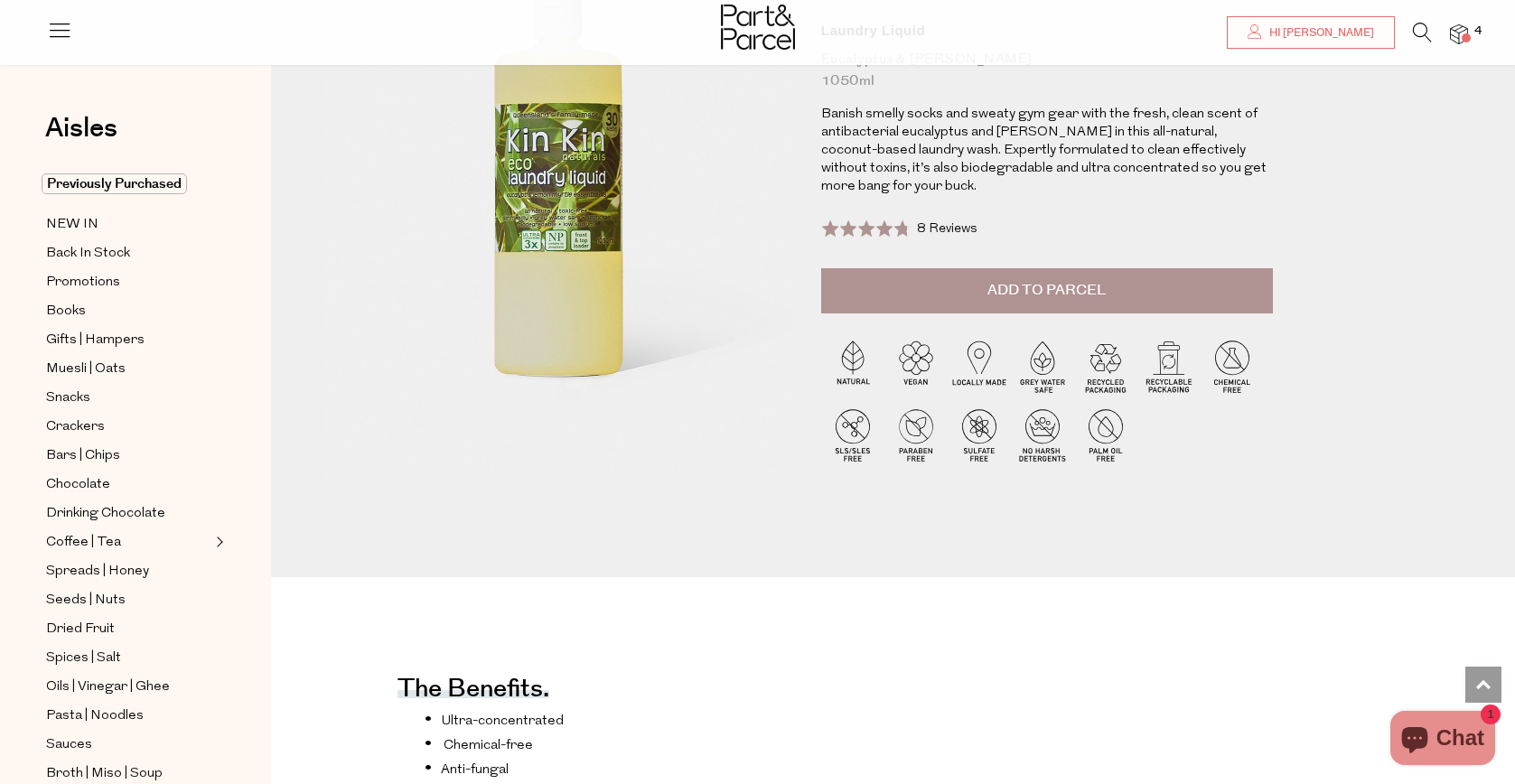
scroll to position [0, 0]
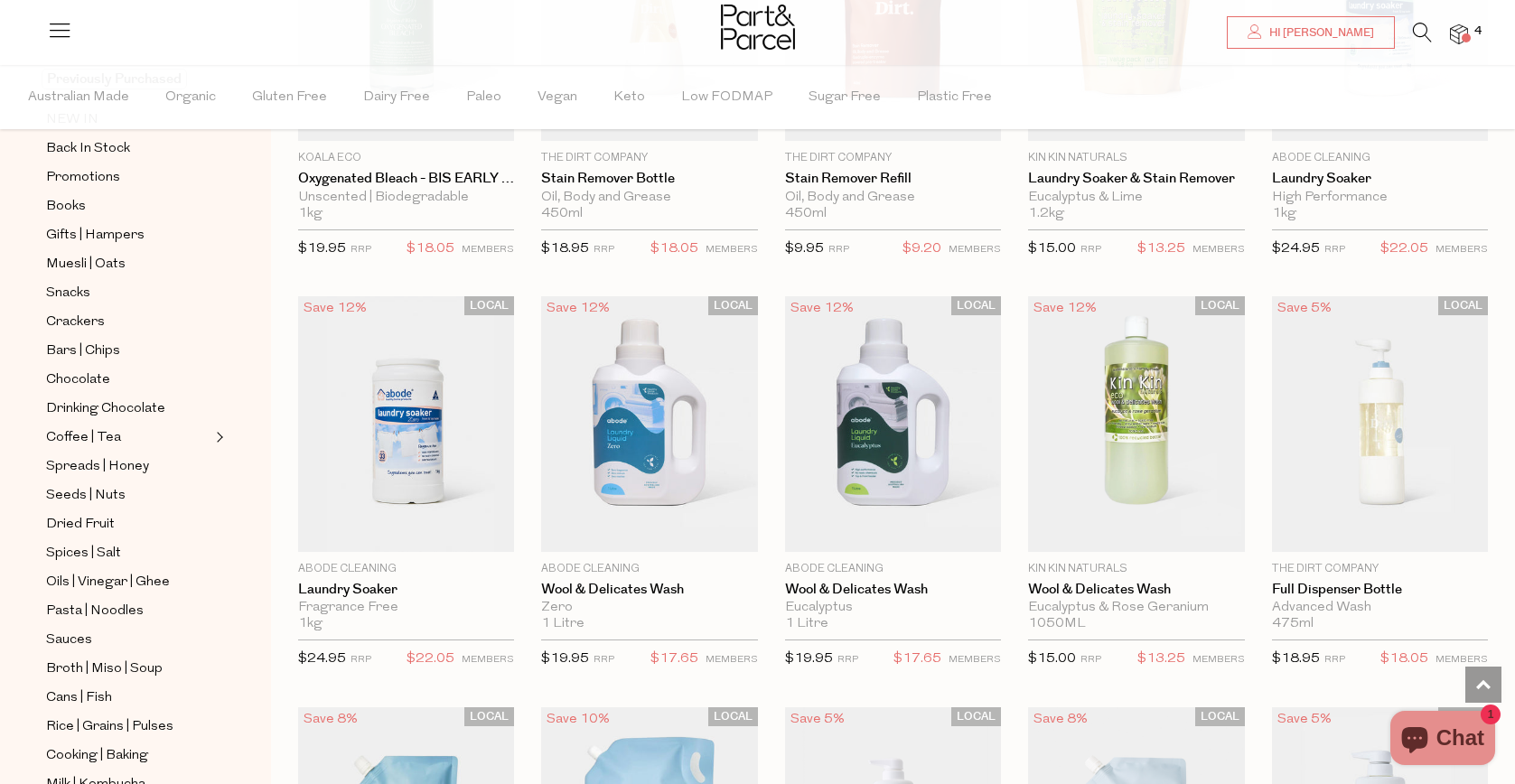
scroll to position [4038, 0]
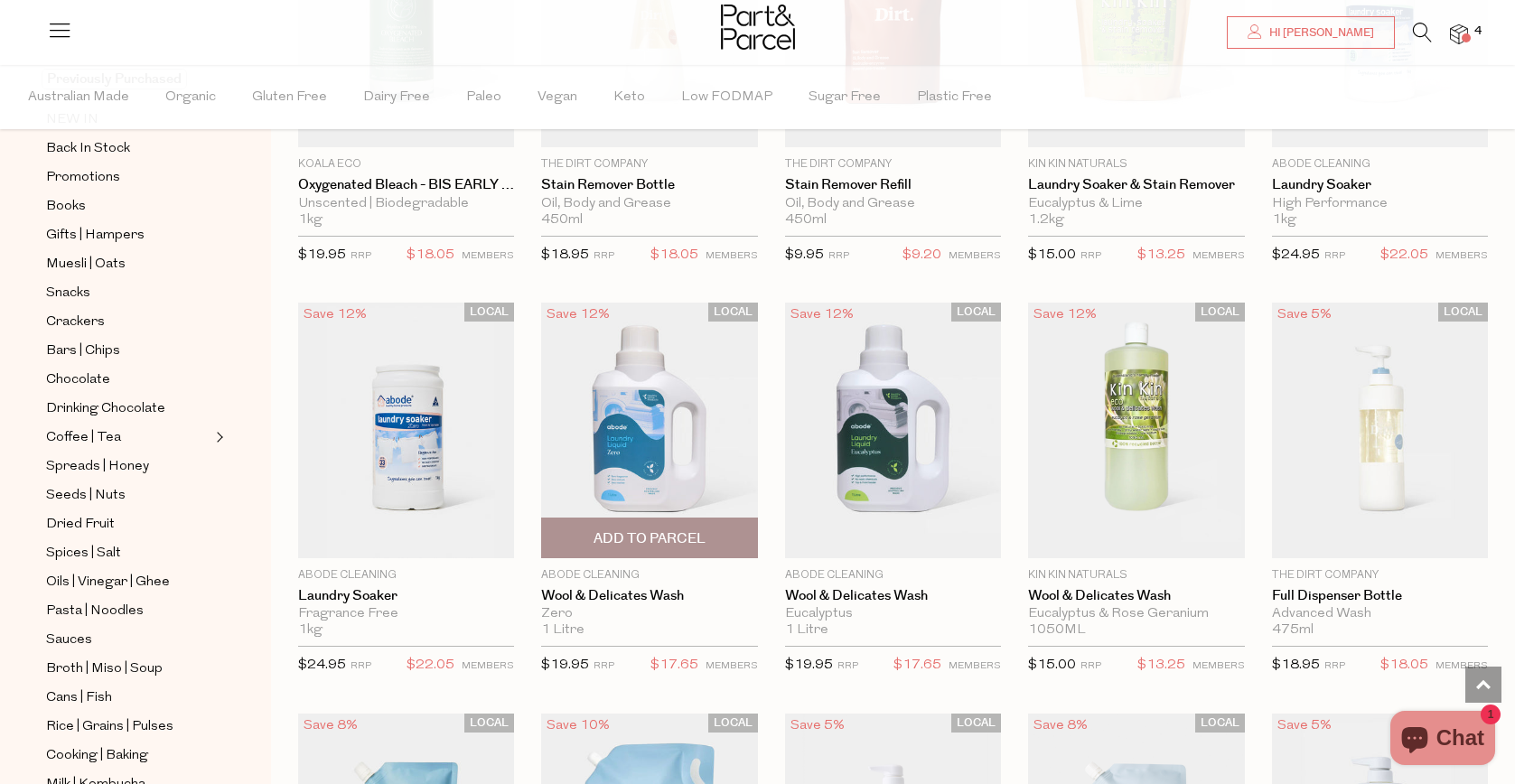
click at [654, 446] on img at bounding box center [649, 430] width 216 height 256
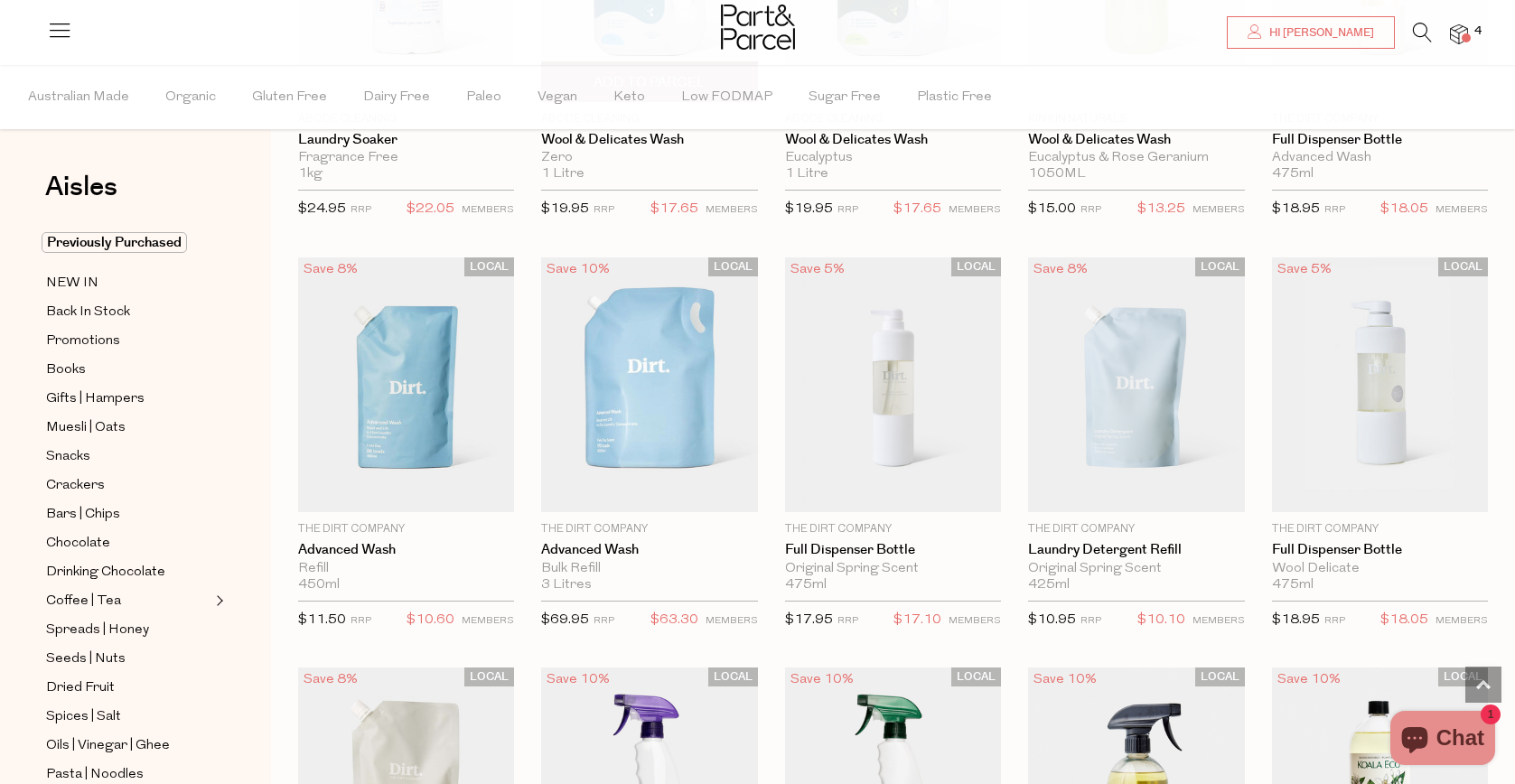
scroll to position [4497, 0]
click at [1416, 30] on icon at bounding box center [1423, 32] width 19 height 19
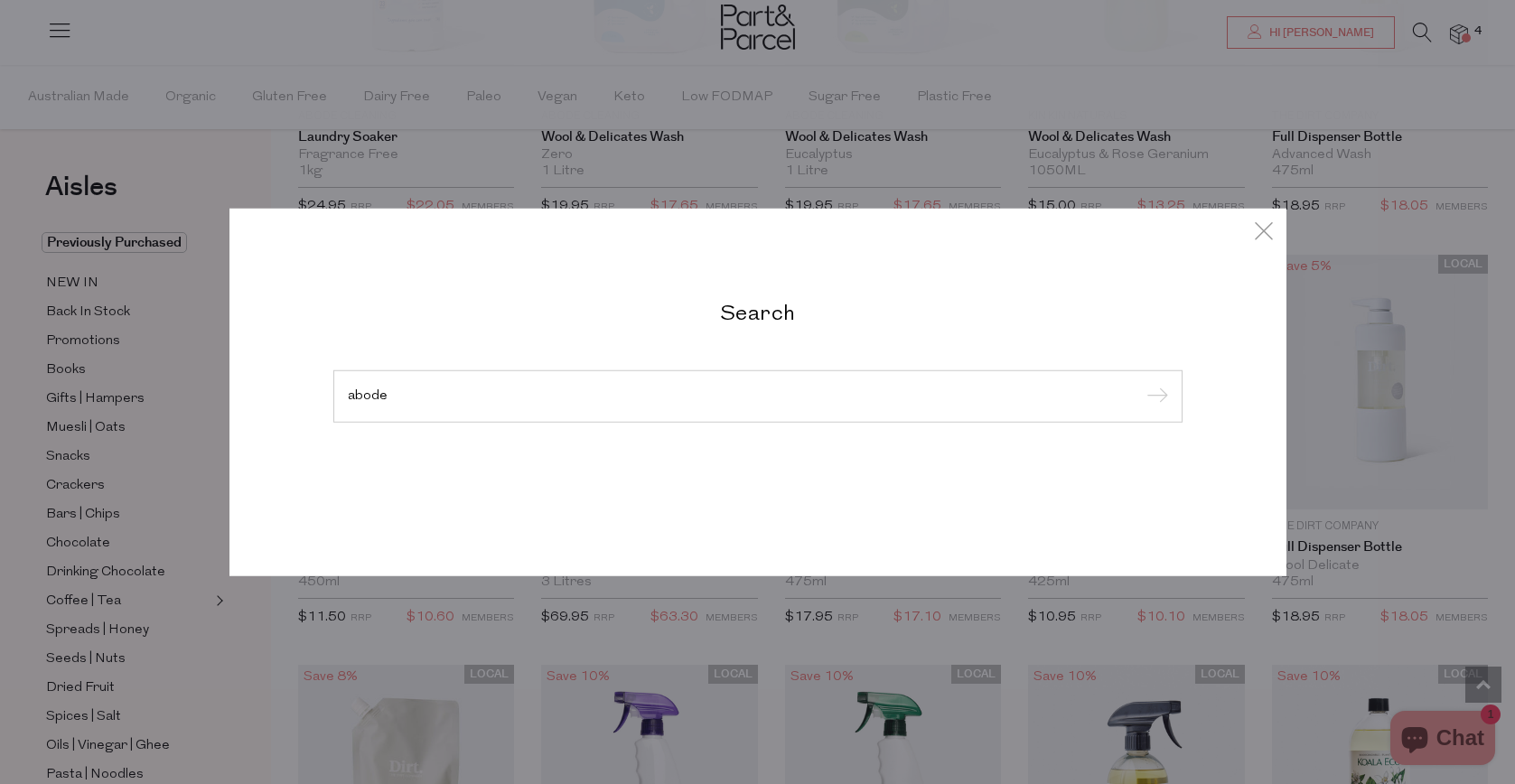
type input "abode"
click at [1141, 384] on input "submit" at bounding box center [1155, 398] width 27 height 27
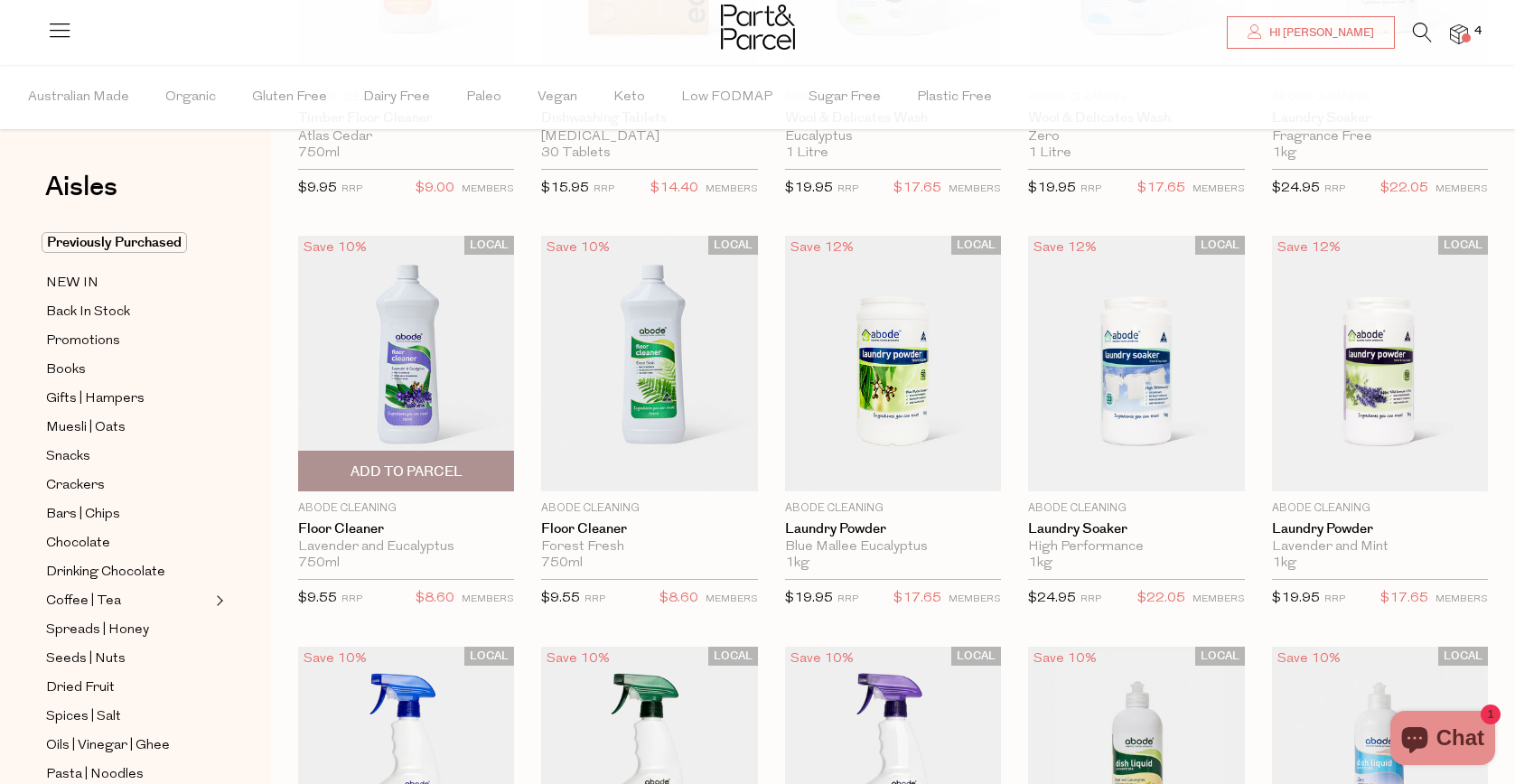
scroll to position [445, 0]
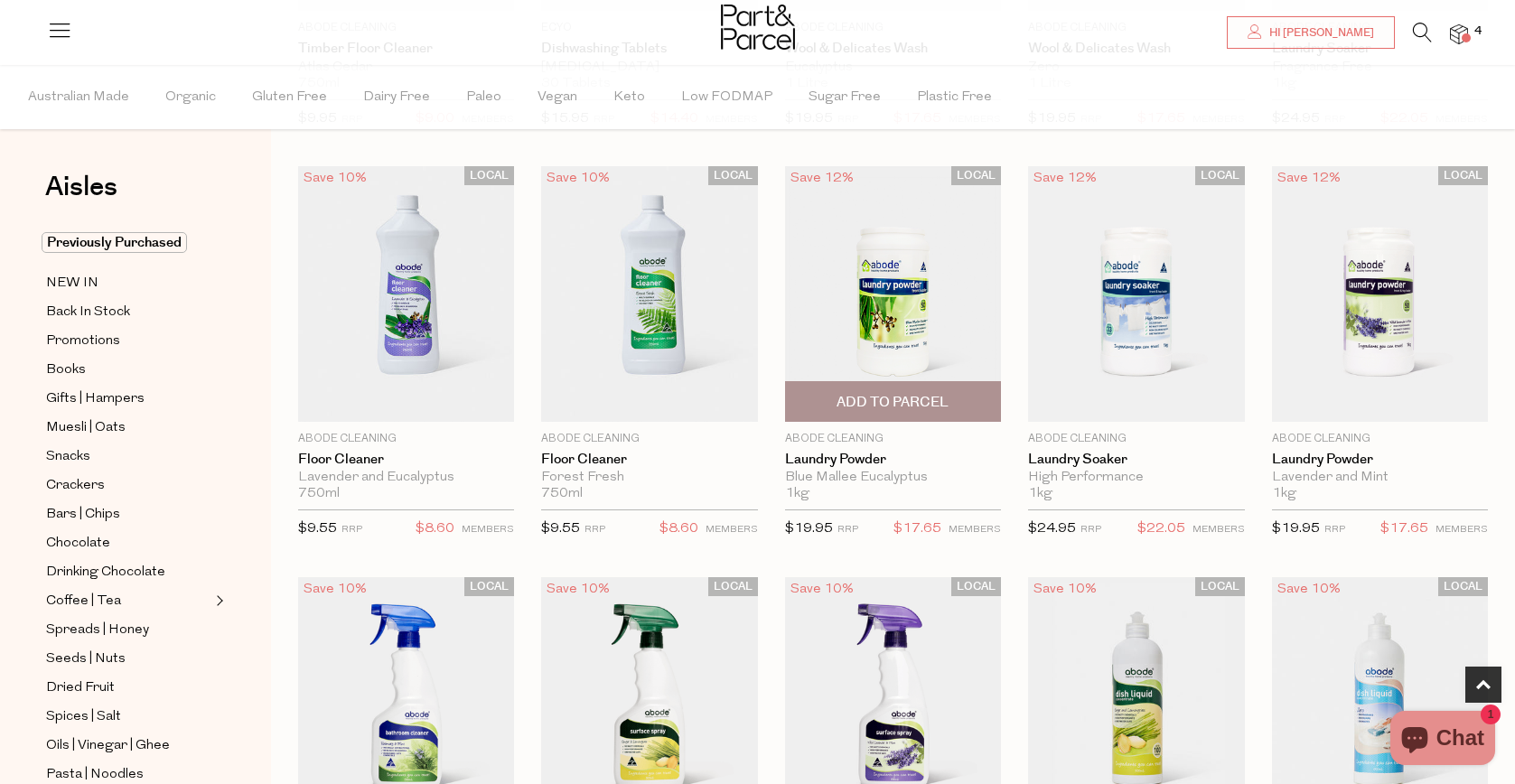
click at [906, 267] on img at bounding box center [893, 294] width 216 height 256
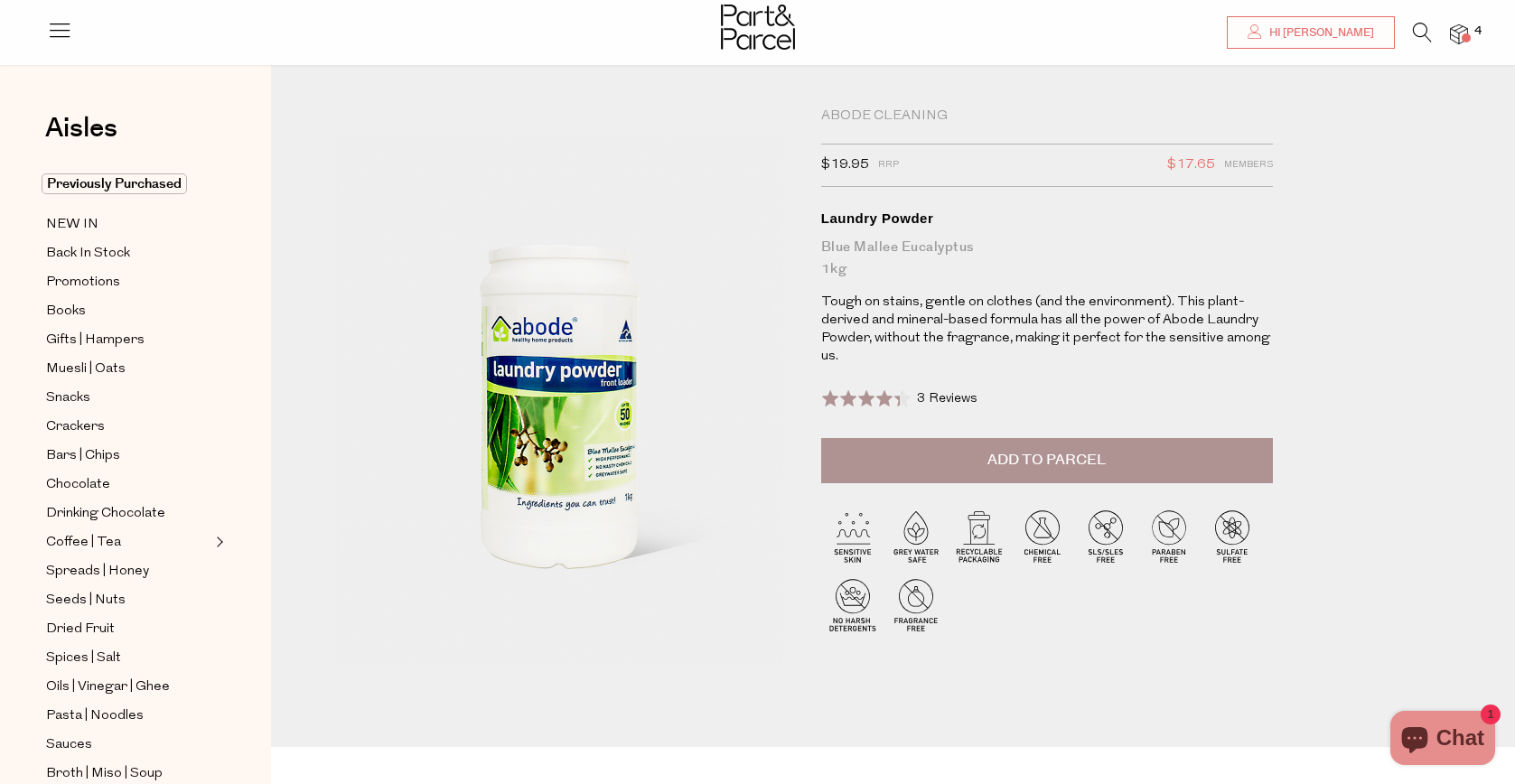
scroll to position [21, 0]
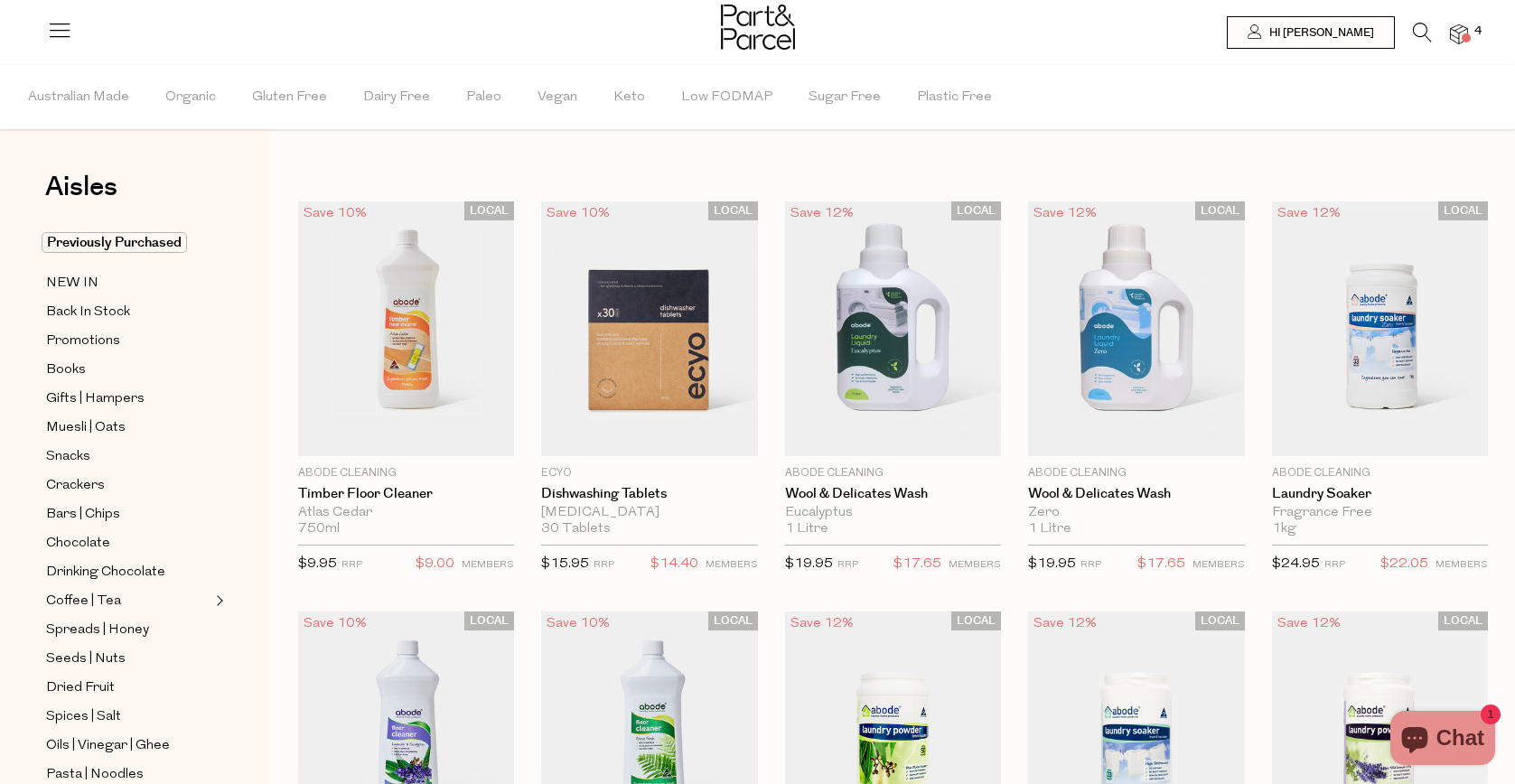
click at [1413, 40] on icon at bounding box center [1423, 32] width 19 height 19
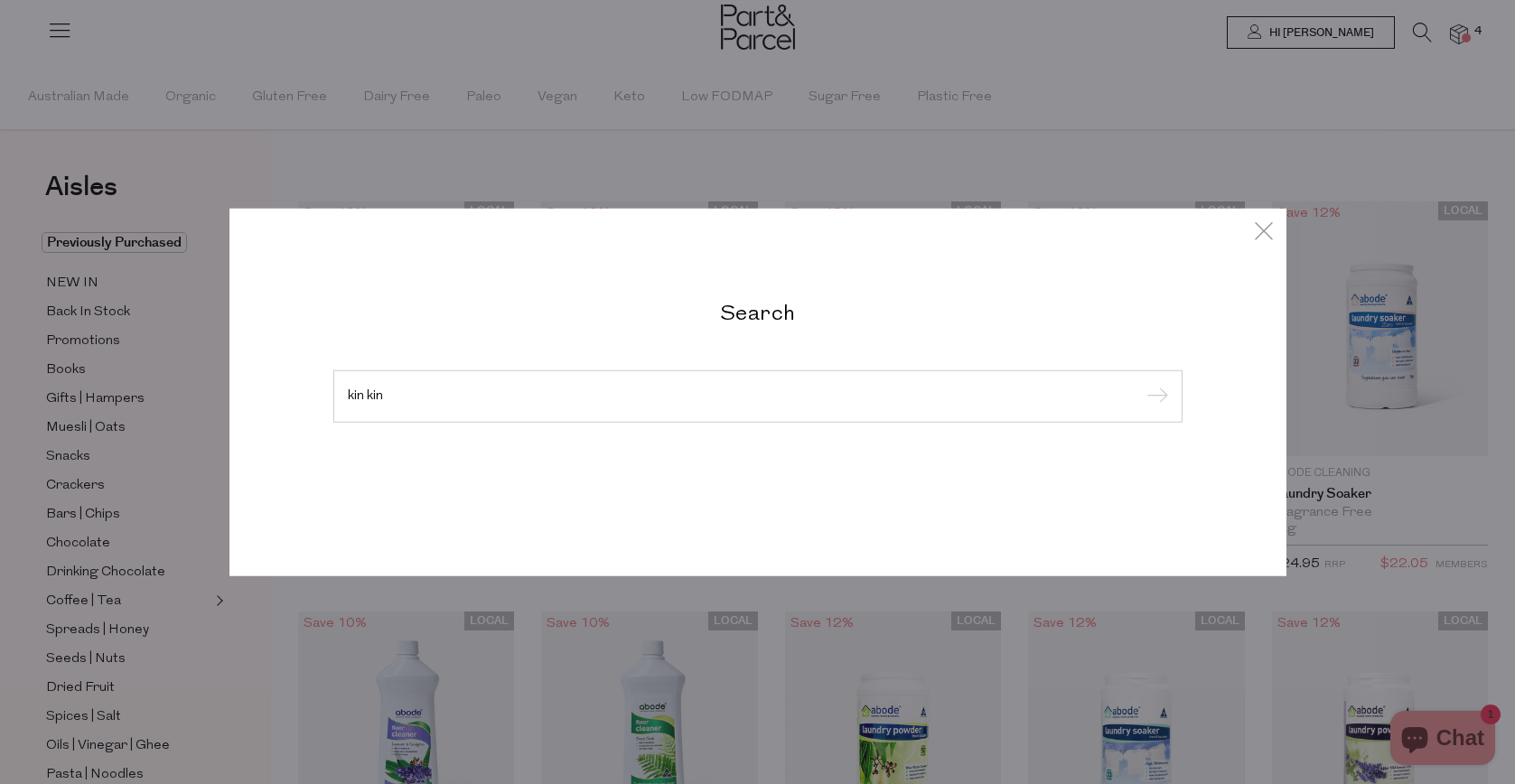
type input "kin kin"
click at [1141, 384] on input "submit" at bounding box center [1155, 398] width 27 height 27
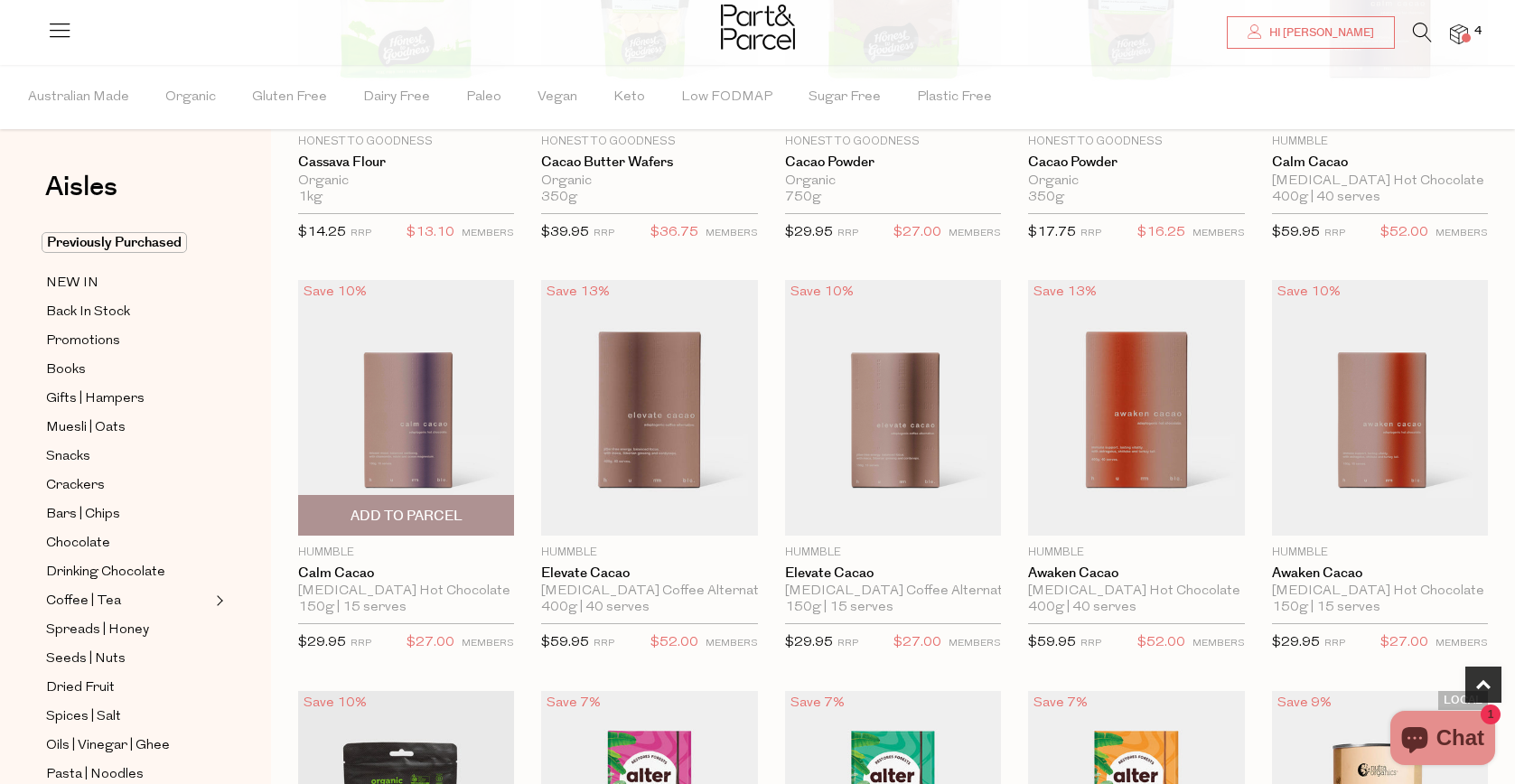
scroll to position [334, 0]
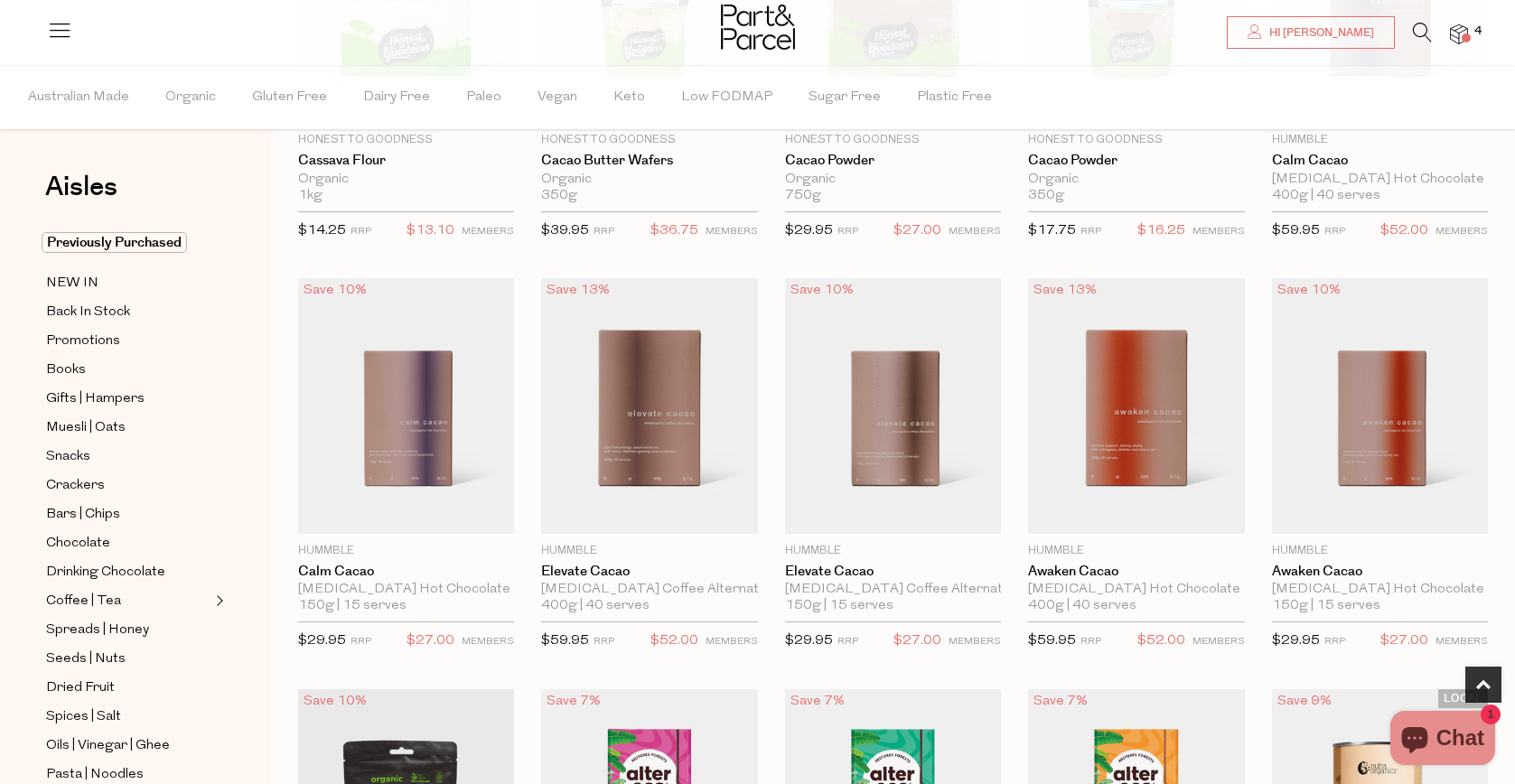
click at [1410, 24] on li at bounding box center [1414, 36] width 37 height 28
click at [1425, 32] on icon at bounding box center [1423, 32] width 19 height 19
